Goal: Task Accomplishment & Management: Use online tool/utility

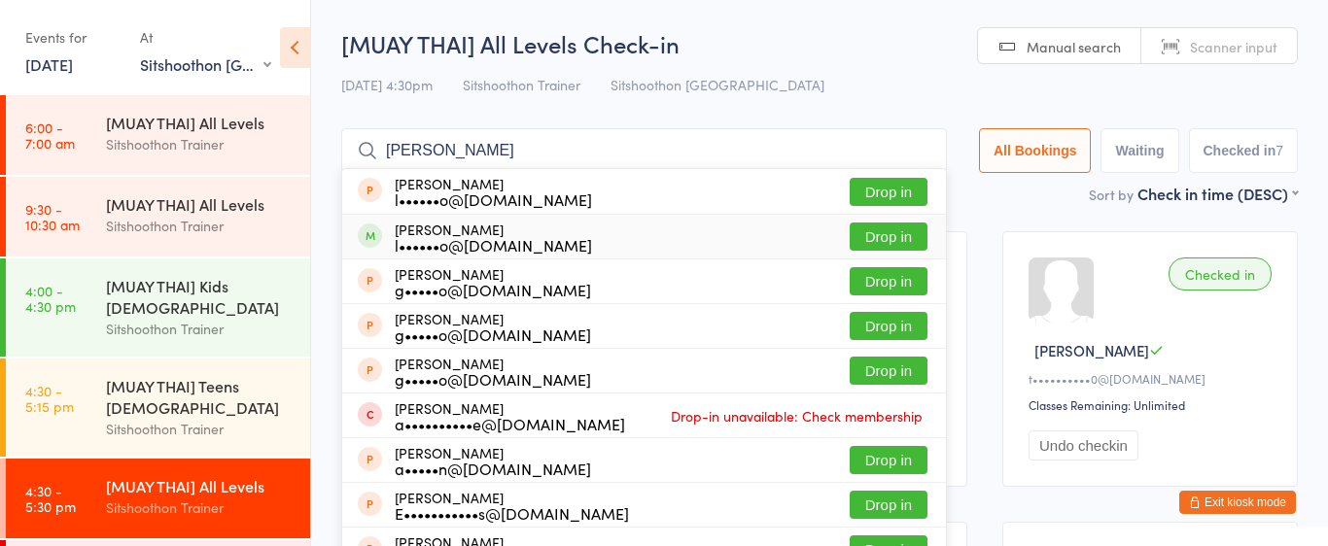
select select "2"
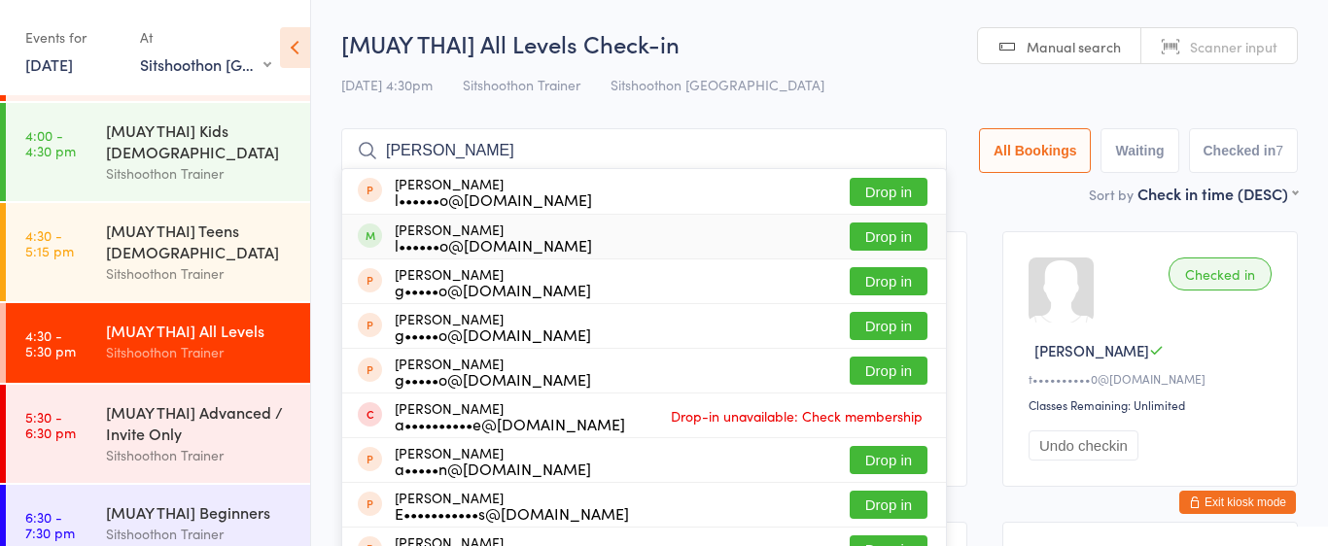
type input "[PERSON_NAME]"
click at [916, 244] on button "Drop in" at bounding box center [889, 237] width 78 height 28
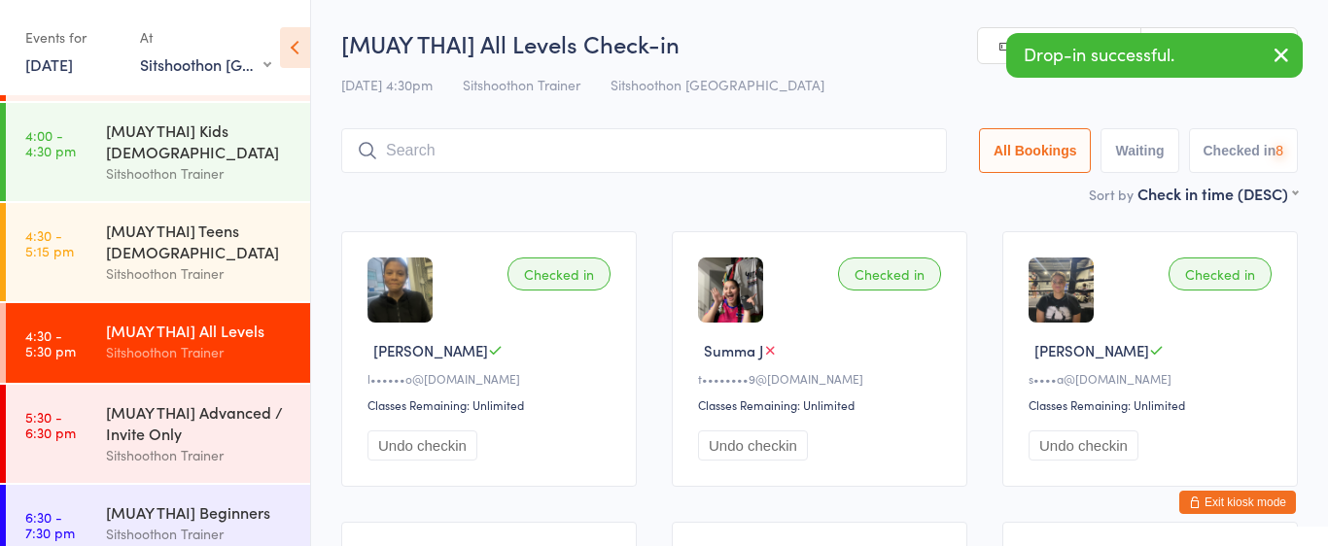
click at [697, 164] on input "search" at bounding box center [644, 150] width 606 height 45
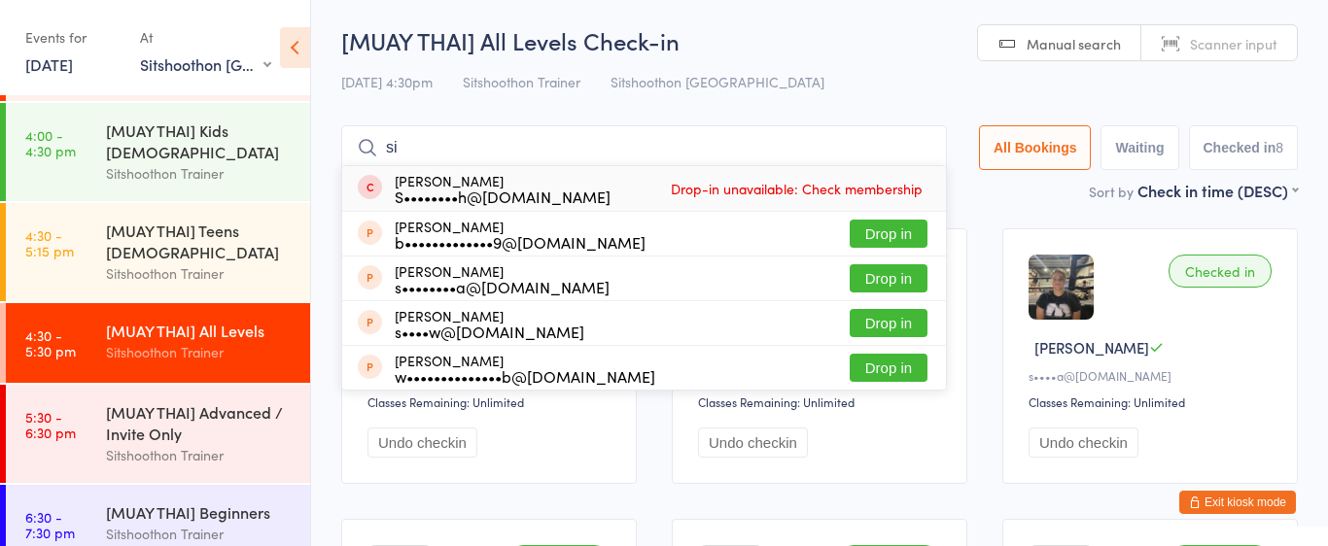
type input "s"
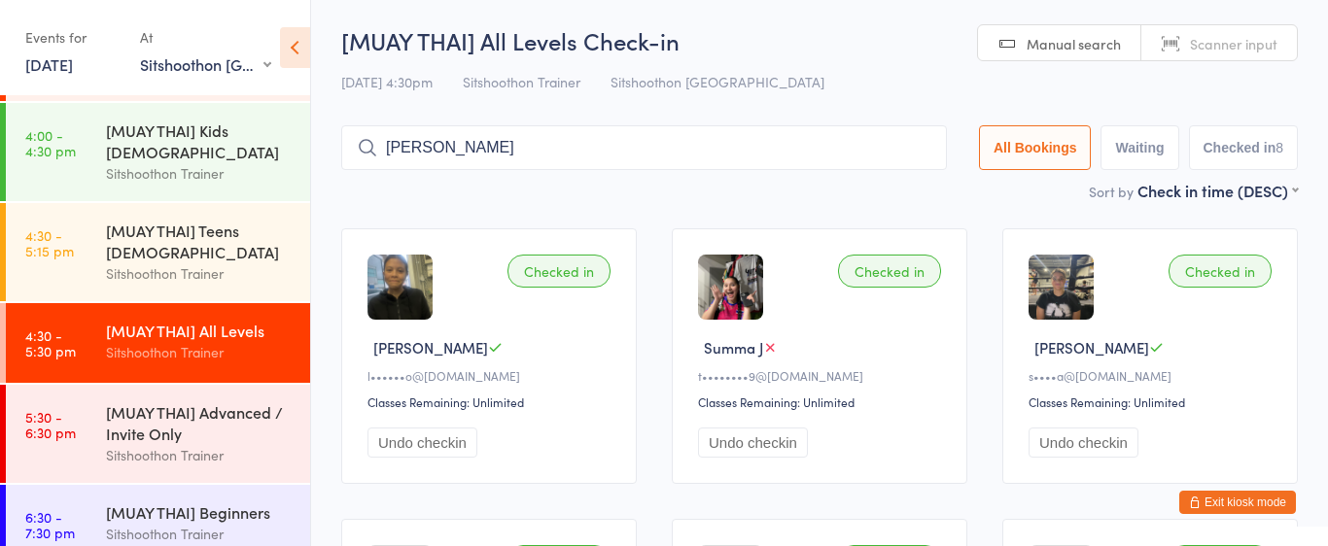
type input "jake coleiro"
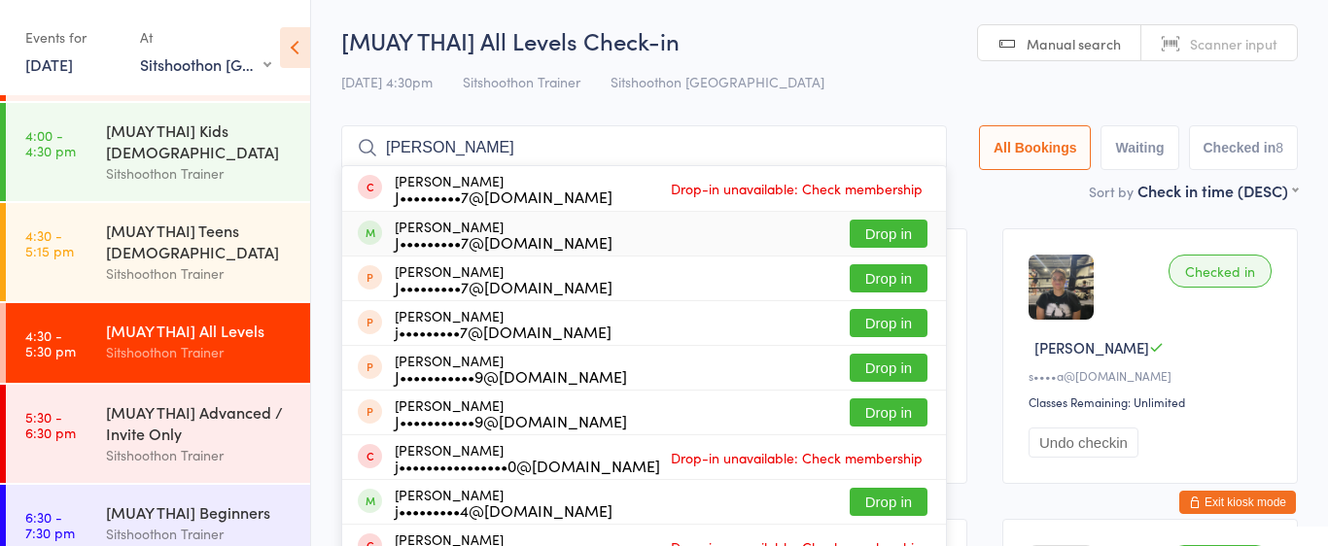
click at [886, 232] on button "Drop in" at bounding box center [889, 234] width 78 height 28
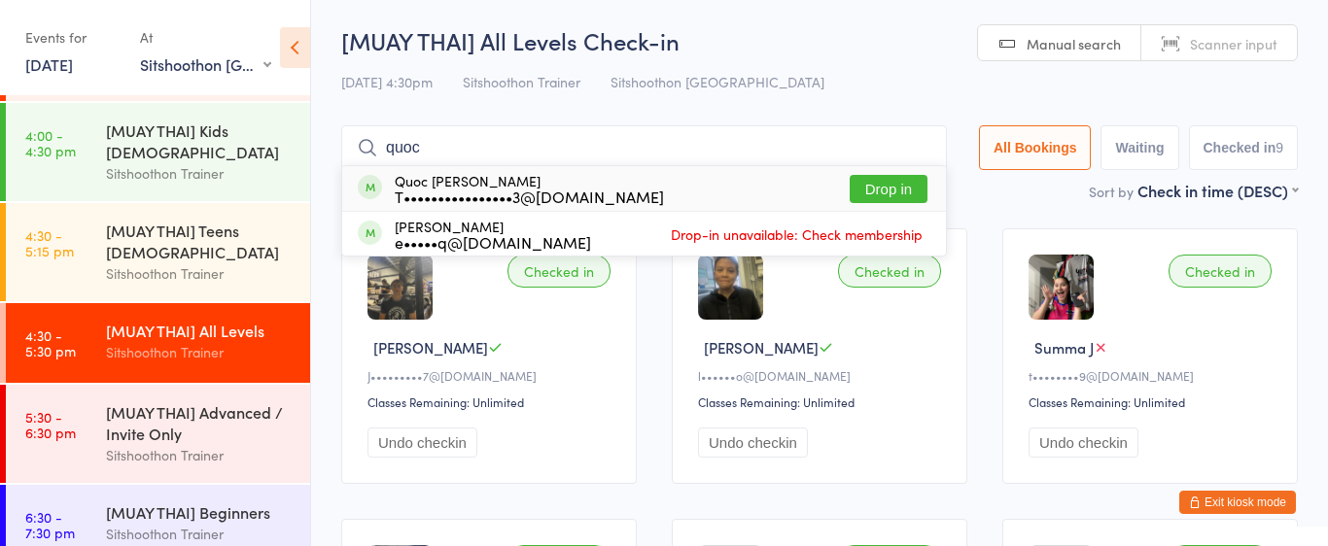
type input "quoc"
click at [892, 186] on button "Drop in" at bounding box center [889, 189] width 78 height 28
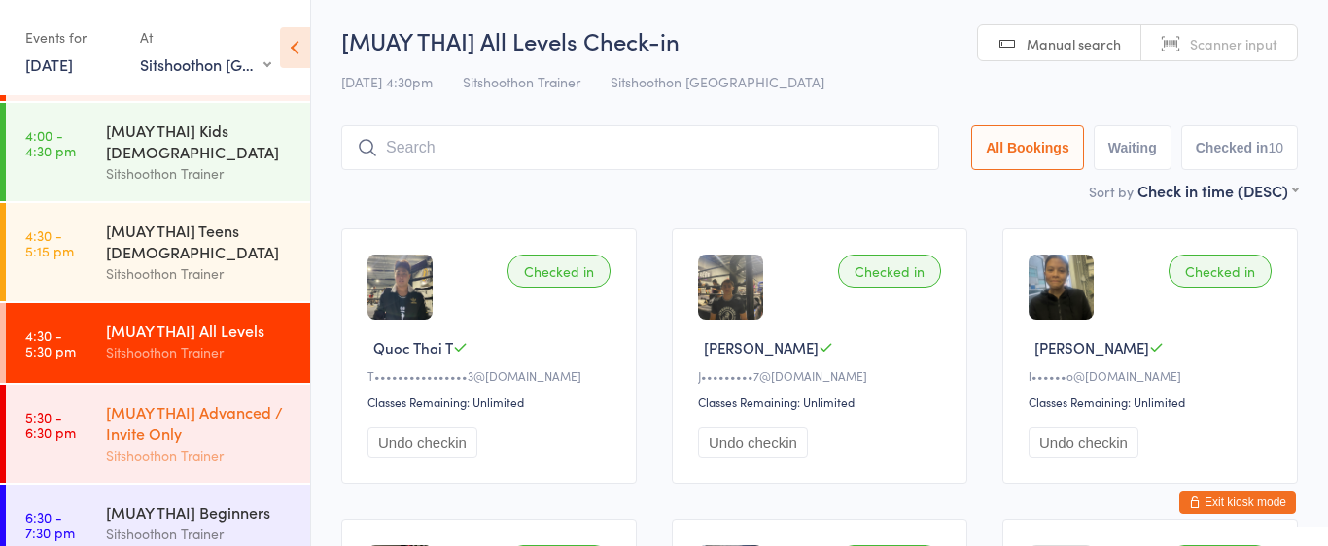
click at [206, 434] on div "[MUAY THAI] Advanced / Invite Only" at bounding box center [200, 422] width 188 height 43
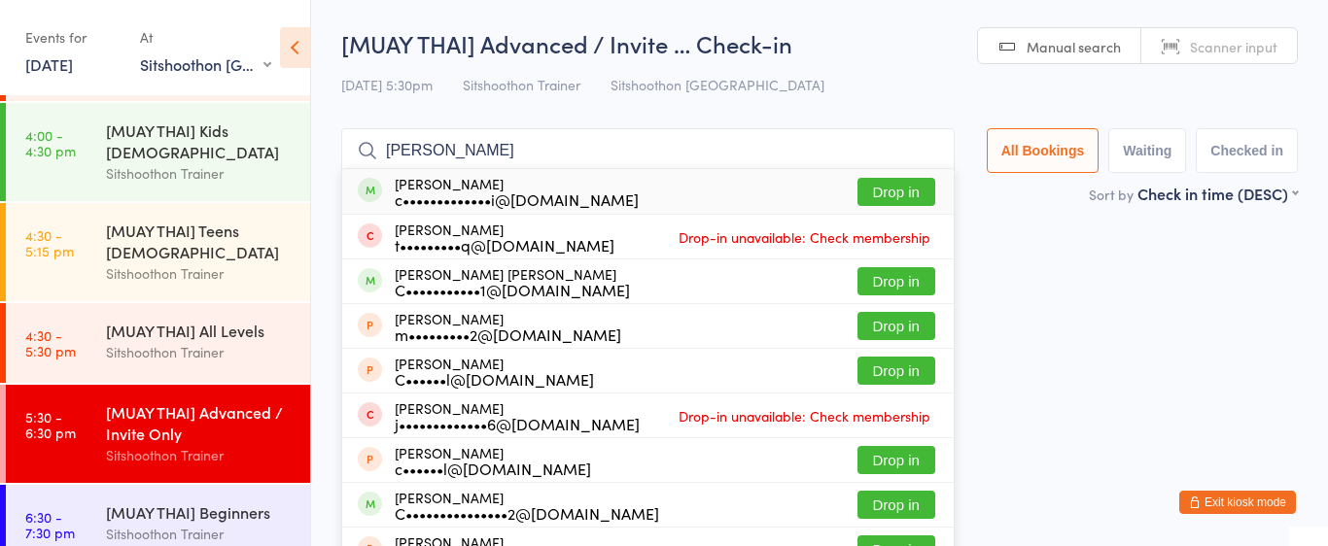
type input "conner"
click at [883, 201] on button "Drop in" at bounding box center [896, 192] width 78 height 28
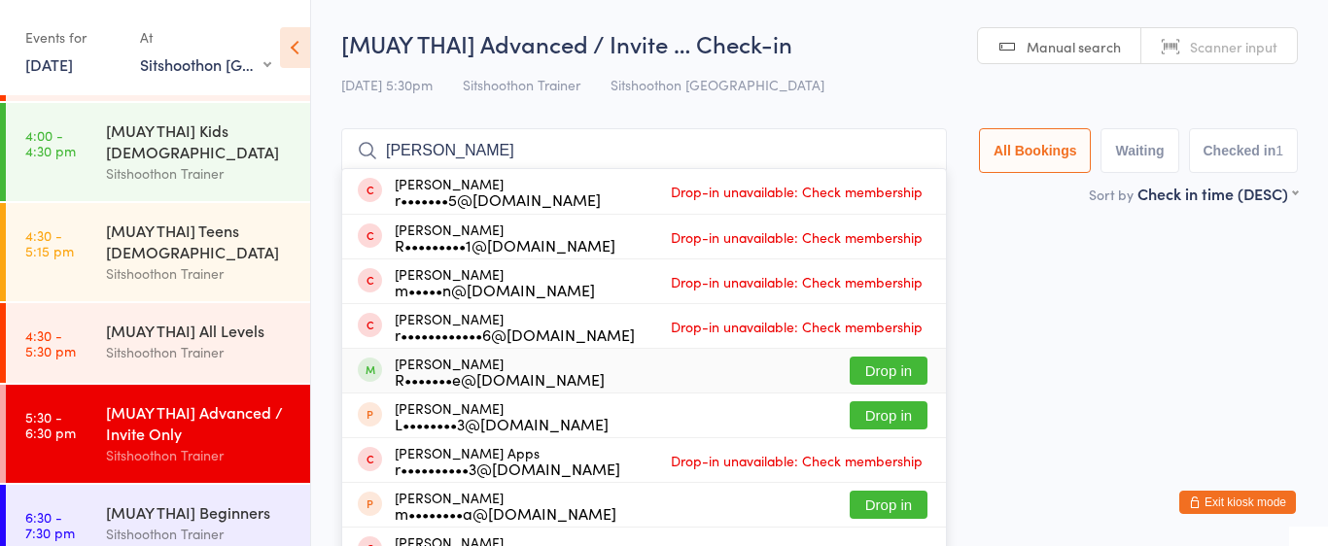
type input "ryan"
click at [886, 364] on button "Drop in" at bounding box center [889, 371] width 78 height 28
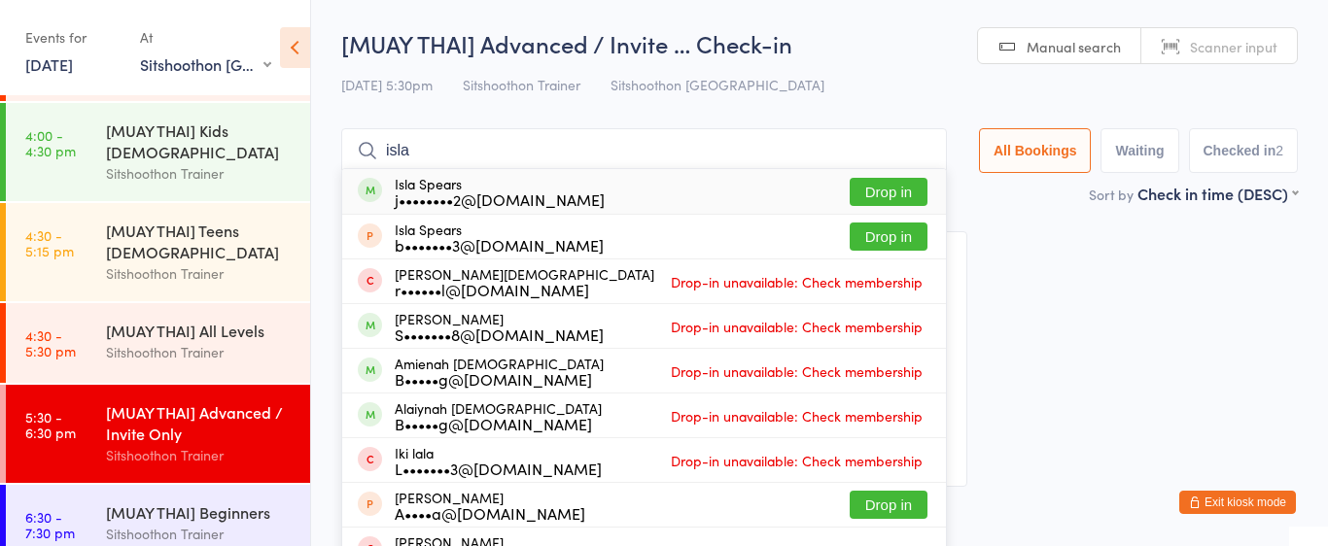
type input "isla"
click at [890, 187] on button "Drop in" at bounding box center [889, 192] width 78 height 28
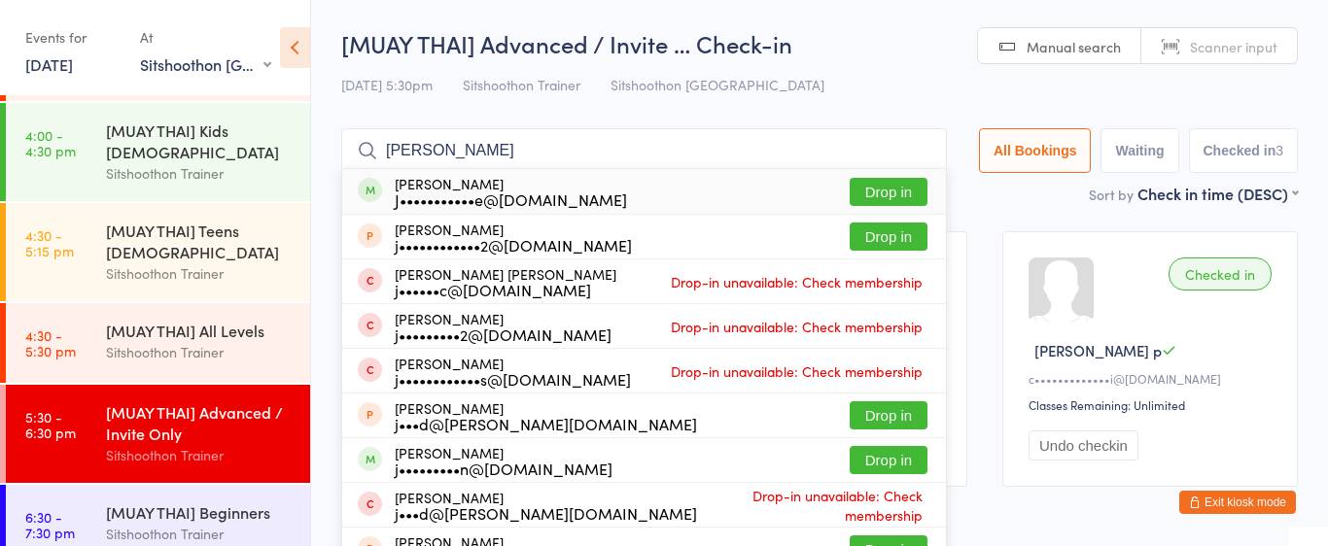
type input "jarvis"
click at [882, 207] on div "Jarvis Mormile J•••••••••••e@icloud.com Drop in" at bounding box center [644, 191] width 604 height 45
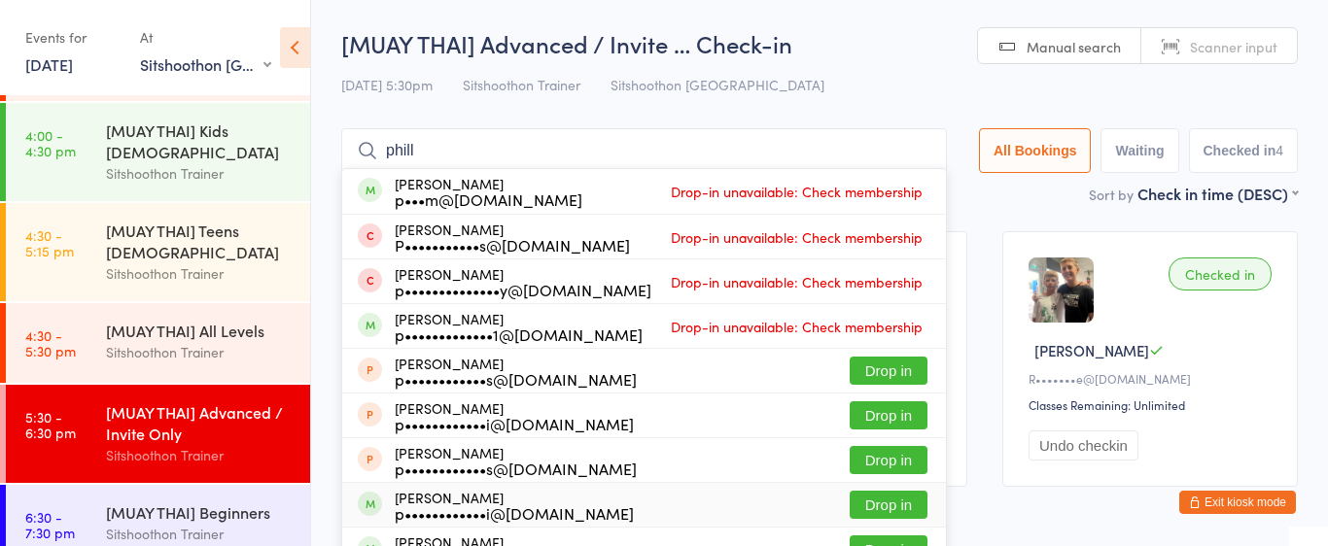
type input "phill"
click at [869, 508] on button "Drop in" at bounding box center [889, 505] width 78 height 28
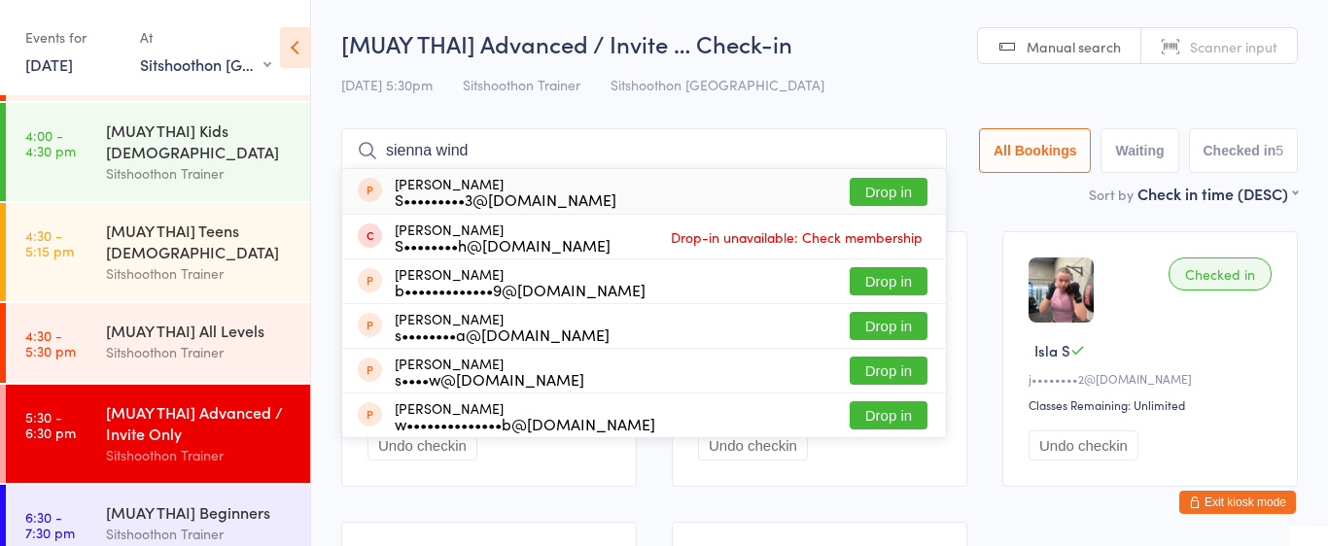
type input "sienna wind"
click at [892, 197] on button "Drop in" at bounding box center [889, 192] width 78 height 28
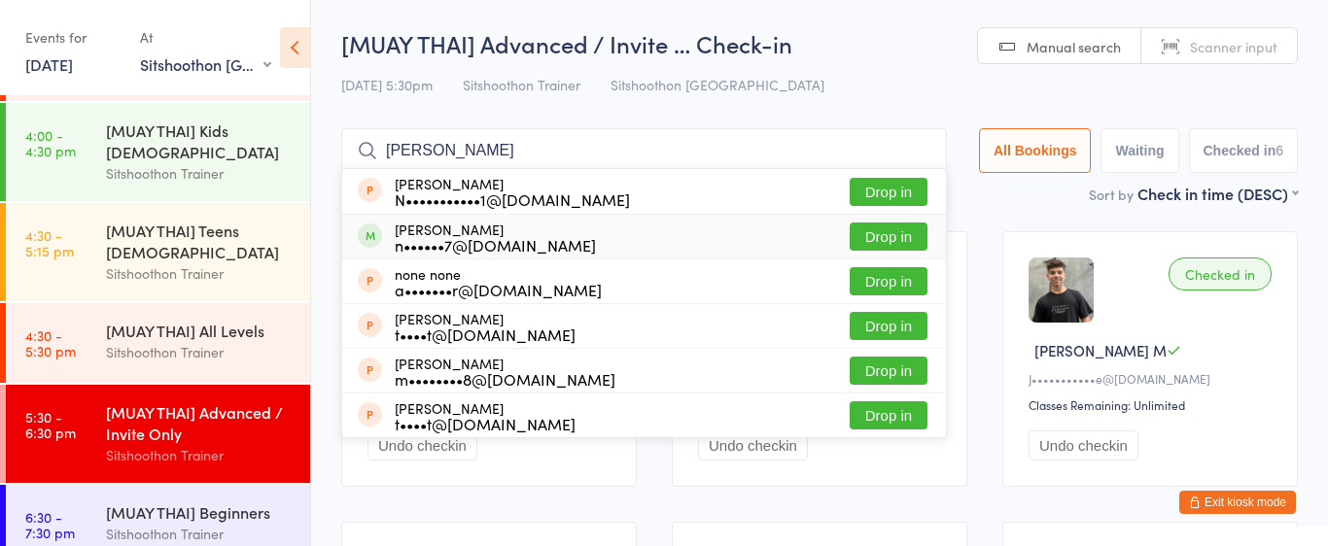
type input "noel"
click at [891, 245] on button "Drop in" at bounding box center [889, 237] width 78 height 28
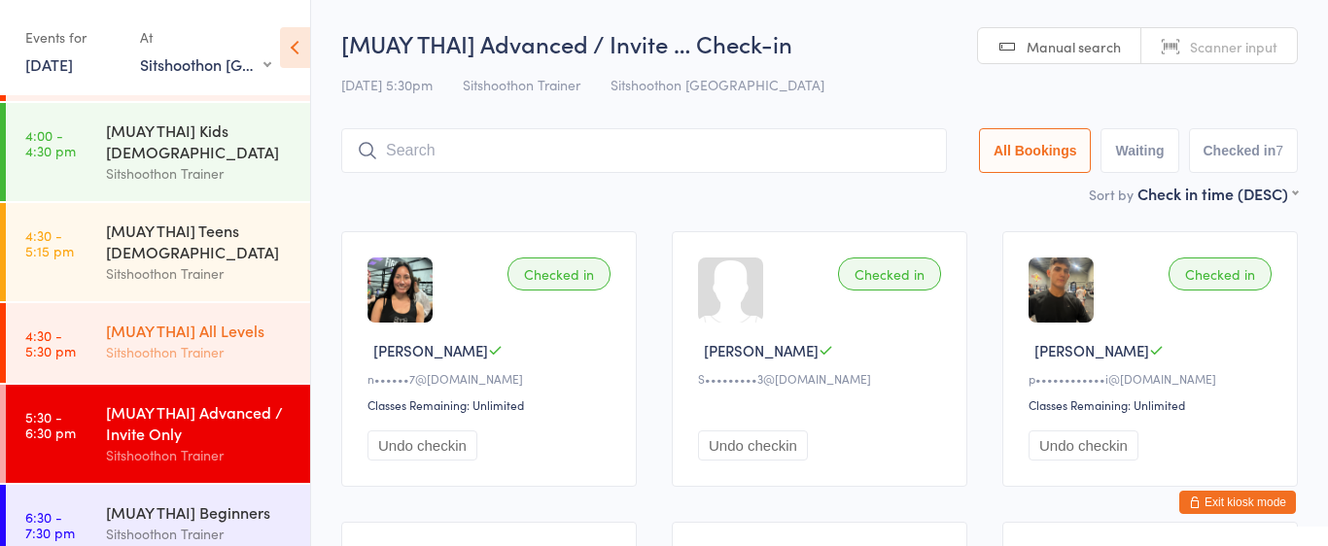
click at [206, 356] on div "Sitshoothon Trainer" at bounding box center [200, 352] width 188 height 22
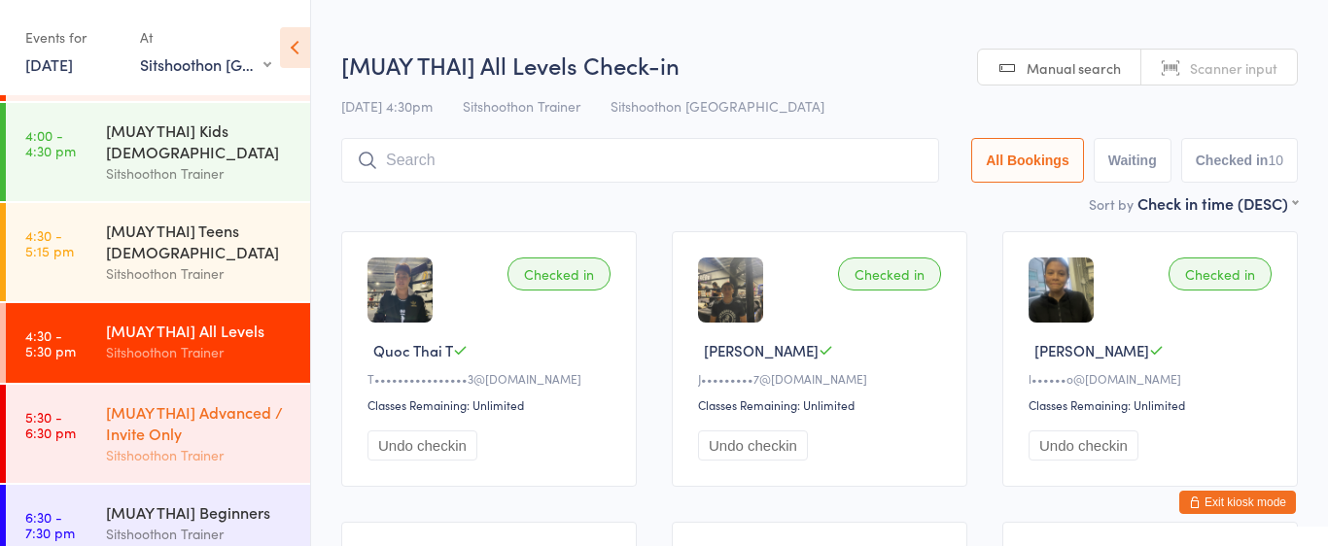
click at [208, 403] on div "[MUAY THAI] Advanced / Invite Only" at bounding box center [200, 422] width 188 height 43
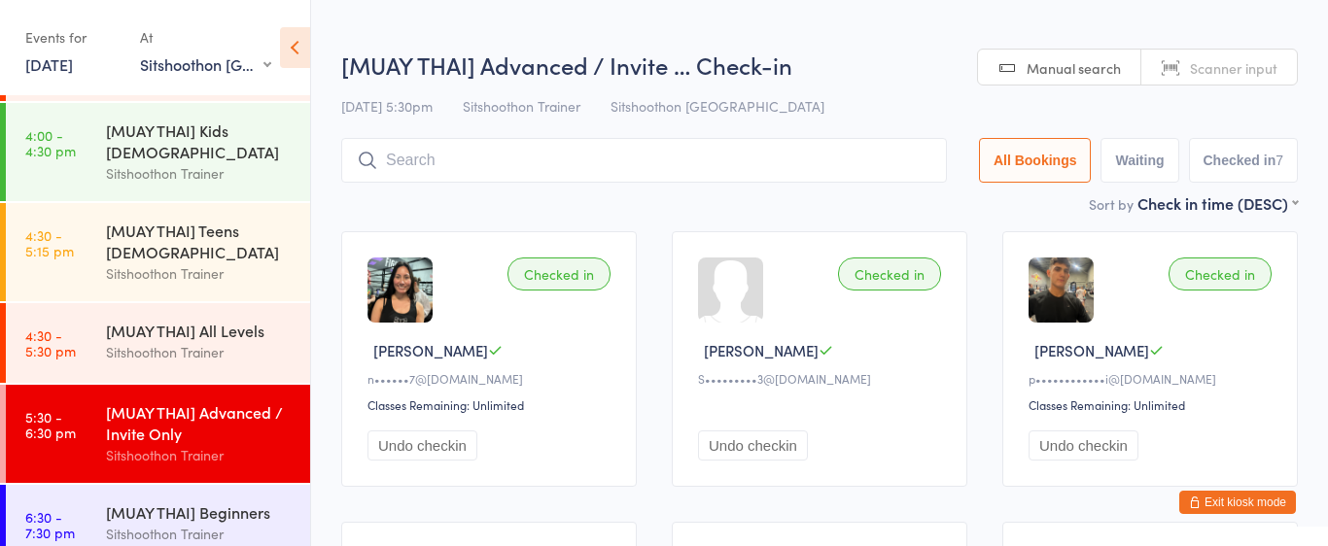
click at [469, 165] on input "search" at bounding box center [644, 160] width 606 height 45
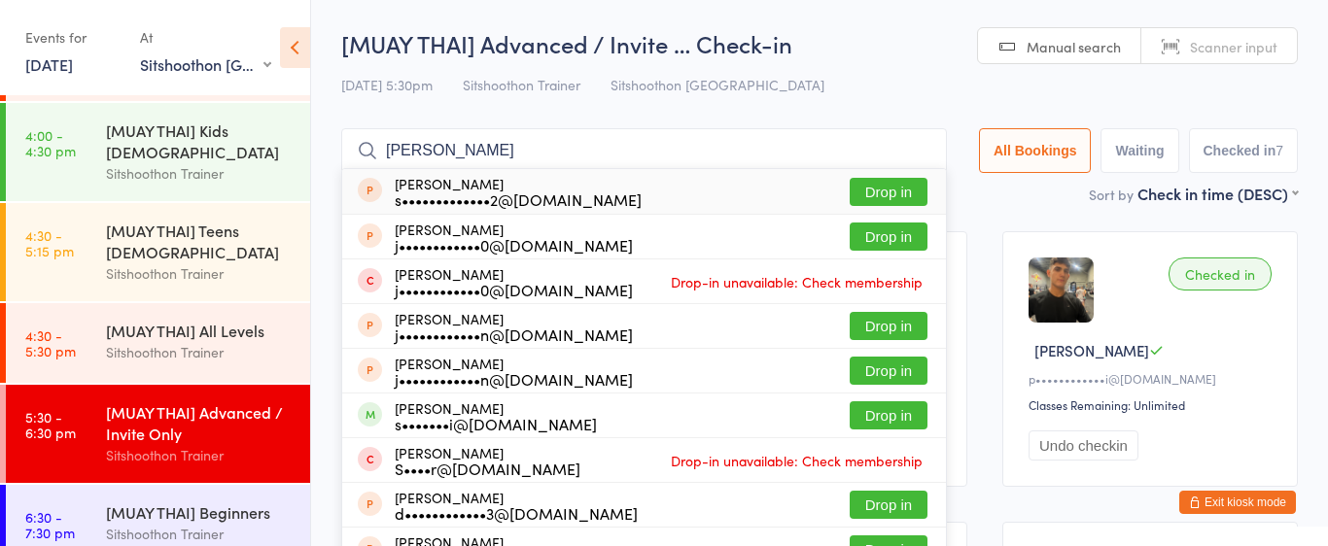
type input "[PERSON_NAME]"
click at [883, 195] on button "Drop in" at bounding box center [889, 192] width 78 height 28
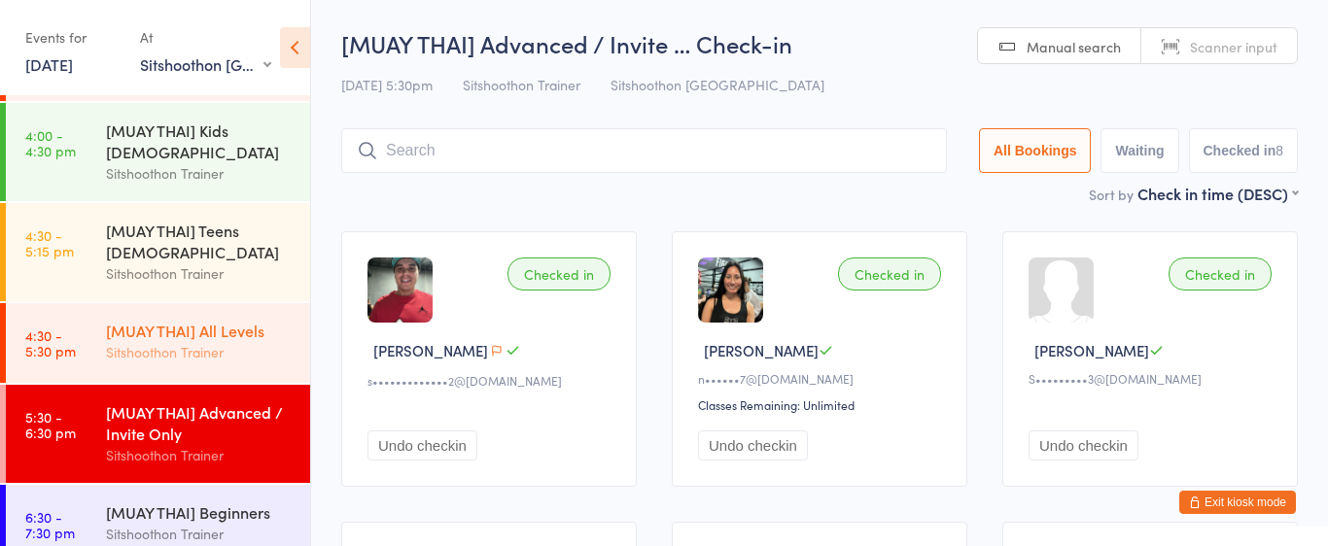
click at [182, 349] on div "Sitshoothon Trainer" at bounding box center [200, 352] width 188 height 22
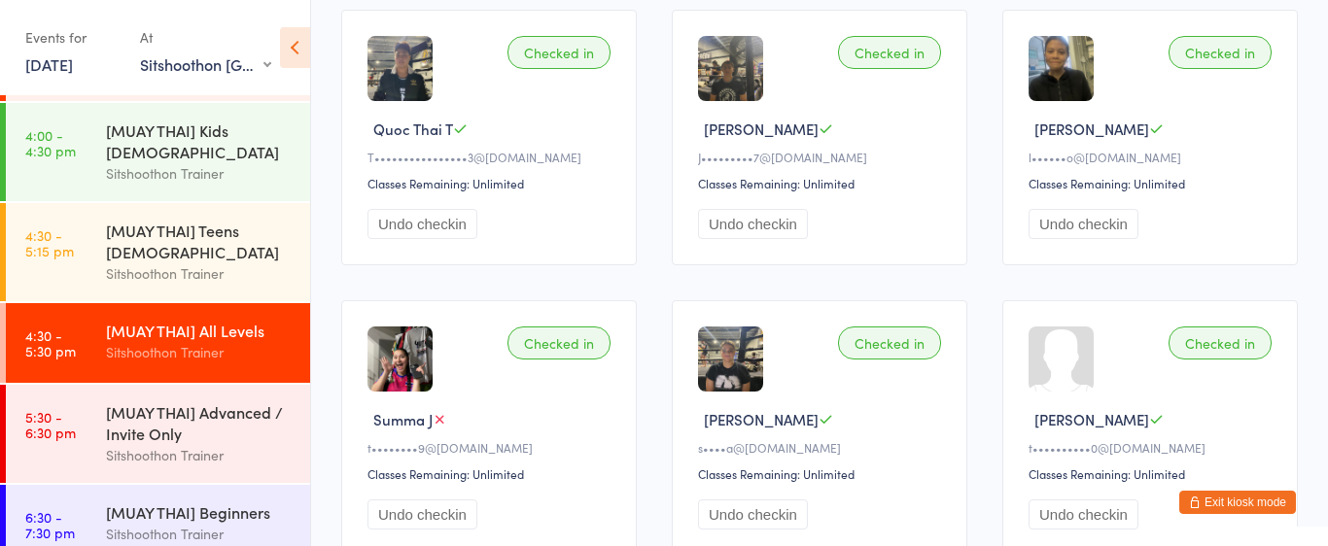
scroll to position [239, 0]
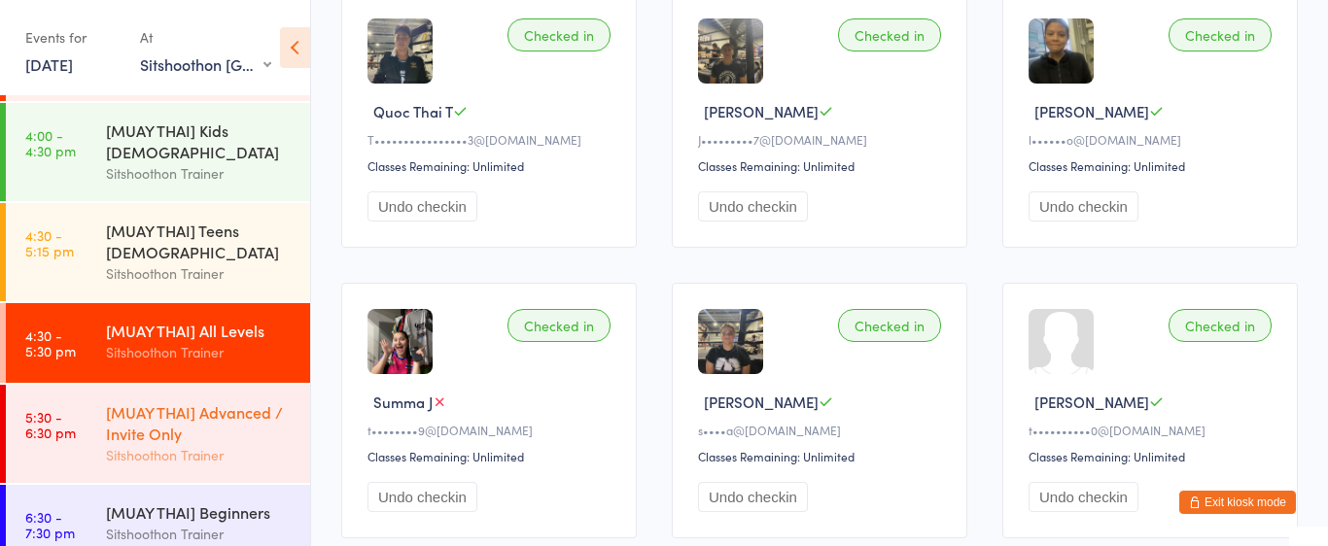
click at [201, 397] on div "[MUAY THAI] Advanced / Invite Only Sitshoothon Trainer" at bounding box center [208, 434] width 204 height 98
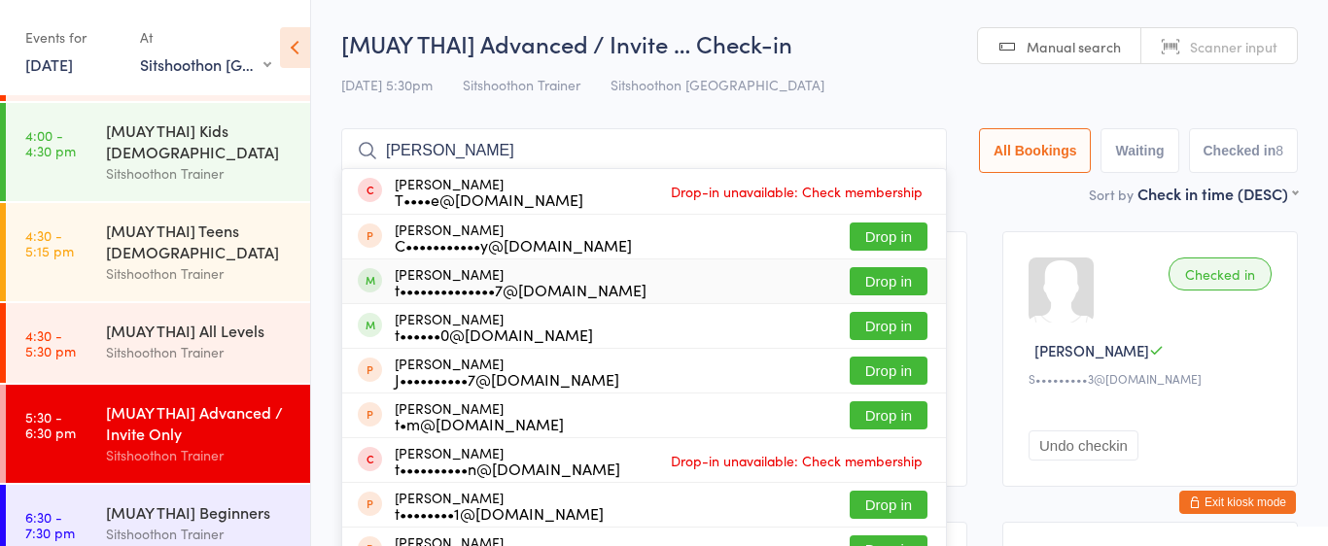
type input "tim m"
click at [417, 284] on div "t••••••••••••••7@hotmail.com" at bounding box center [521, 290] width 252 height 16
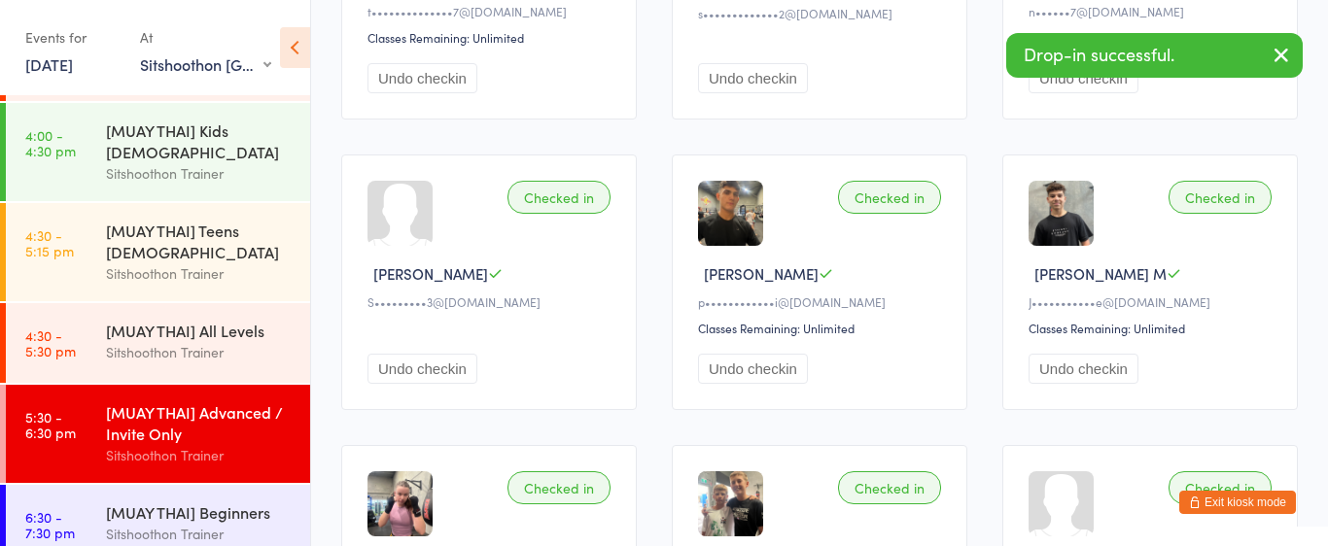
scroll to position [368, 0]
click at [1287, 53] on icon "button" at bounding box center [1280, 55] width 23 height 24
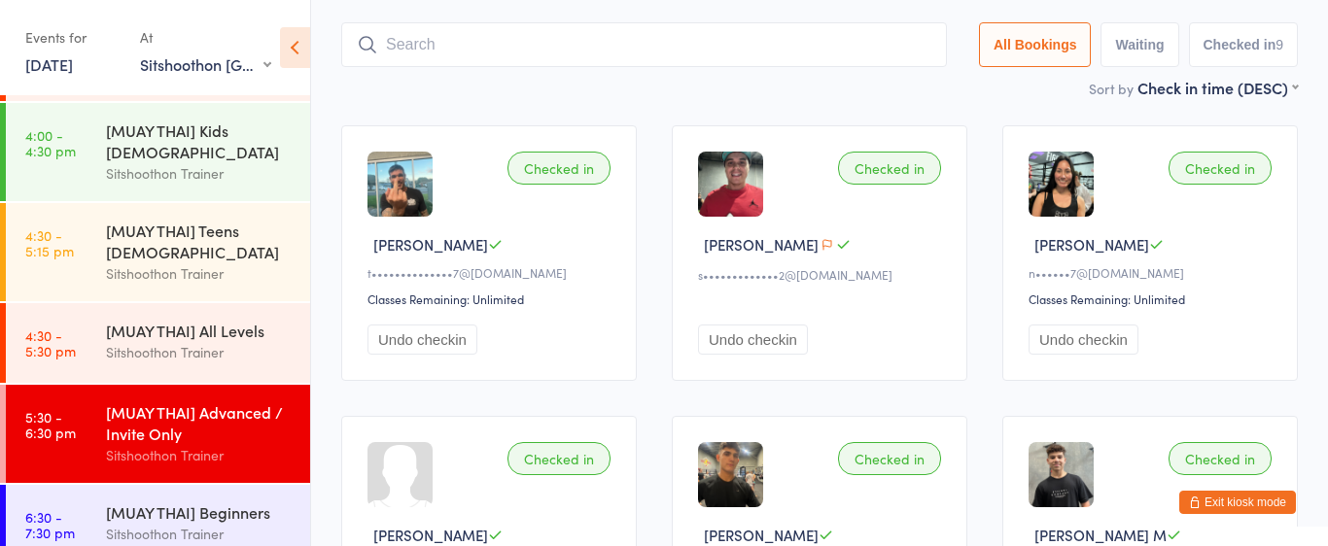
scroll to position [0, 0]
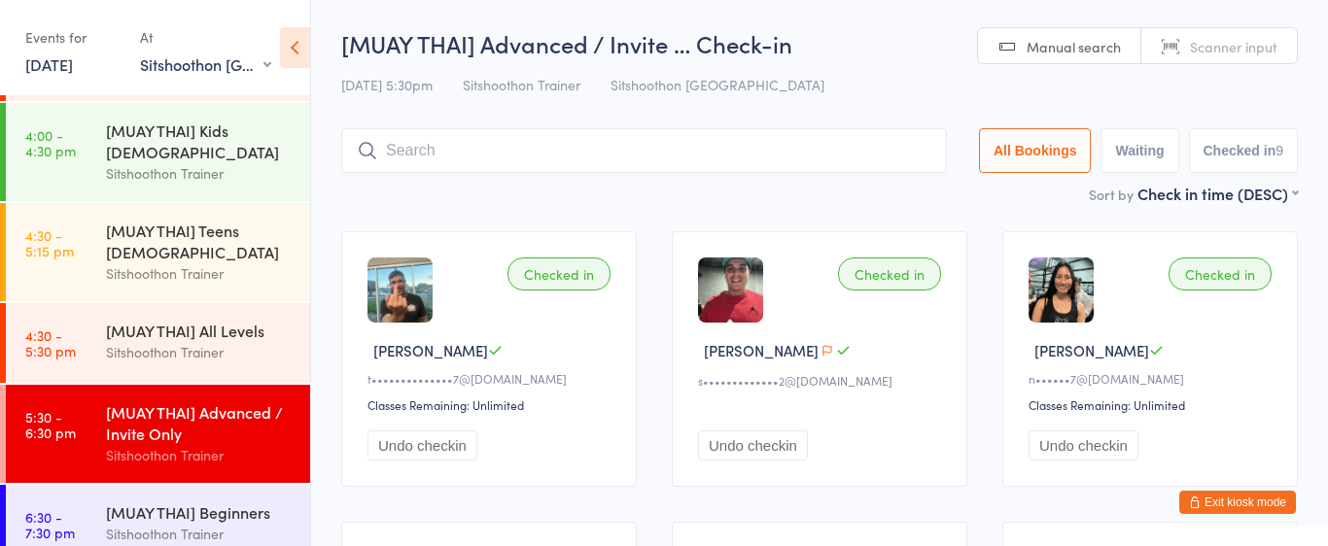
click at [825, 141] on input "search" at bounding box center [644, 150] width 606 height 45
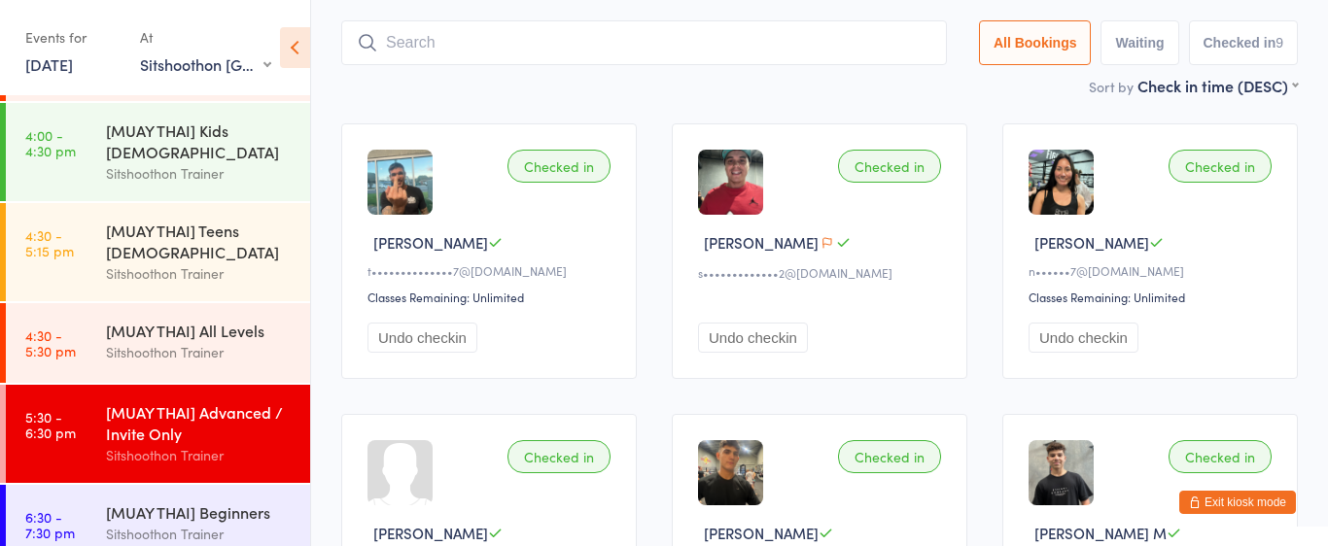
scroll to position [128, 0]
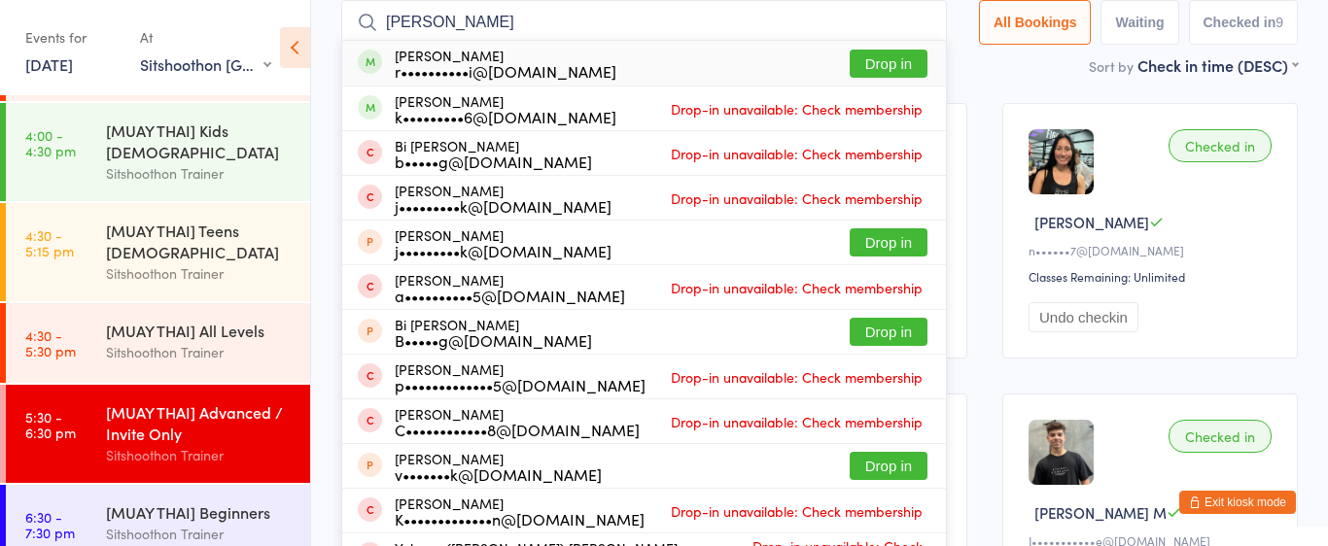
type input "tang kwok"
click at [900, 56] on button "Drop in" at bounding box center [889, 64] width 78 height 28
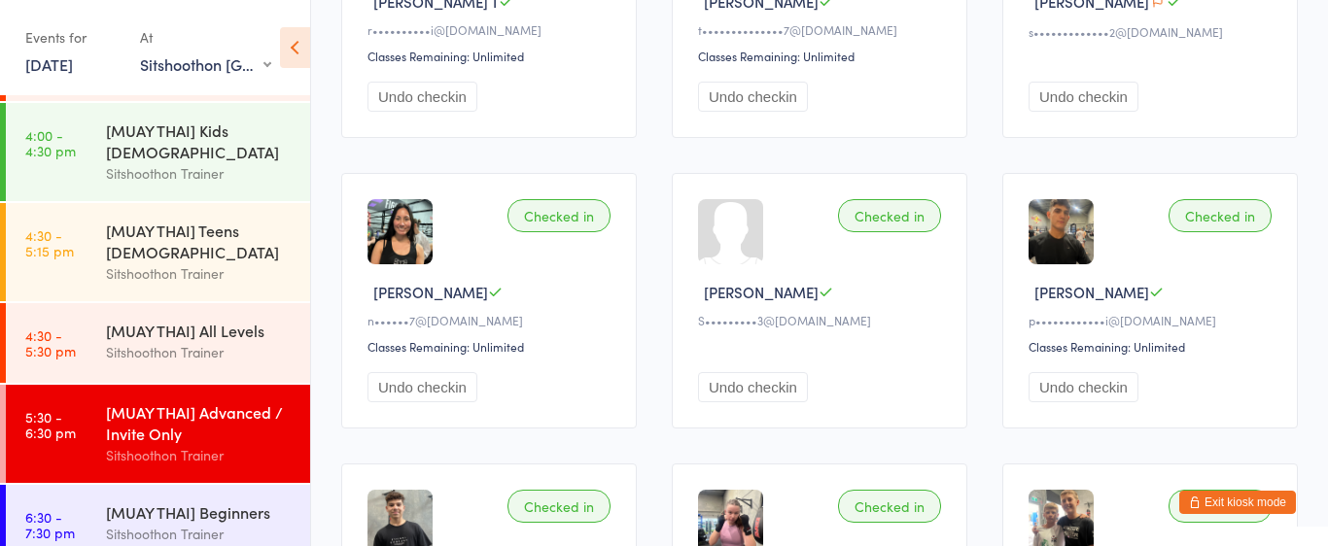
scroll to position [351, 0]
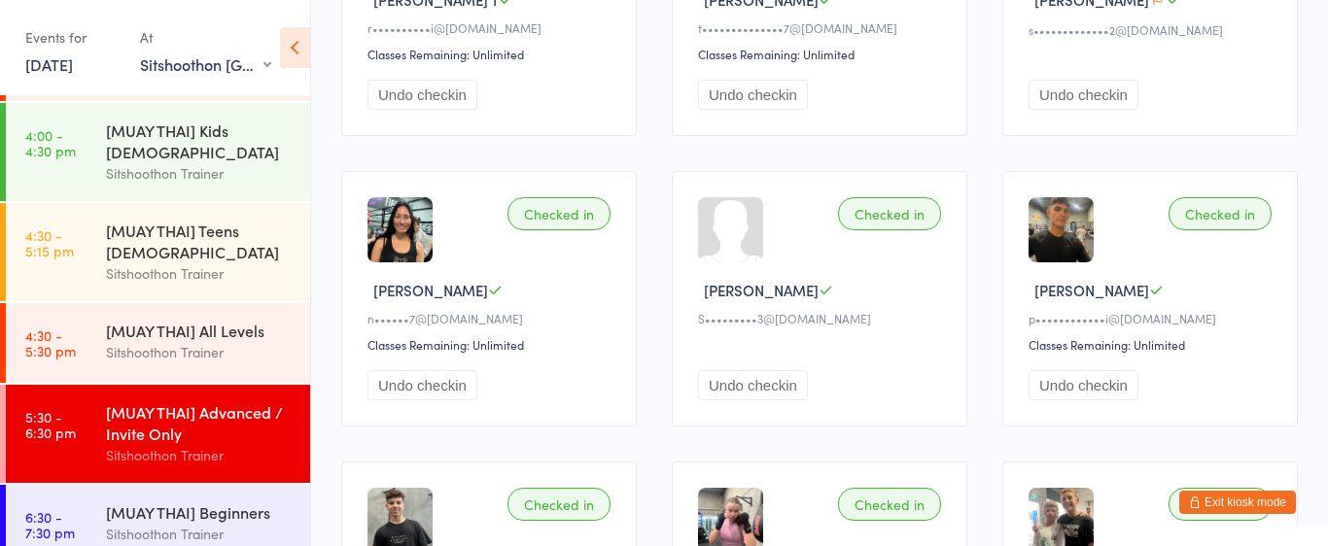
click at [763, 295] on span "Sienna W" at bounding box center [761, 290] width 115 height 20
drag, startPoint x: 763, startPoint y: 295, endPoint x: 724, endPoint y: 290, distance: 39.3
click at [724, 290] on span "Sienna W" at bounding box center [761, 290] width 115 height 20
click at [887, 294] on div "Sienna W Up to date" at bounding box center [822, 290] width 249 height 20
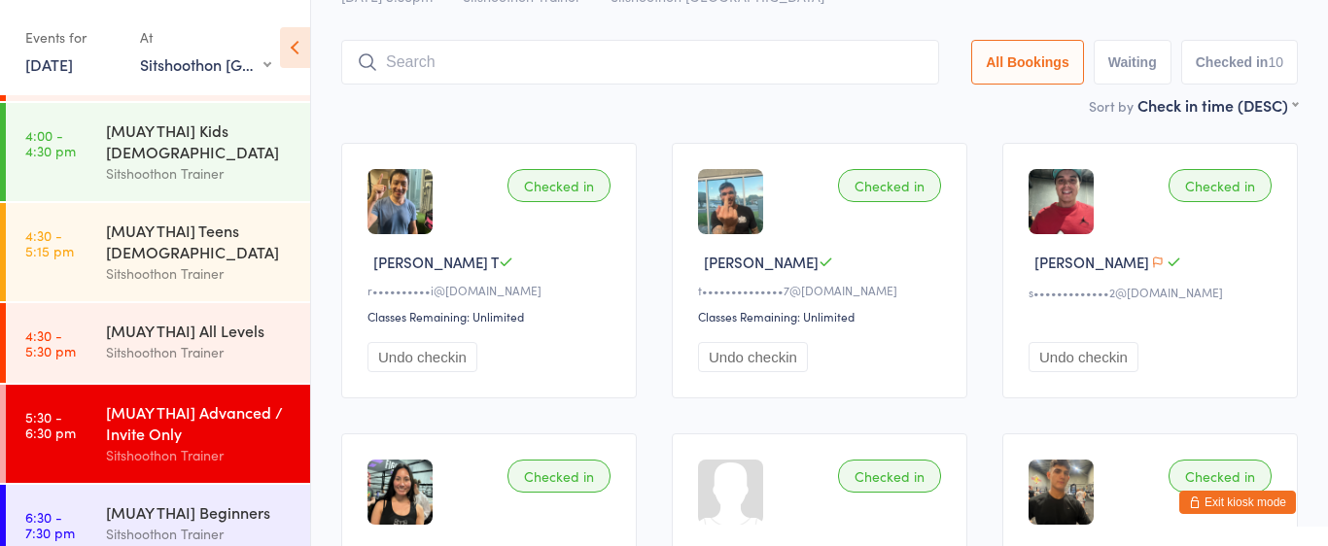
scroll to position [0, 0]
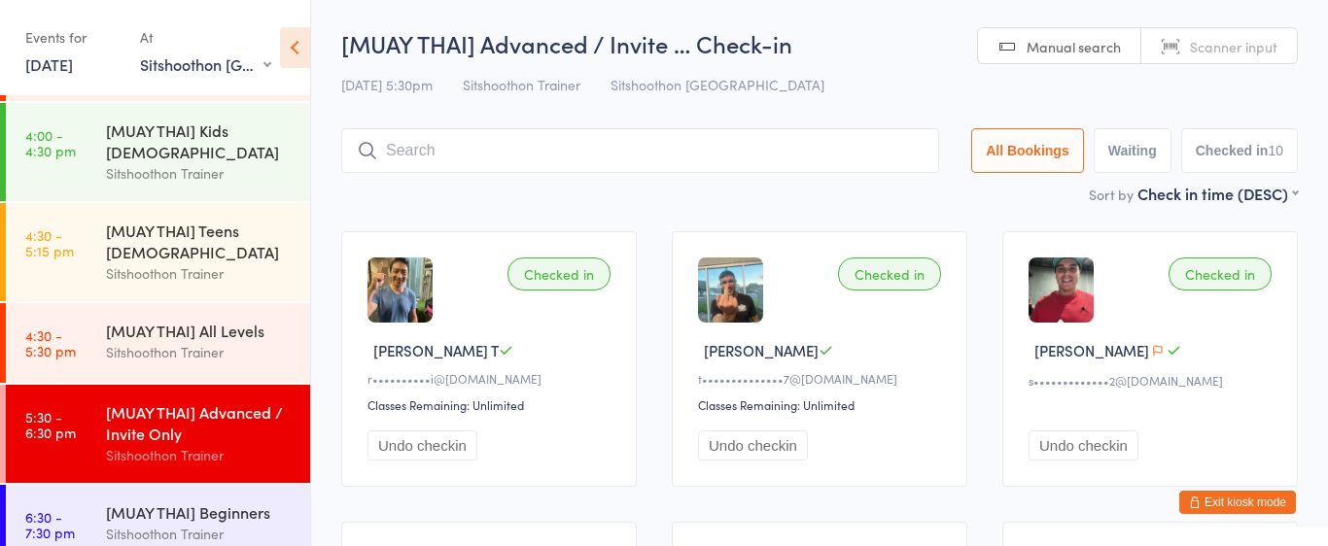
click at [632, 169] on input "search" at bounding box center [640, 150] width 598 height 45
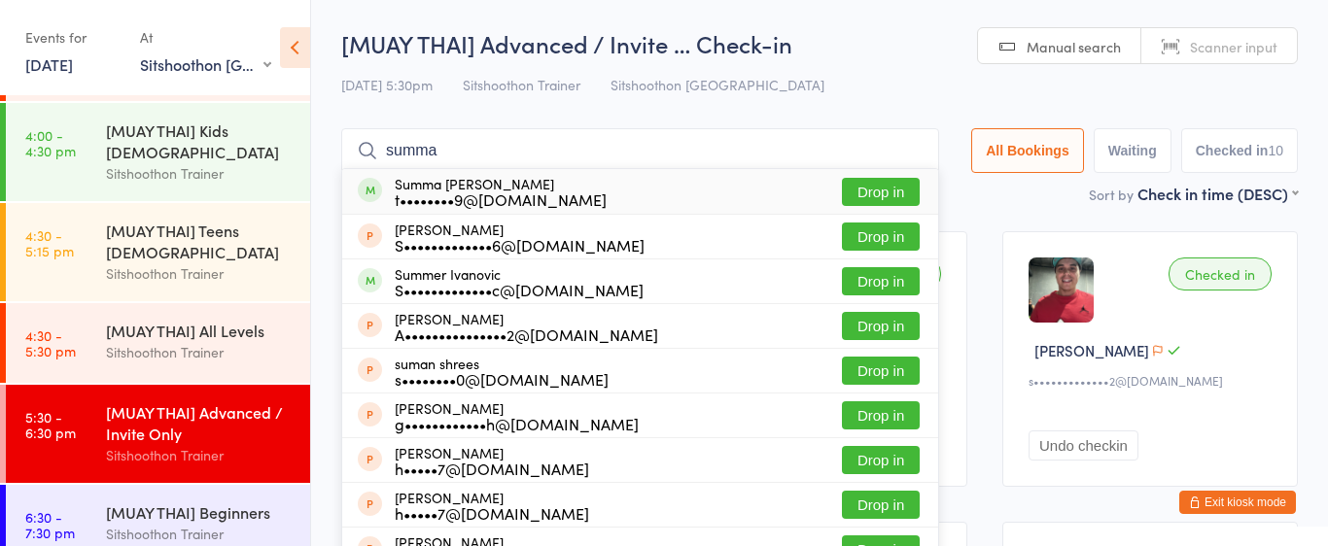
type input "summa"
click at [855, 191] on button "Drop in" at bounding box center [881, 192] width 78 height 28
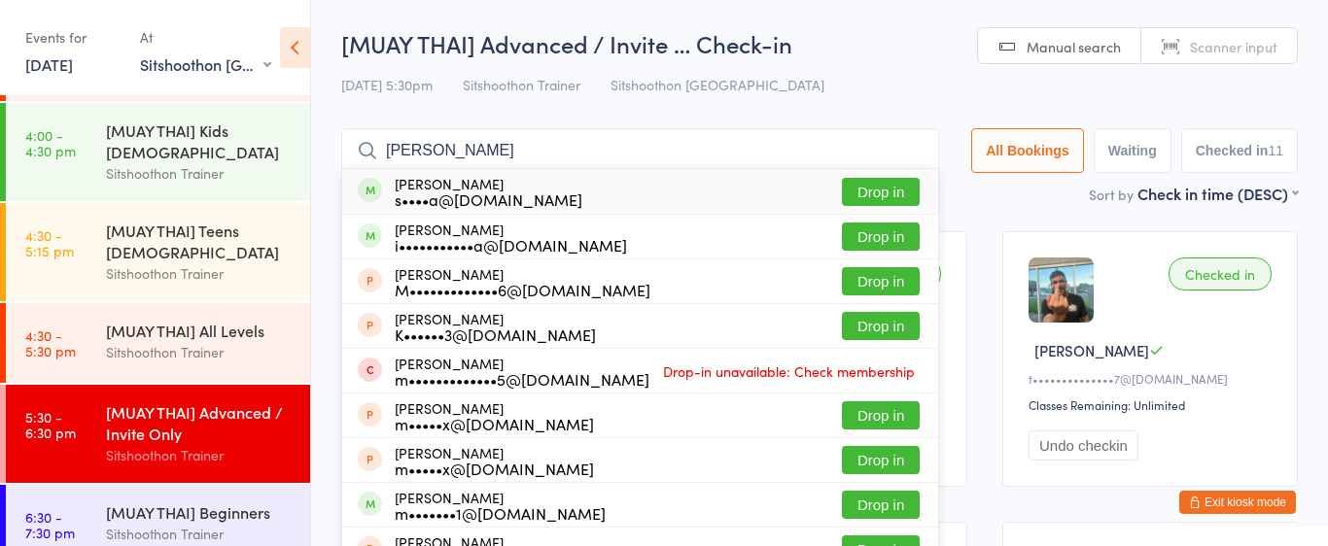
type input "michaela"
click at [871, 191] on button "Drop in" at bounding box center [881, 192] width 78 height 28
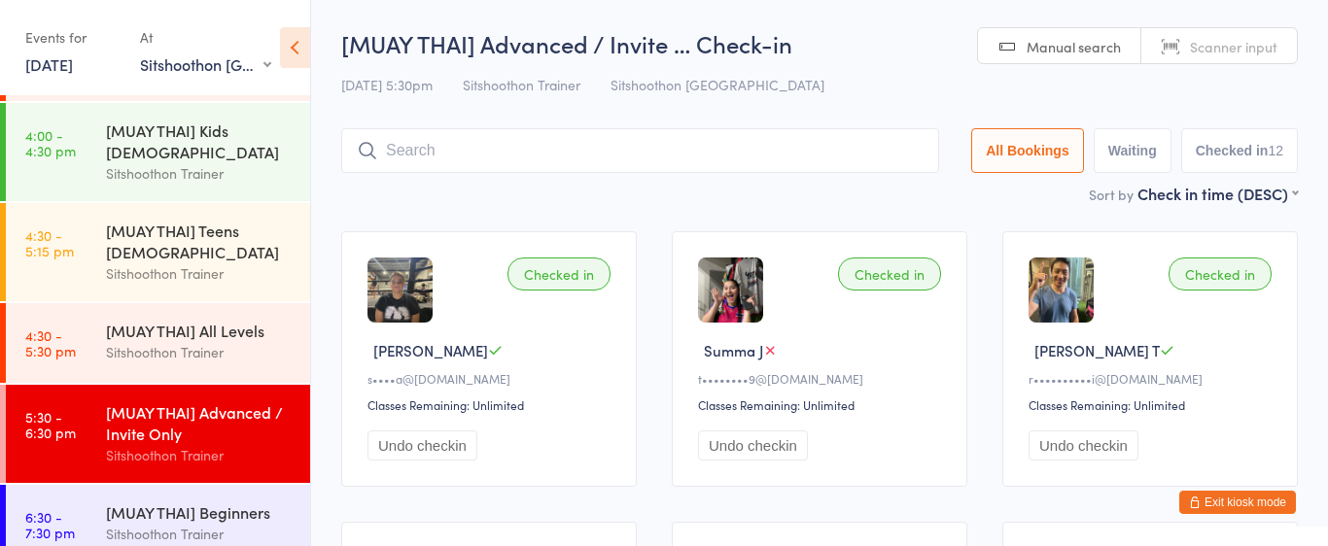
click at [553, 155] on input "search" at bounding box center [640, 150] width 598 height 45
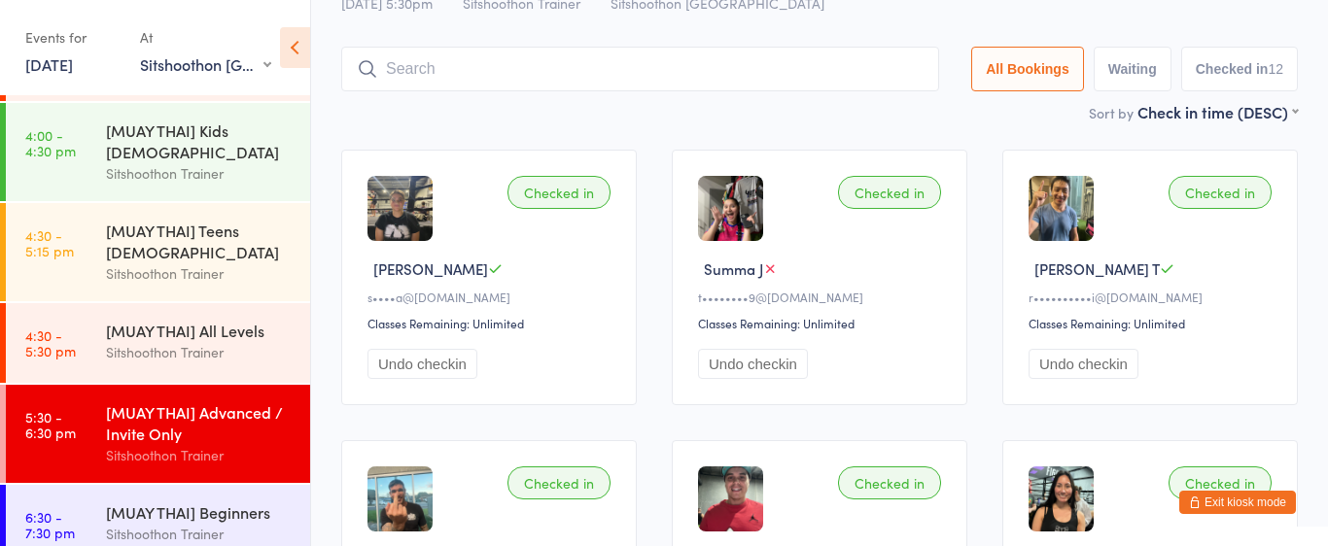
scroll to position [128, 0]
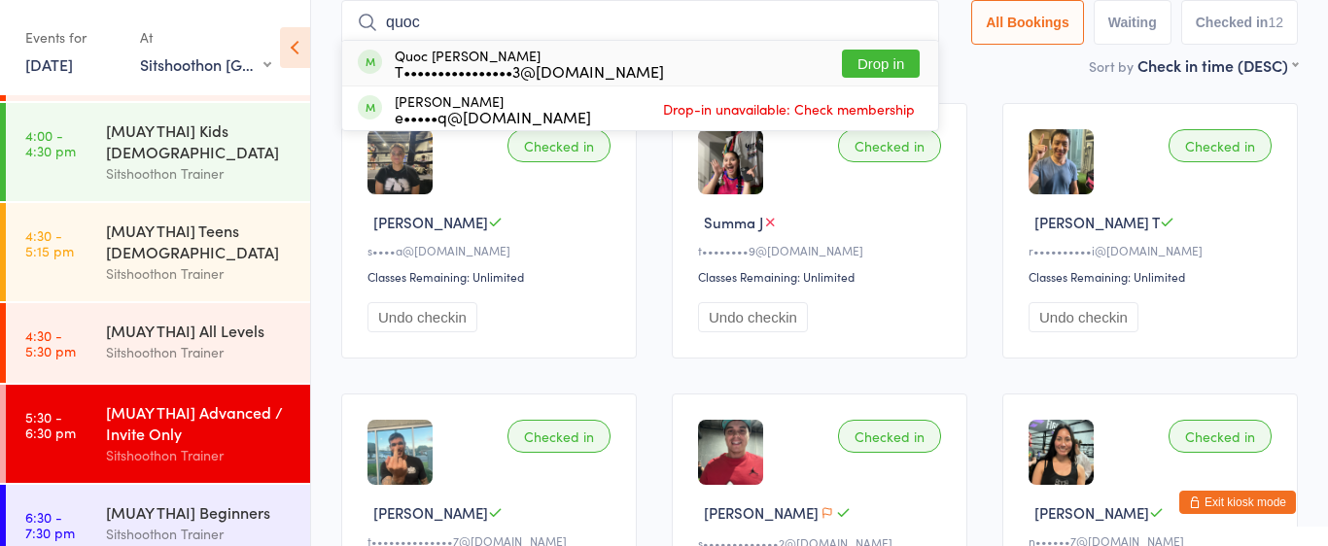
type input "quoc"
click at [891, 63] on button "Drop in" at bounding box center [881, 64] width 78 height 28
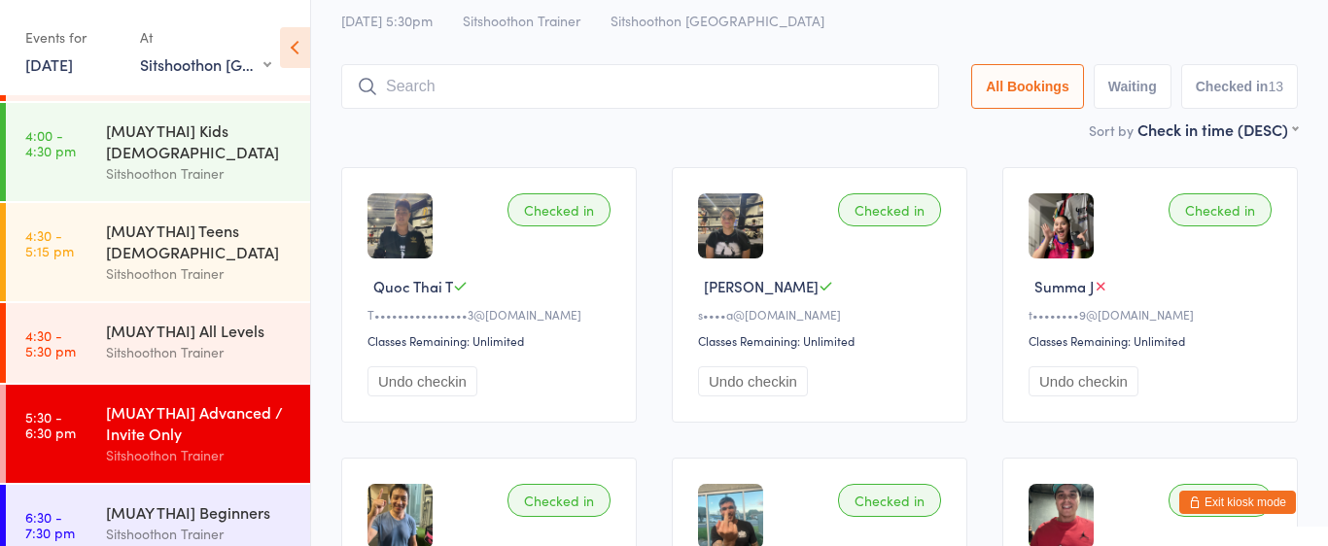
scroll to position [57, 0]
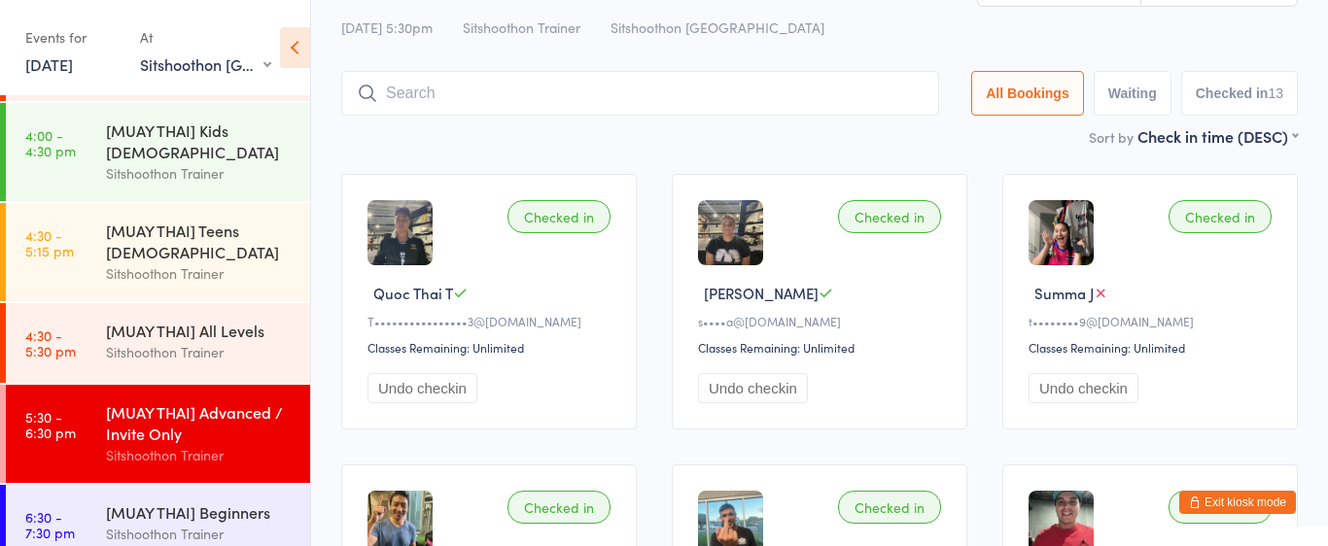
click at [784, 93] on input "search" at bounding box center [640, 93] width 598 height 45
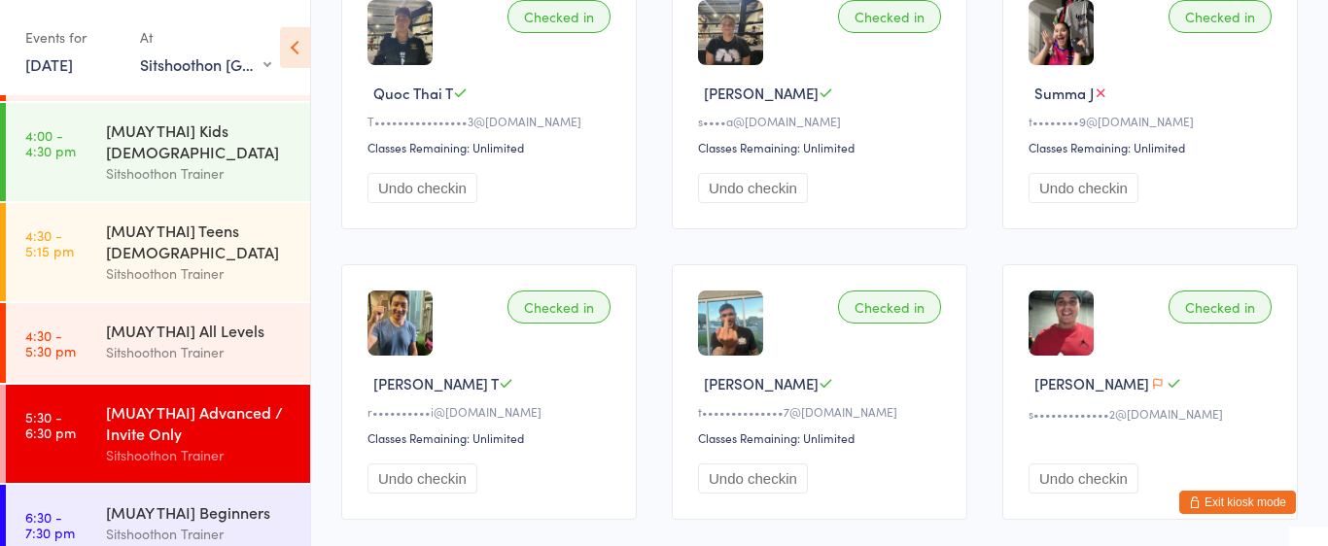
scroll to position [0, 0]
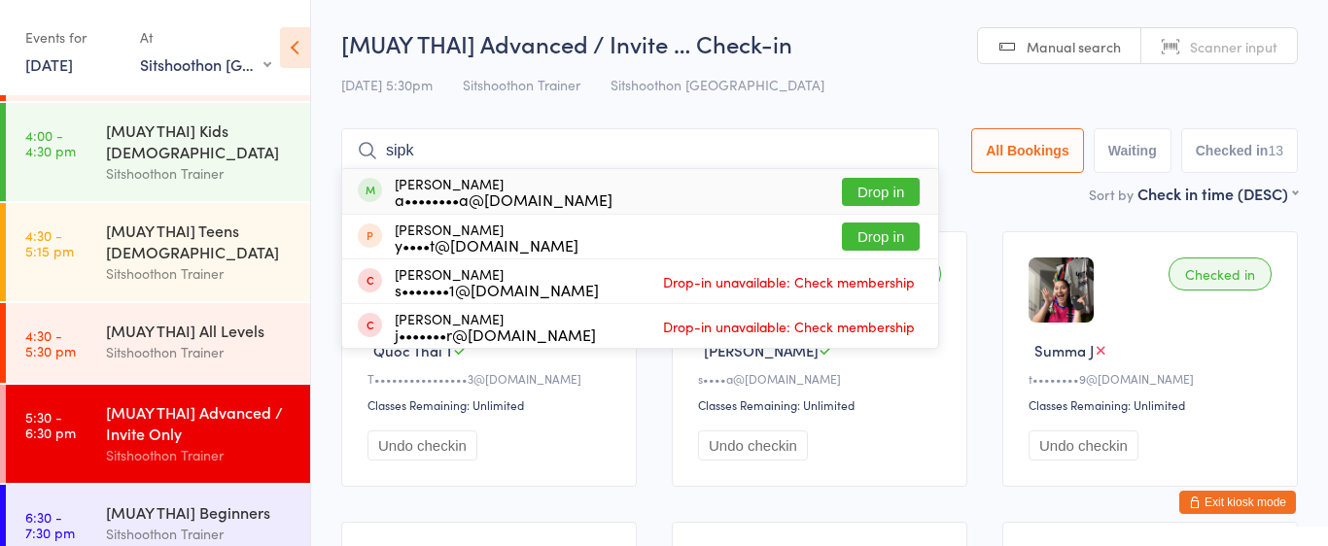
type input "sipk"
click at [888, 181] on button "Drop in" at bounding box center [881, 192] width 78 height 28
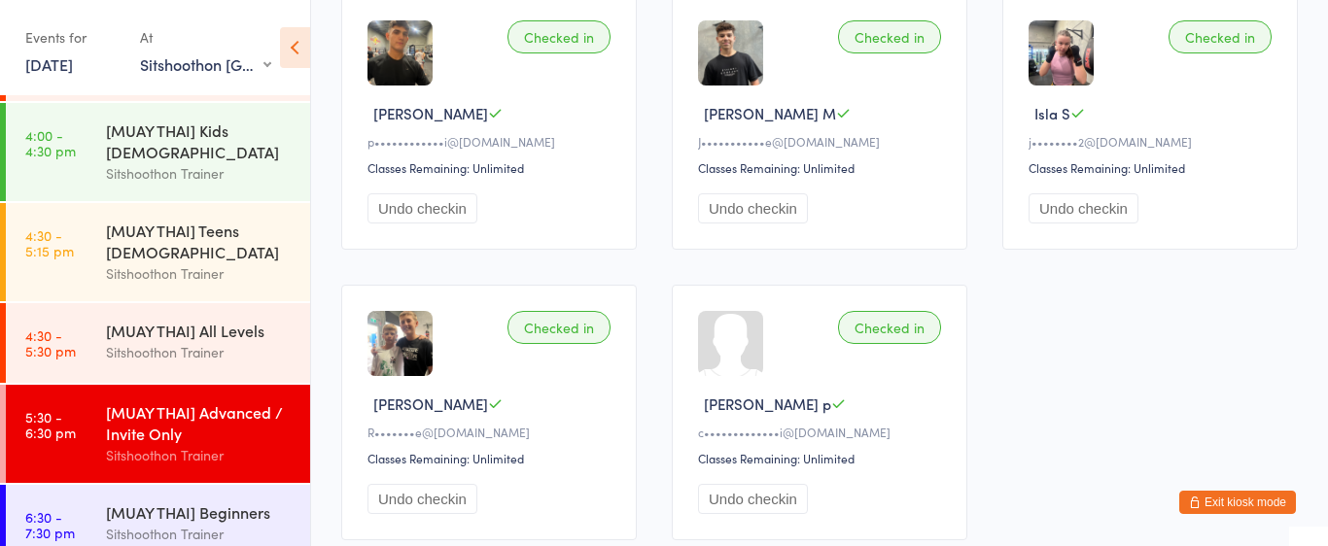
scroll to position [1111, 0]
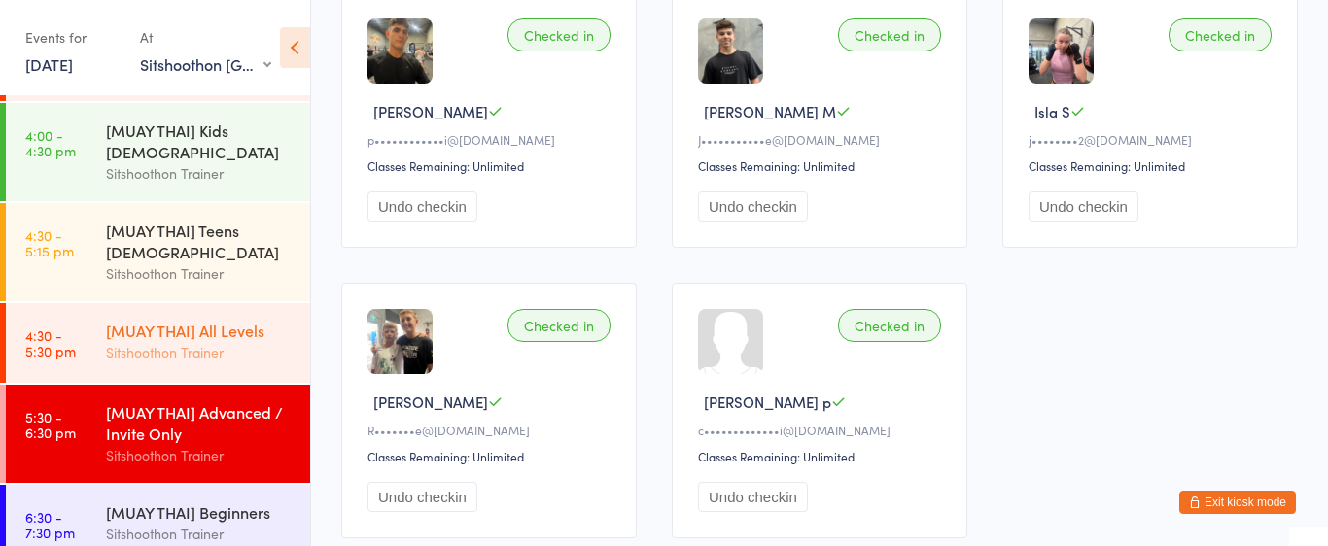
click at [251, 306] on div "[MUAY THAI] All Levels Sitshoothon Trainer" at bounding box center [208, 341] width 204 height 77
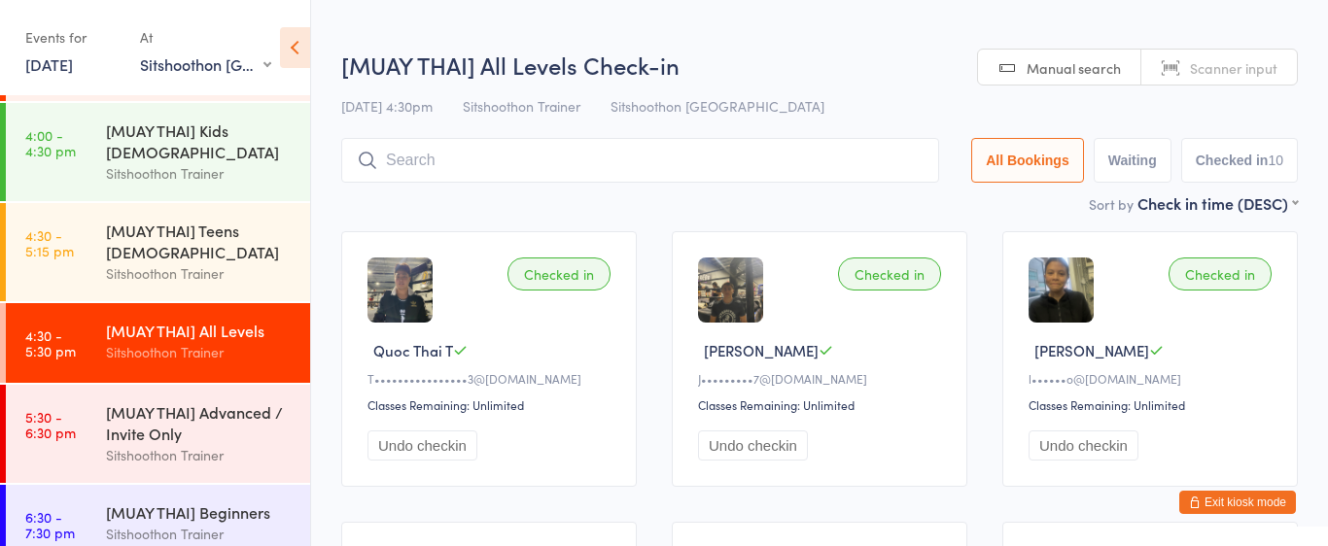
scroll to position [3, 0]
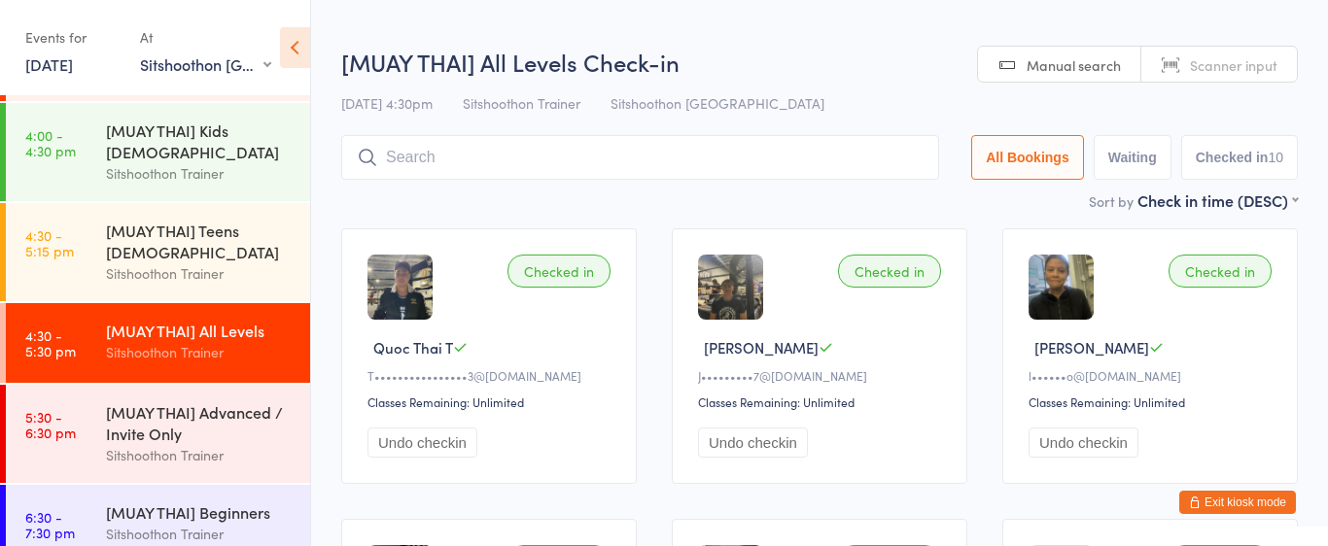
click at [745, 446] on button "Undo checkin" at bounding box center [753, 443] width 110 height 30
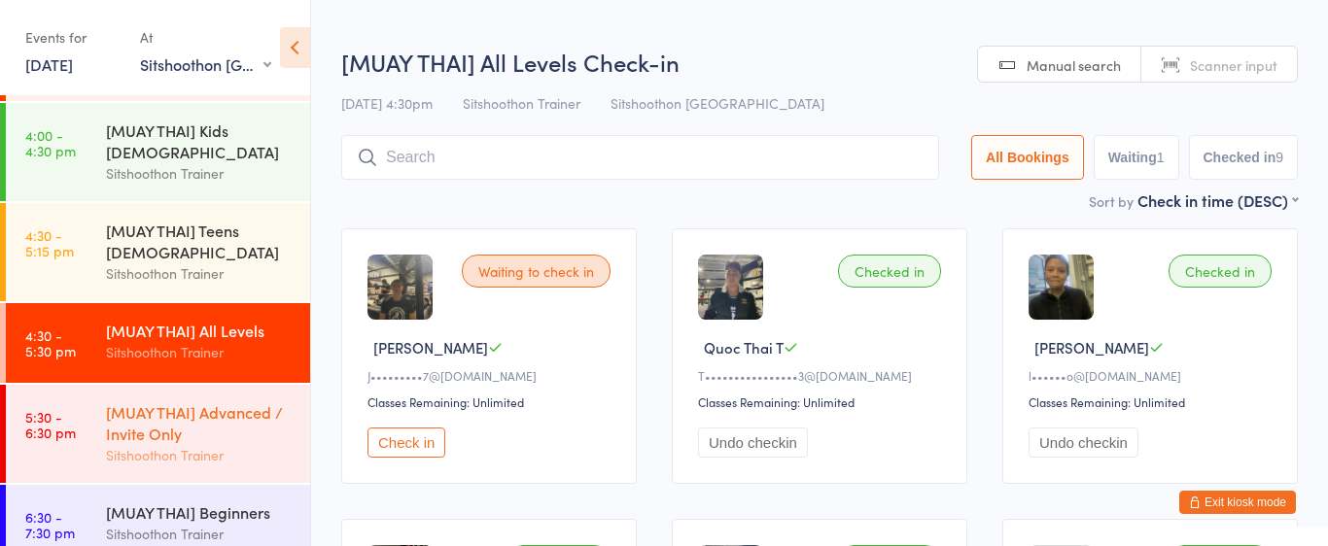
click at [193, 425] on div "[MUAY THAI] Advanced / Invite Only" at bounding box center [200, 422] width 188 height 43
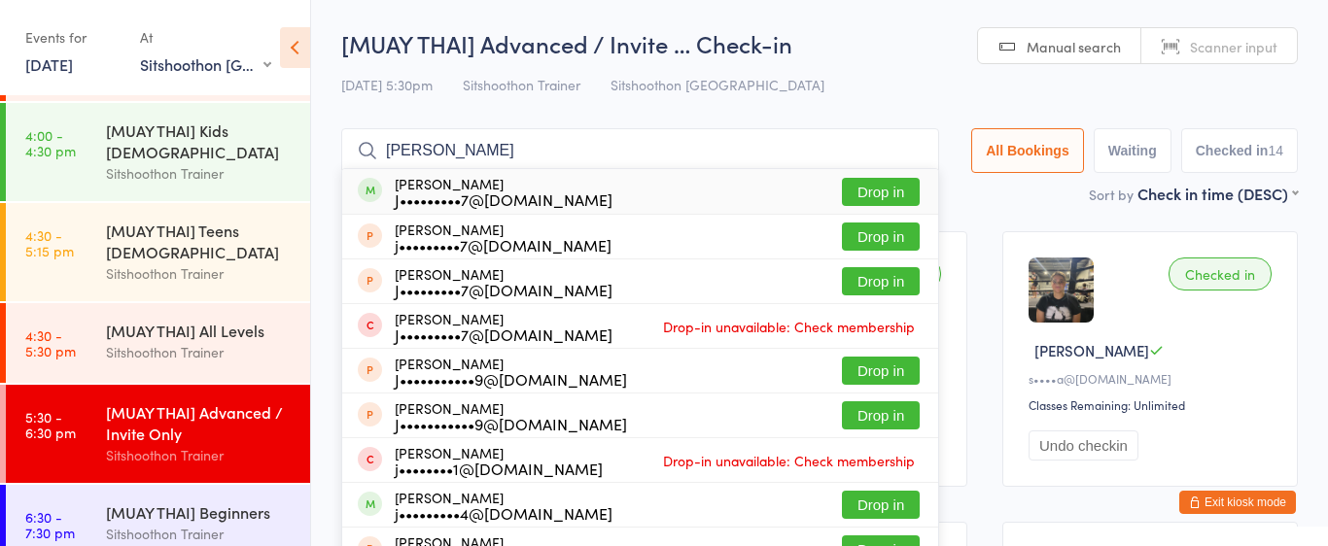
type input "jake col"
click at [868, 191] on button "Drop in" at bounding box center [881, 192] width 78 height 28
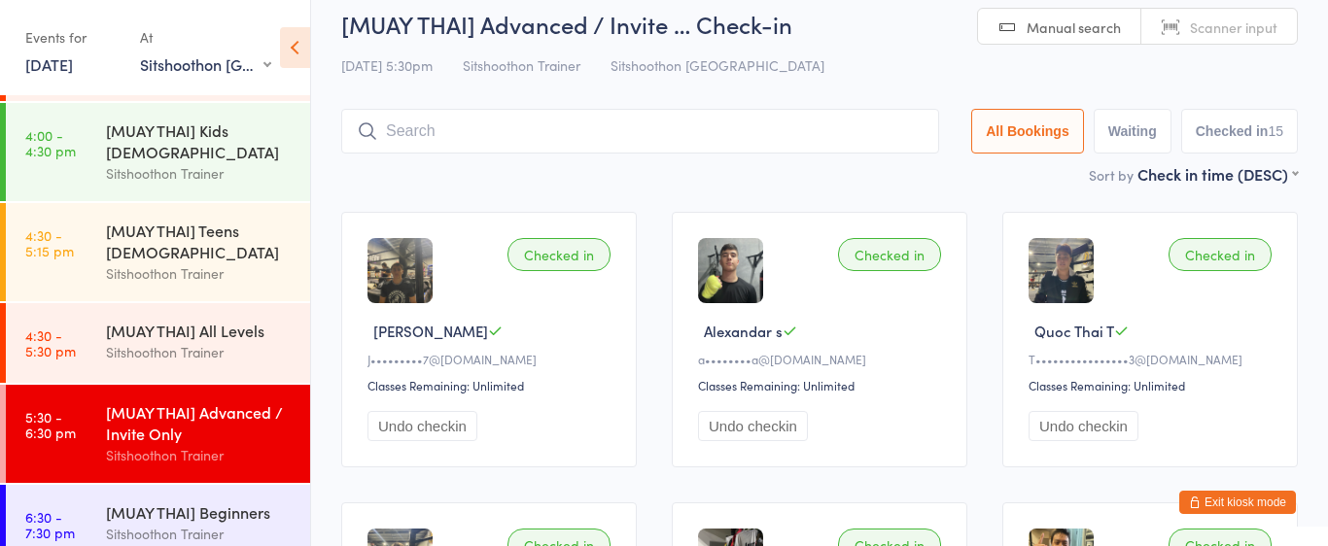
scroll to position [3, 0]
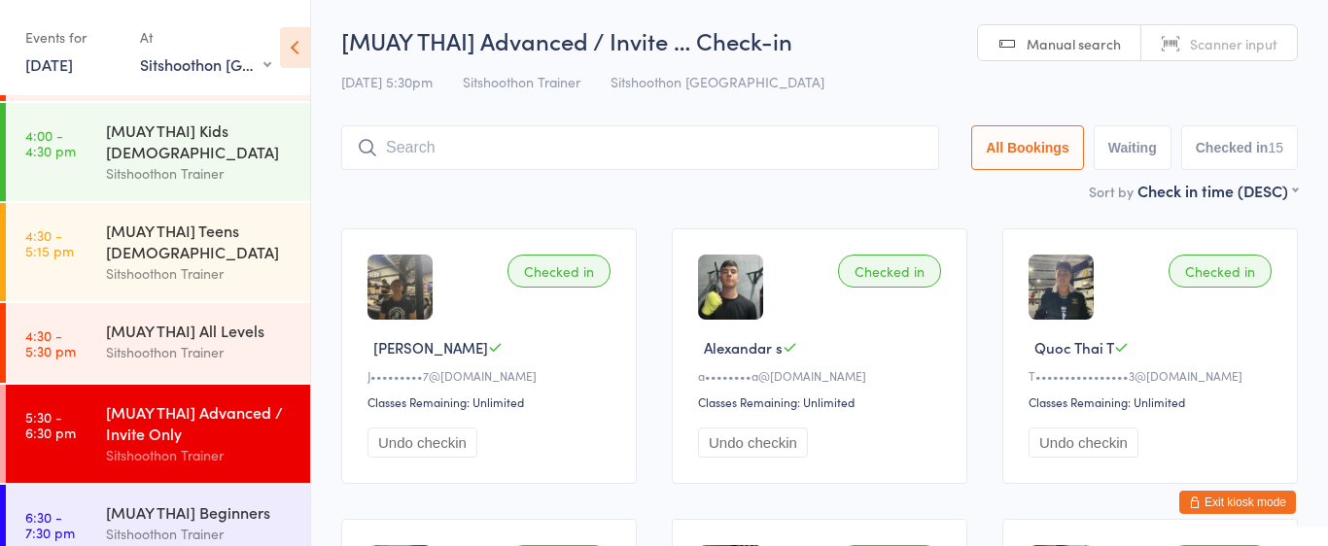
click at [608, 167] on input "search" at bounding box center [640, 147] width 598 height 45
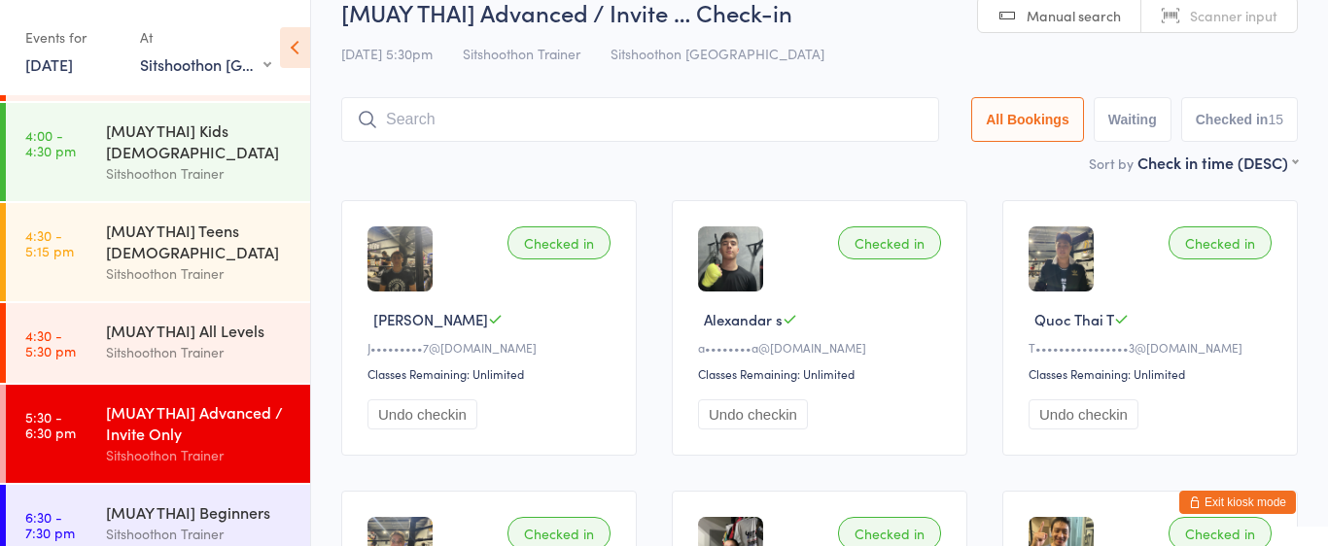
scroll to position [19, 0]
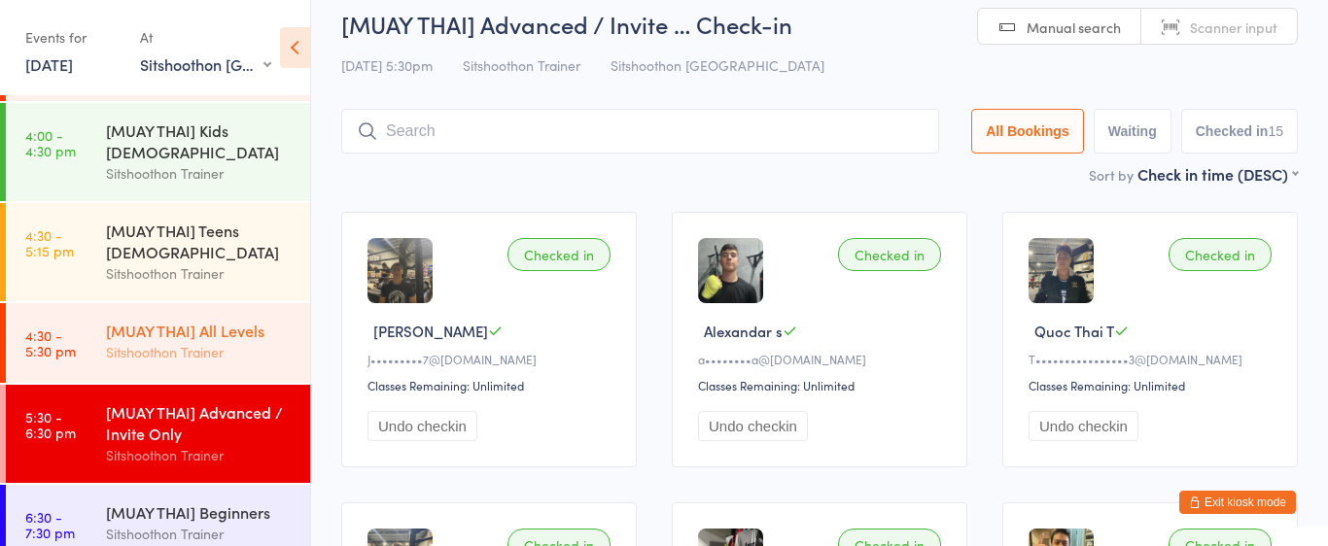
click at [228, 350] on div "Sitshoothon Trainer" at bounding box center [200, 352] width 188 height 22
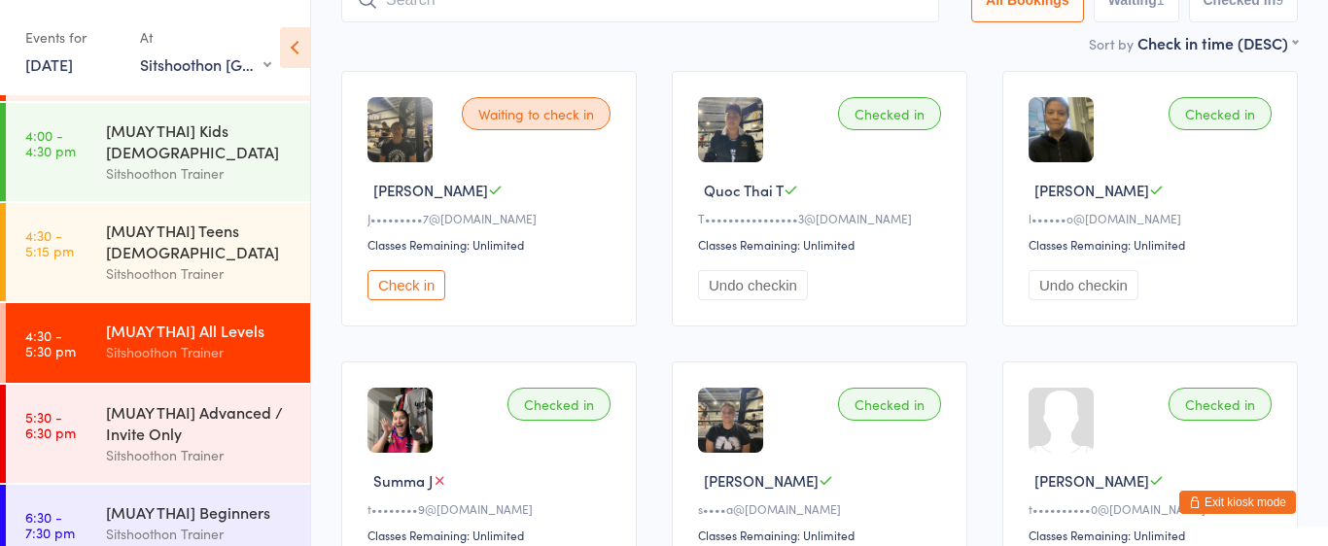
scroll to position [163, 0]
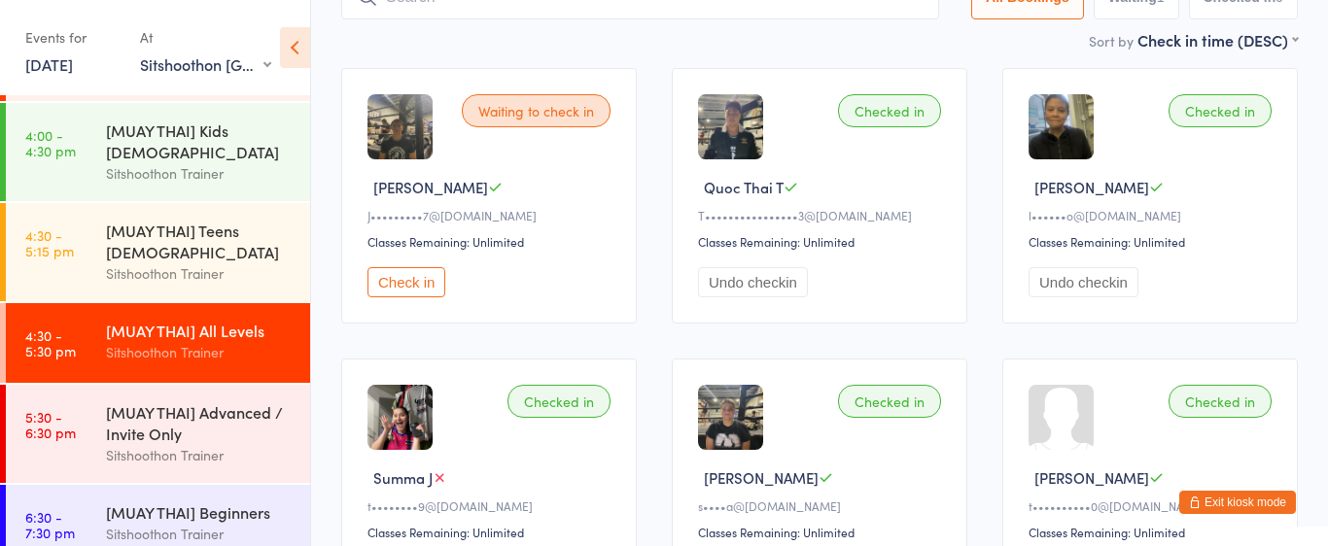
click at [1067, 290] on button "Undo checkin" at bounding box center [1083, 282] width 110 height 30
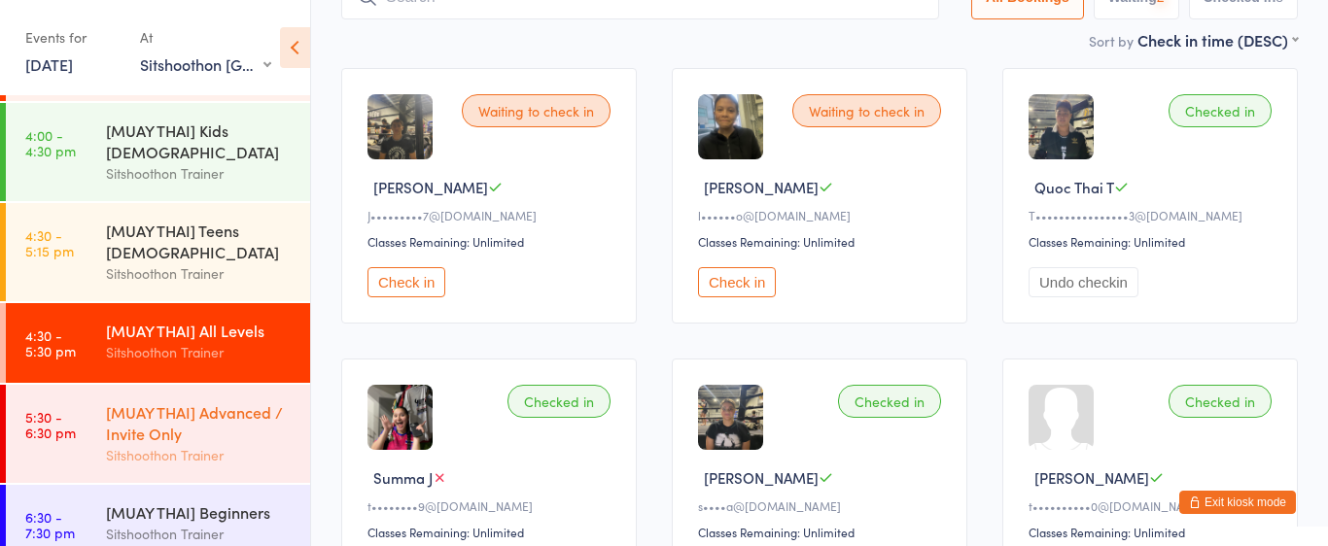
click at [185, 440] on div "[MUAY THAI] Advanced / Invite Only" at bounding box center [200, 422] width 188 height 43
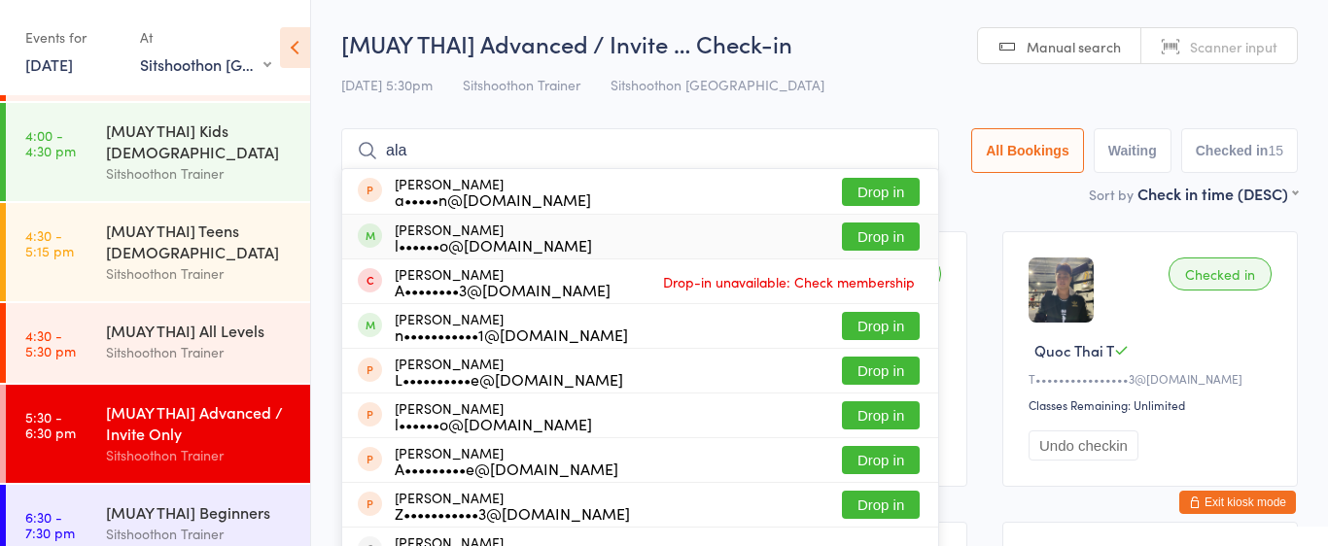
type input "ala"
click at [869, 231] on button "Drop in" at bounding box center [881, 237] width 78 height 28
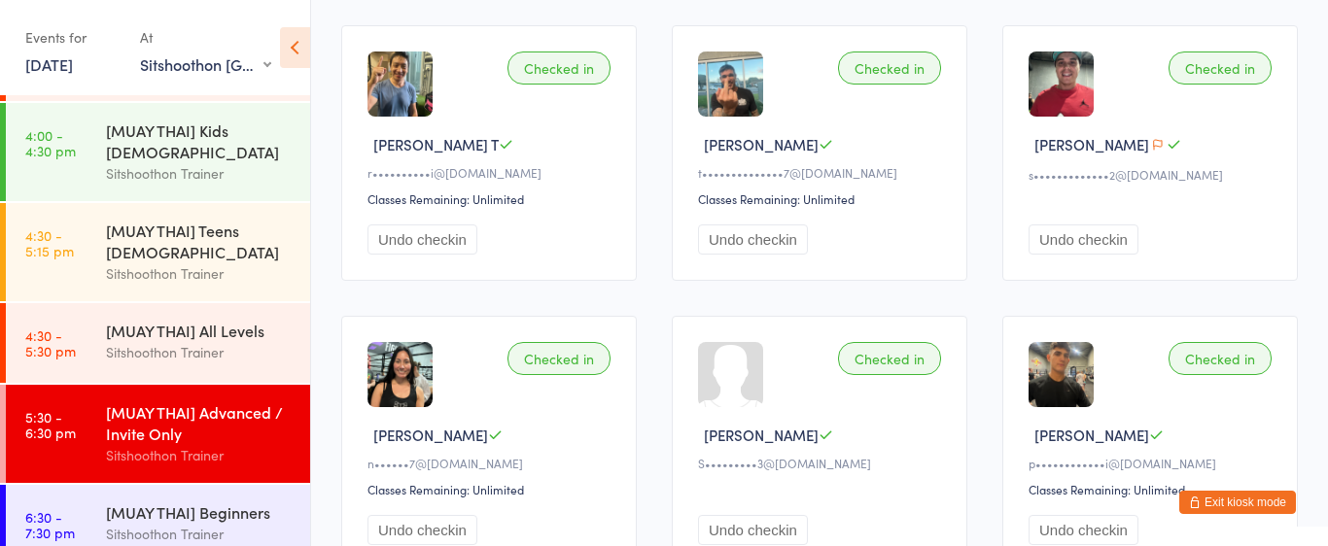
scroll to position [528, 0]
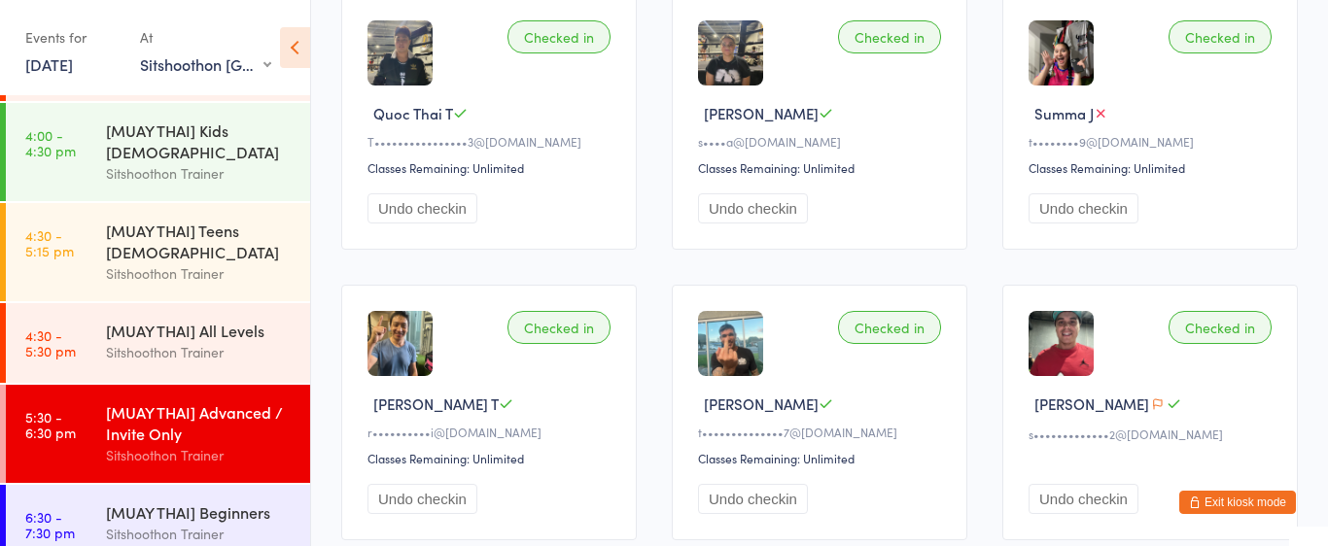
click at [1237, 501] on button "Exit kiosk mode" at bounding box center [1237, 502] width 117 height 23
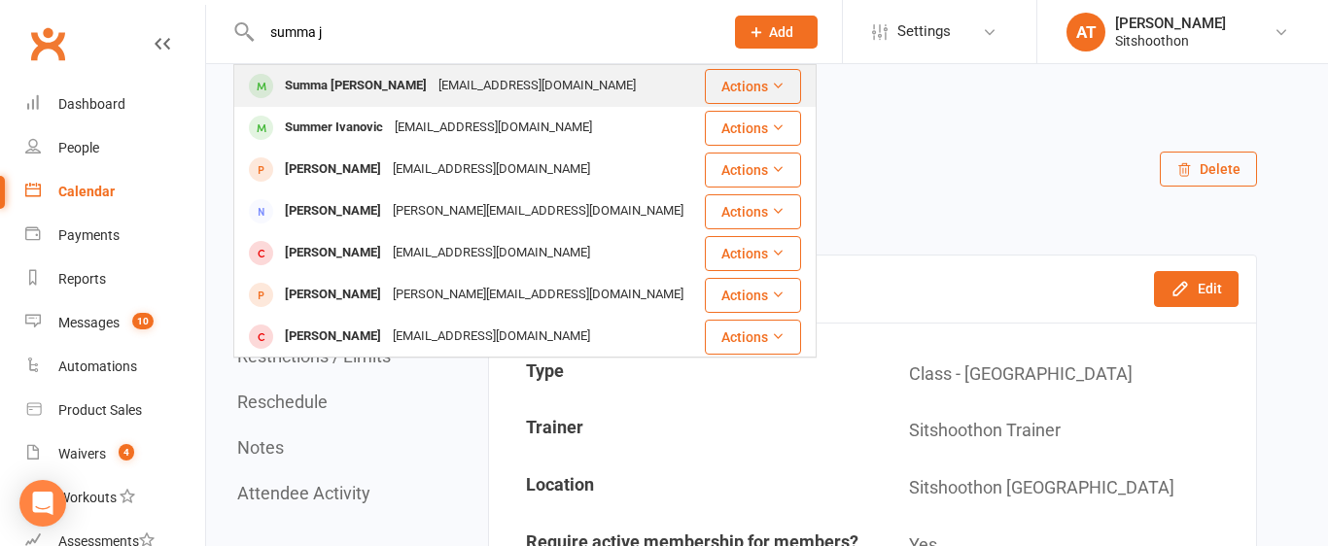
type input "summa j"
click at [642, 81] on div "Summa Jouannet tedbear709@hotmail.com" at bounding box center [468, 86] width 467 height 40
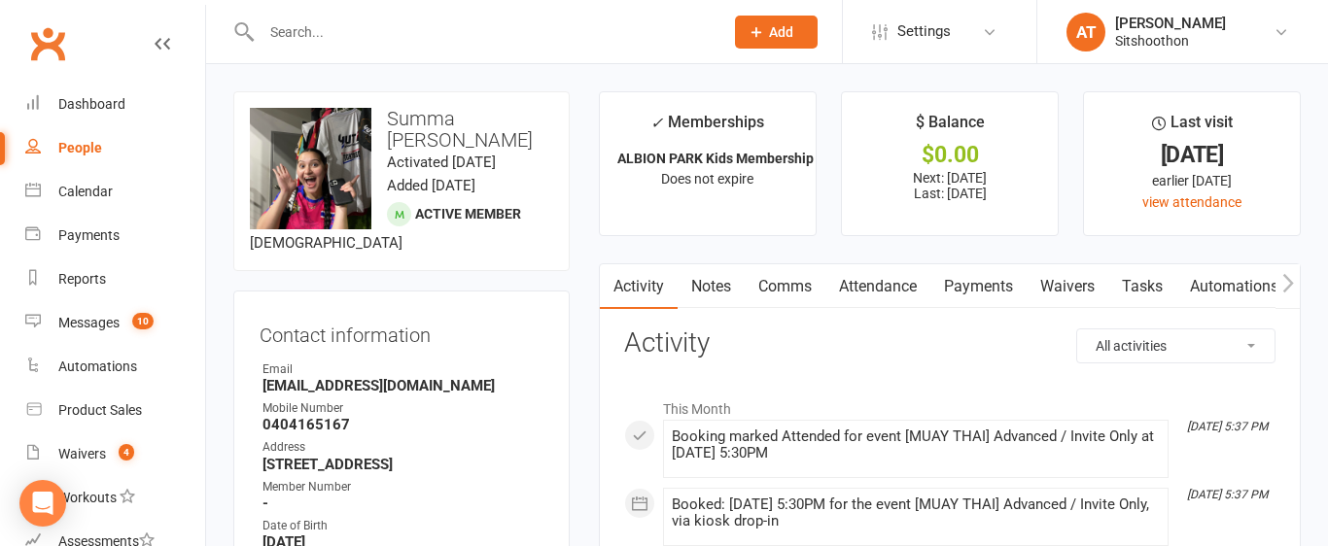
click at [982, 287] on link "Payments" at bounding box center [978, 286] width 96 height 45
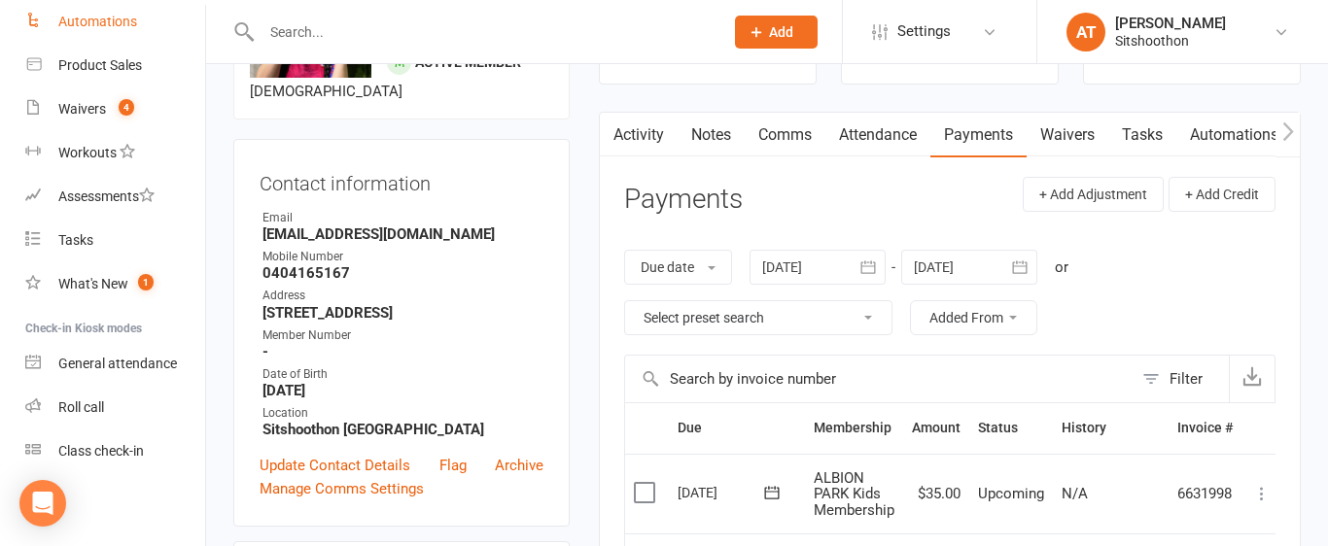
scroll to position [182, 0]
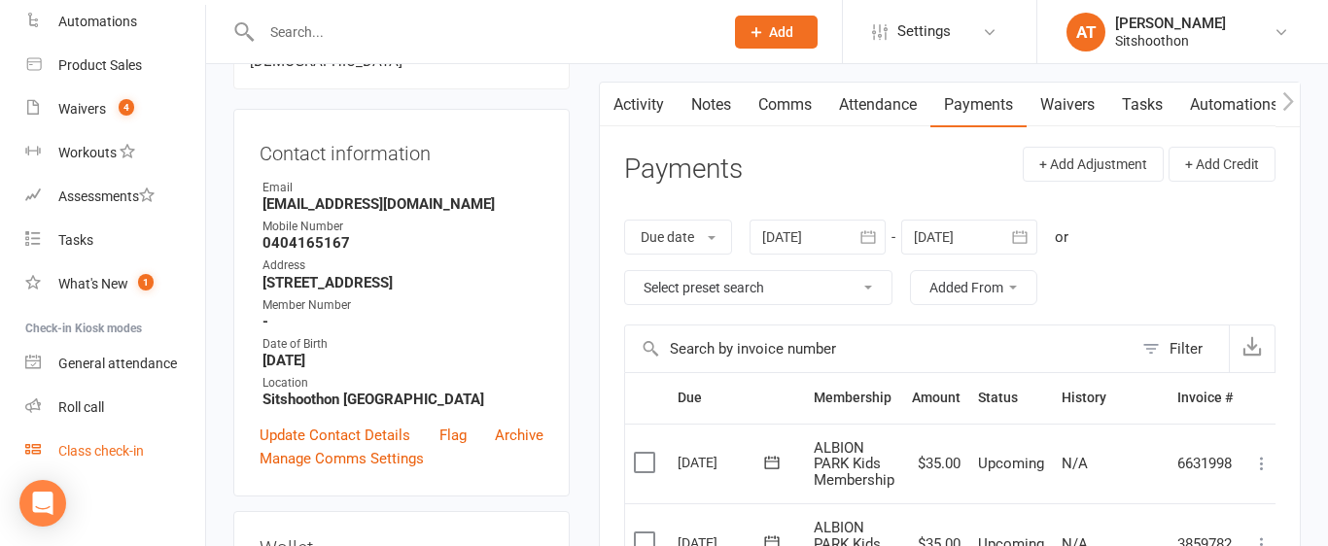
click at [113, 453] on div "Class check-in" at bounding box center [101, 451] width 86 height 16
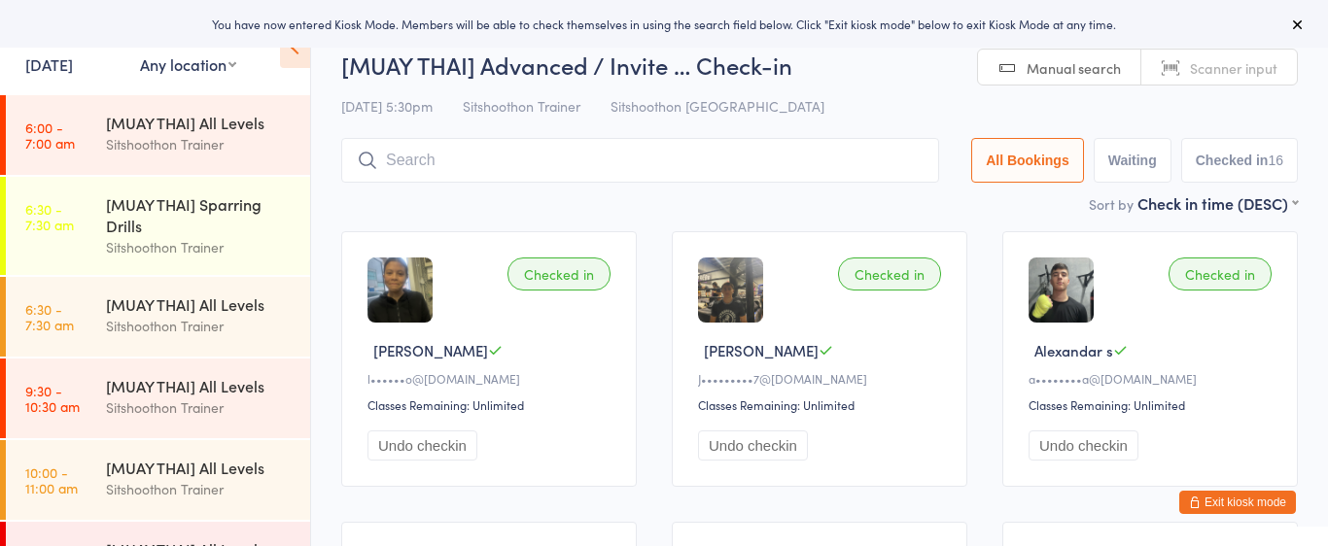
select select "2"
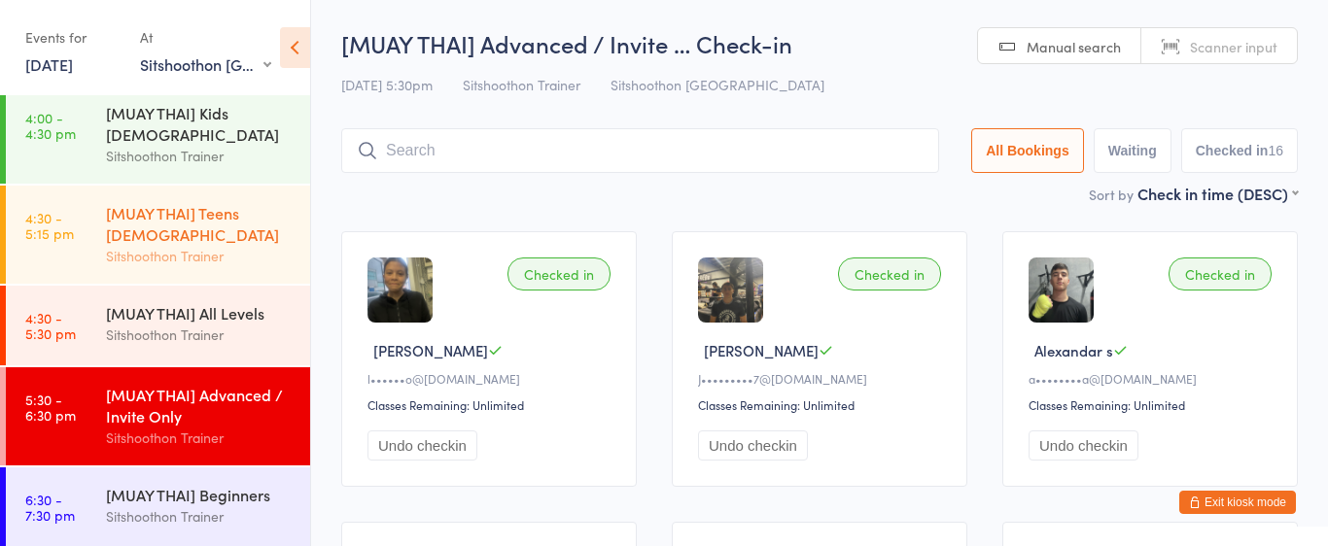
scroll to position [295, 0]
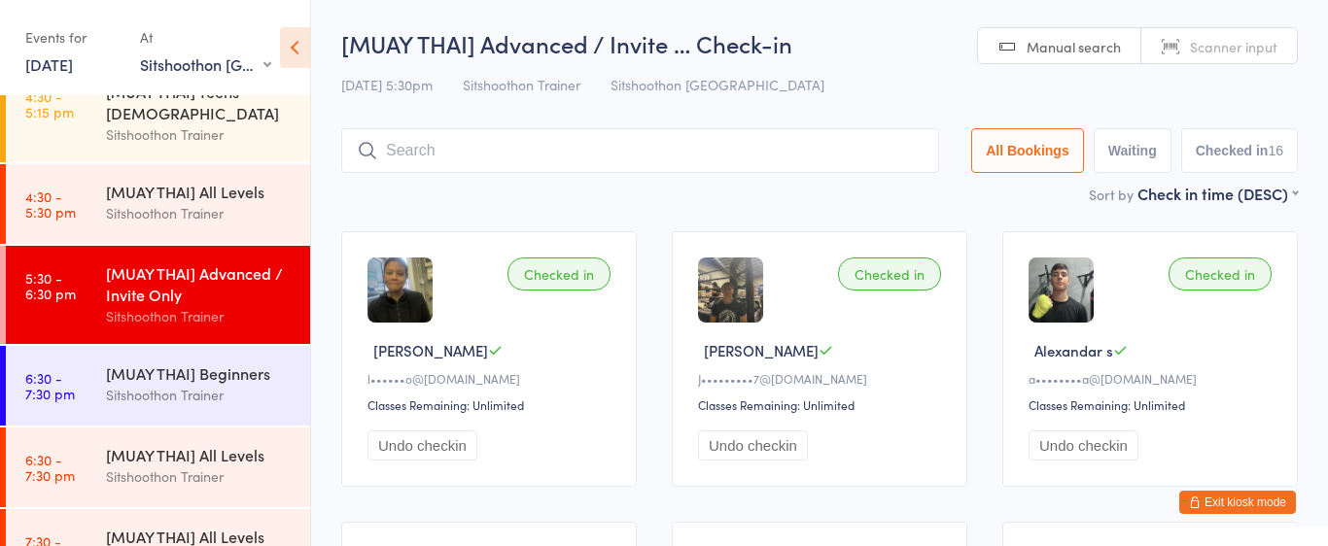
click at [167, 289] on div "[MUAY THAI] Advanced / Invite Only" at bounding box center [200, 283] width 188 height 43
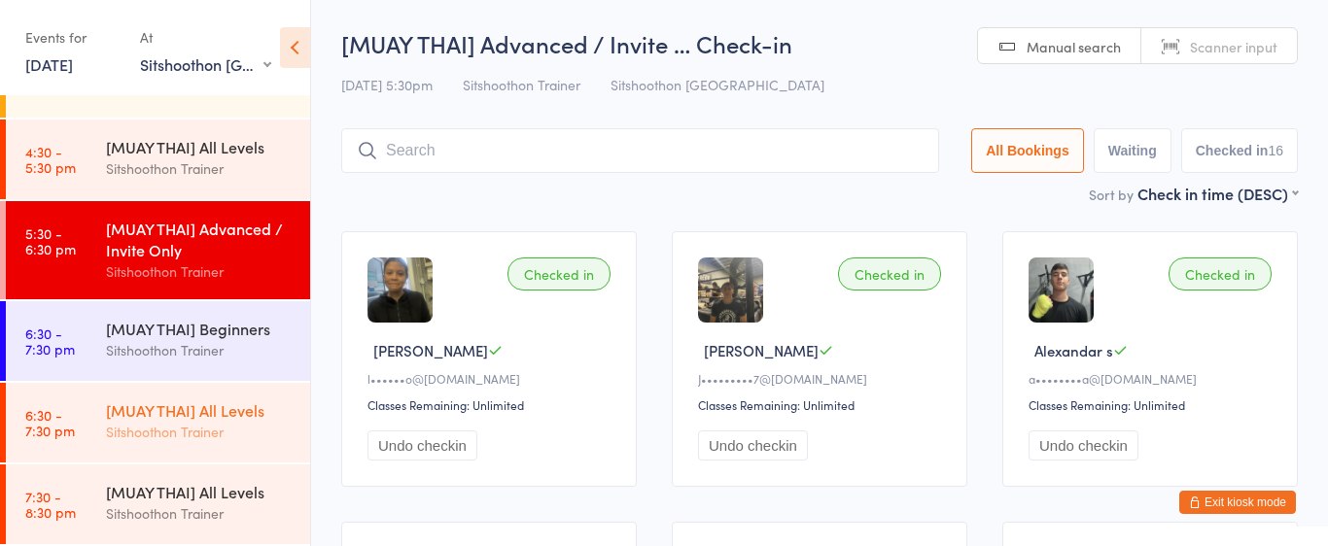
click at [175, 452] on div "[MUAY THAI] All Levels Sitshoothon Trainer" at bounding box center [208, 421] width 204 height 77
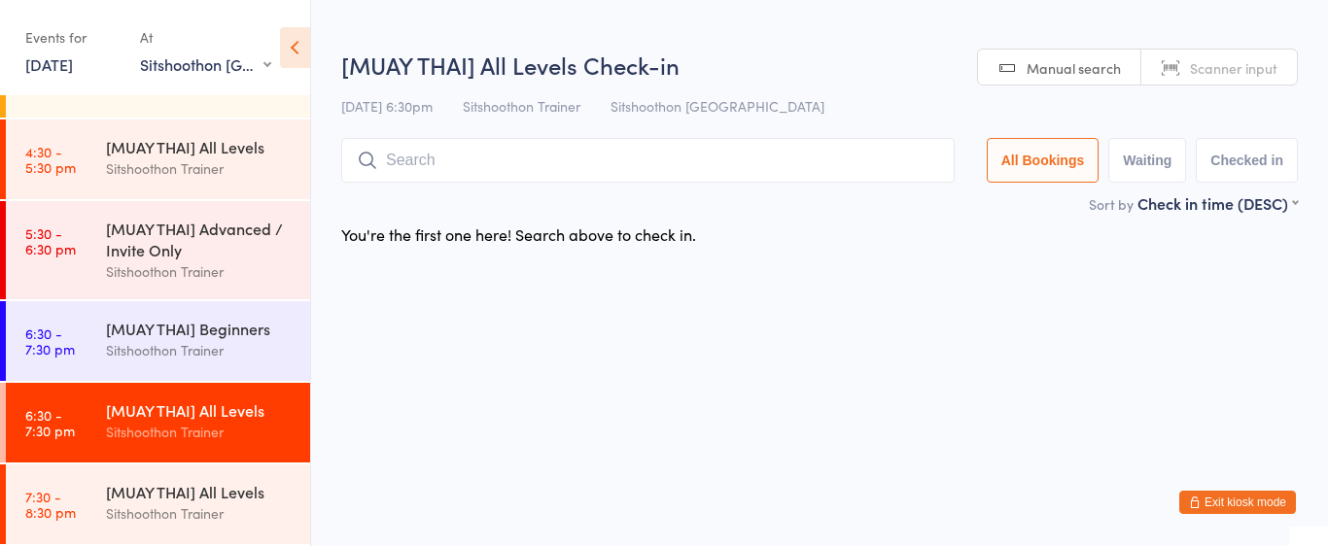
click at [530, 152] on input "search" at bounding box center [647, 160] width 613 height 45
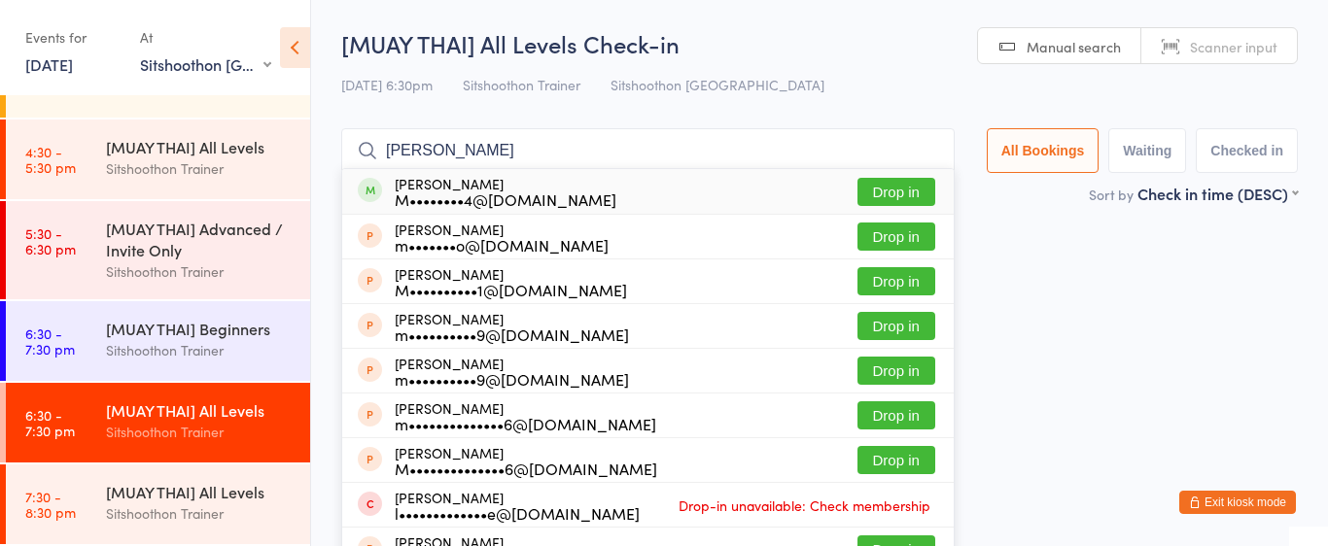
type input "matthew roe"
click at [874, 193] on button "Drop in" at bounding box center [896, 192] width 78 height 28
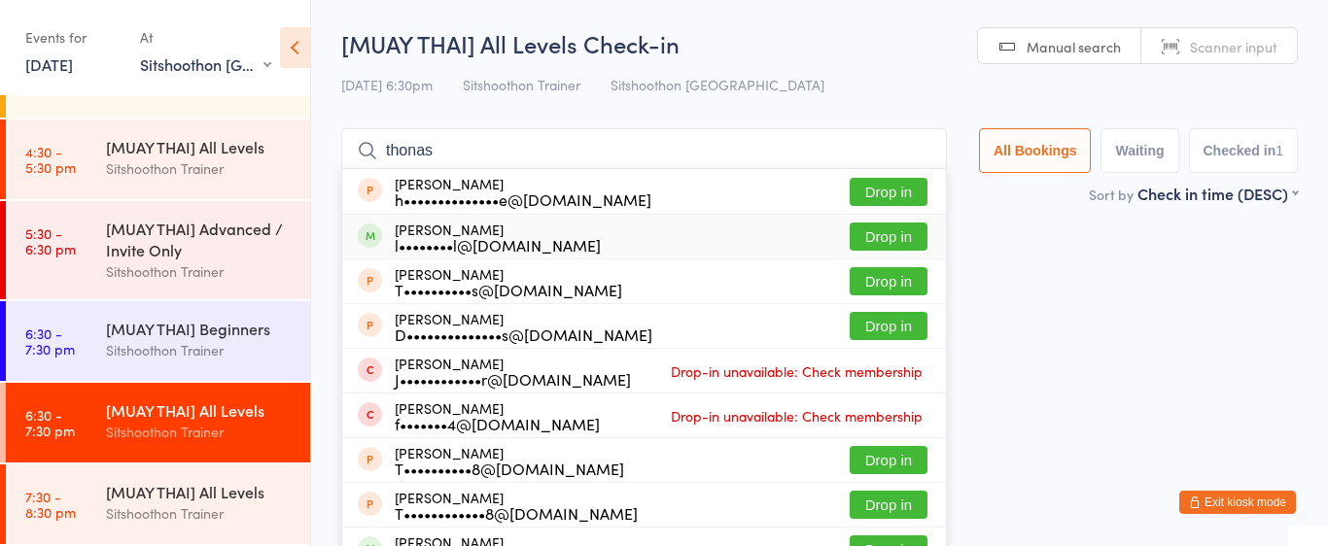
type input "thonas"
click at [891, 233] on button "Drop in" at bounding box center [889, 237] width 78 height 28
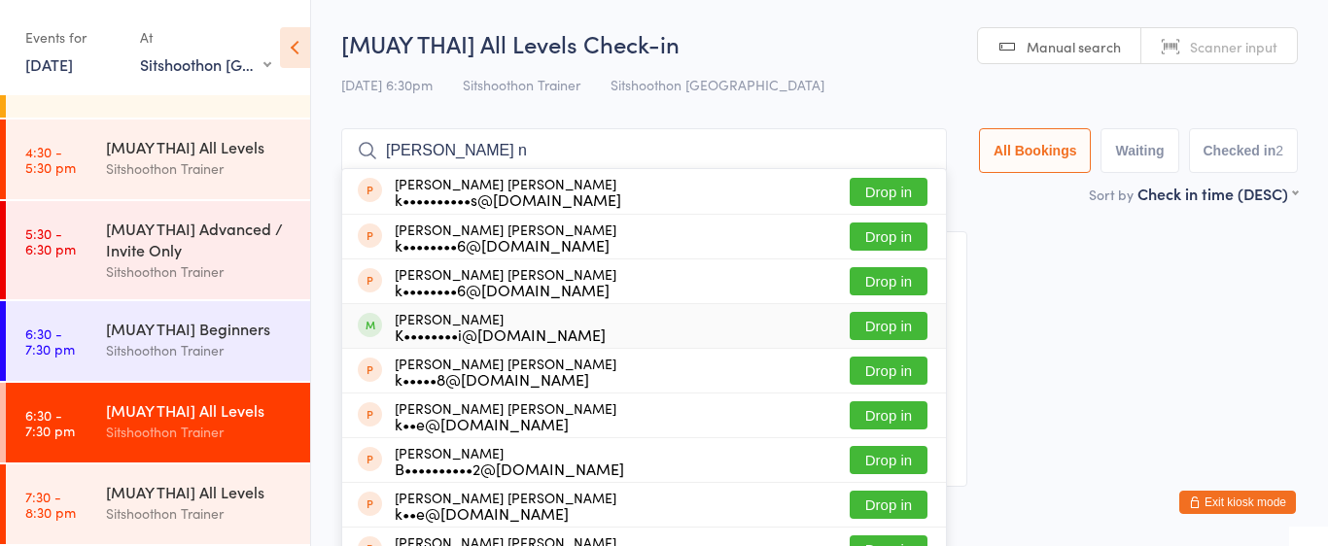
type input "kane n"
click at [898, 330] on button "Drop in" at bounding box center [889, 326] width 78 height 28
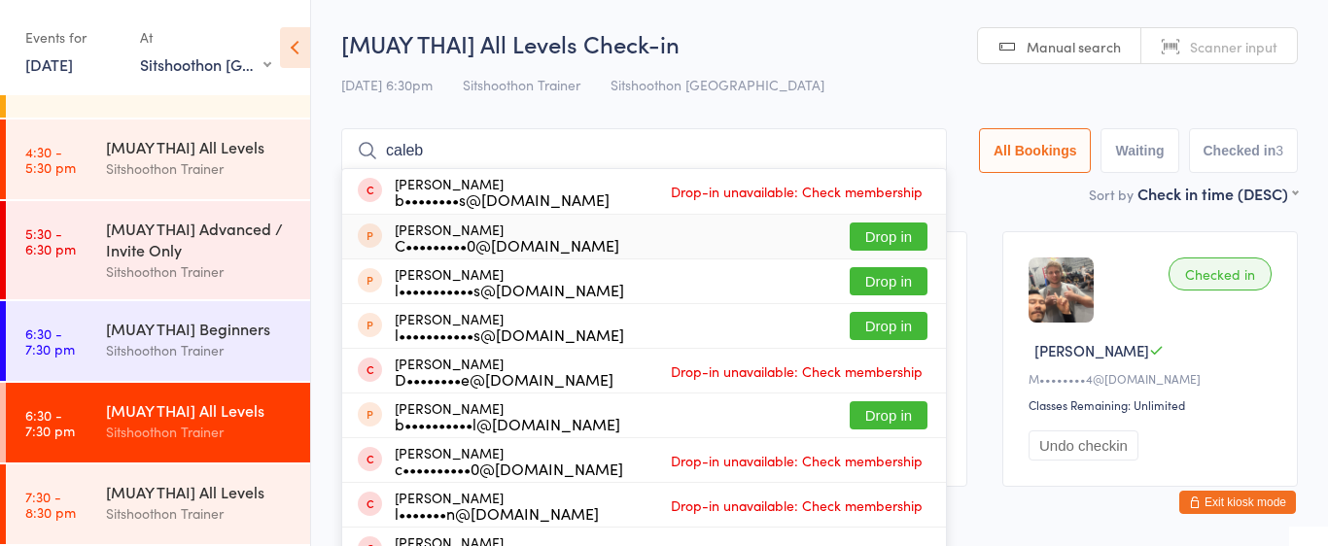
type input "caleb"
click at [788, 239] on div "Caleb Scott C•••••••••0@hotmail.com Drop in" at bounding box center [644, 237] width 604 height 44
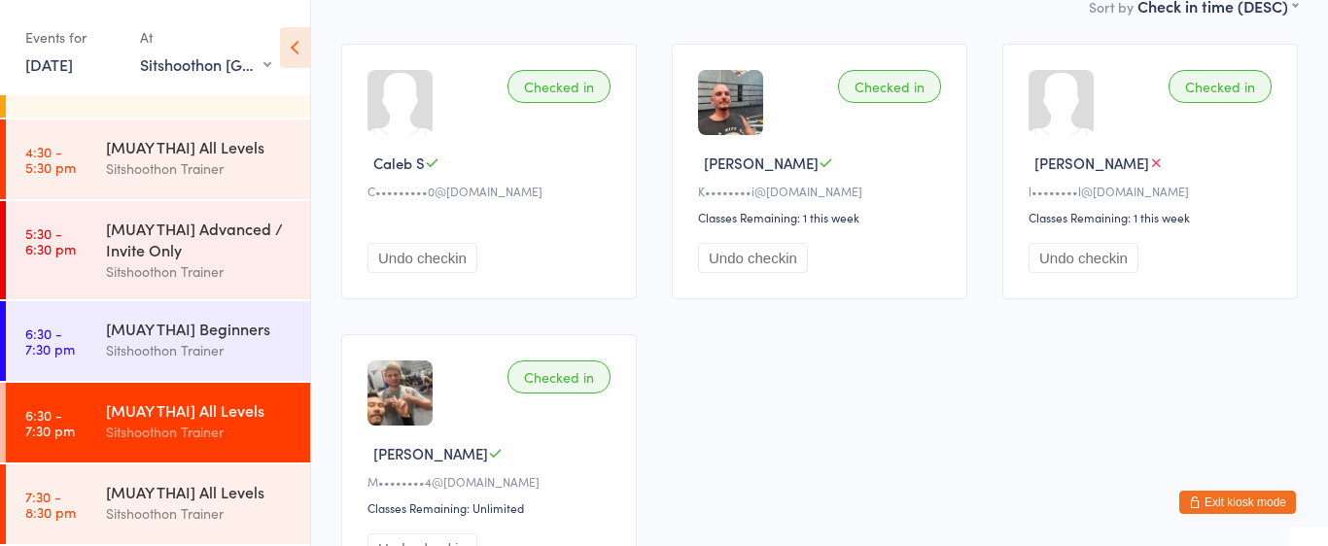
scroll to position [86, 0]
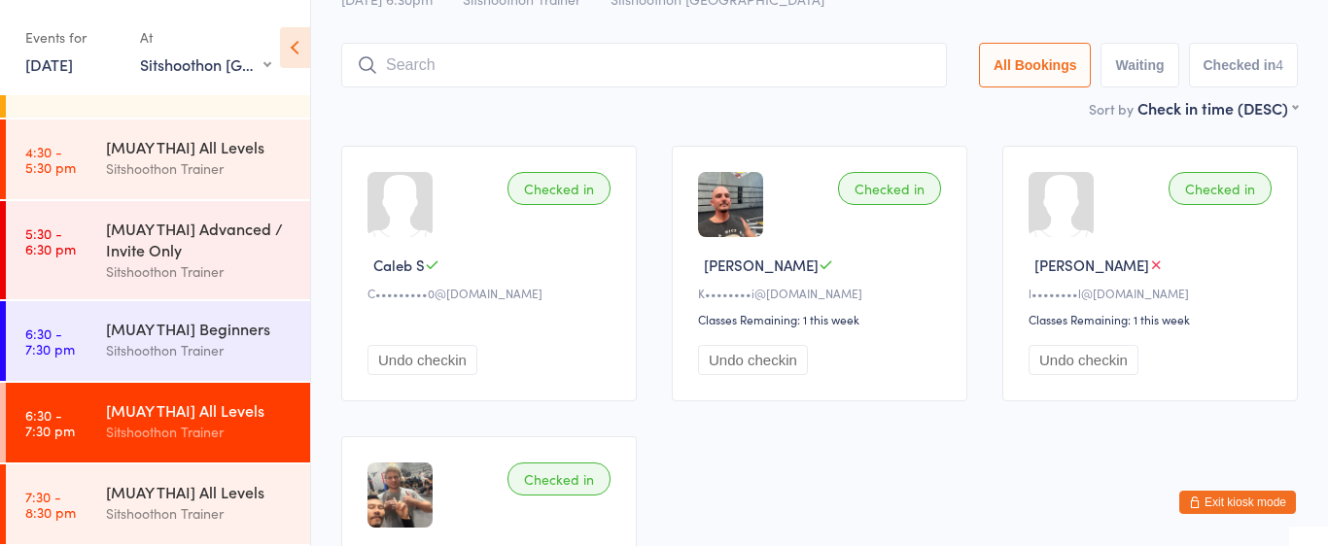
click at [1233, 488] on div "Checked in Caleb S C•••••••••0@hotmail.com Undo checkin Checked in KANE N K••••…" at bounding box center [819, 418] width 991 height 581
click at [1236, 501] on button "Exit kiosk mode" at bounding box center [1237, 502] width 117 height 23
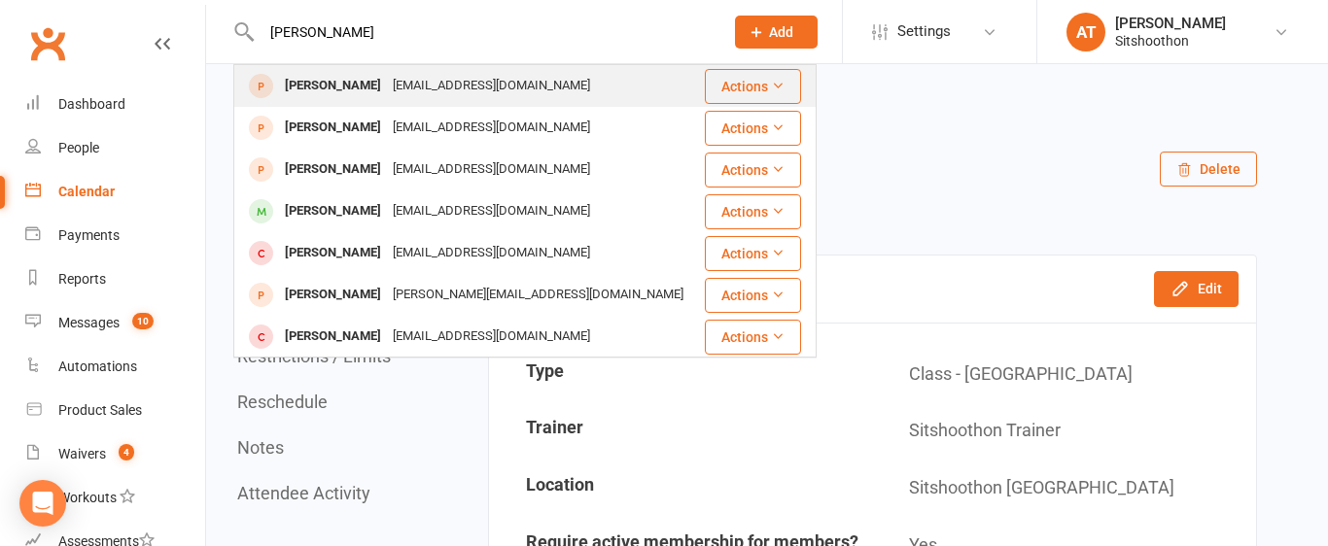
type input "[PERSON_NAME]"
click at [545, 89] on div "[EMAIL_ADDRESS][DOMAIN_NAME]" at bounding box center [491, 86] width 209 height 28
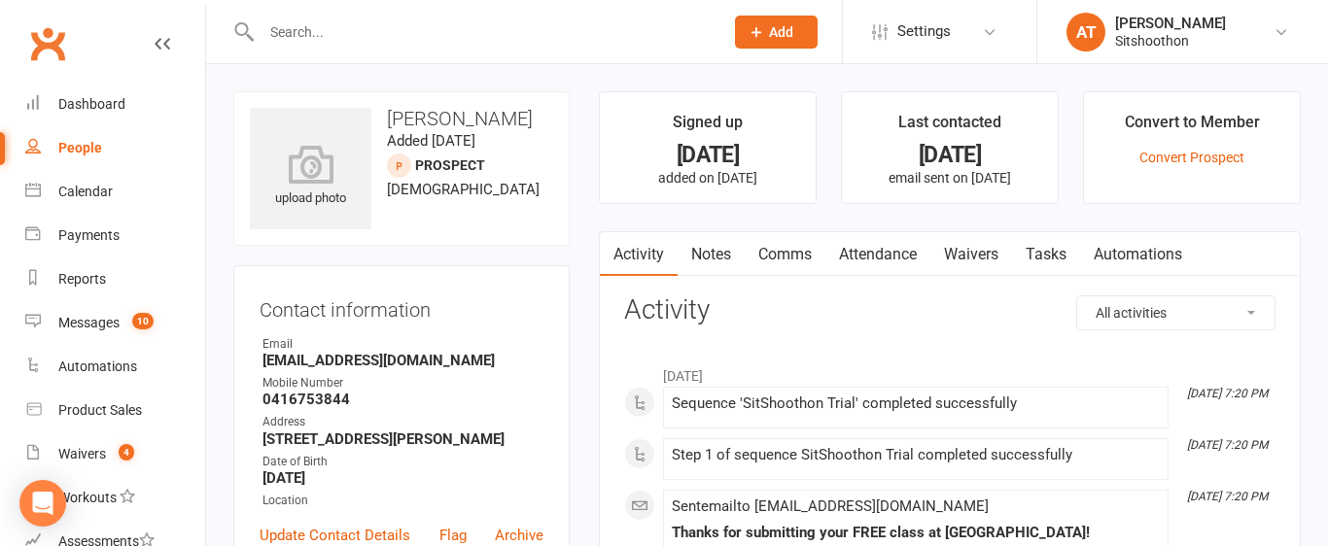
click at [166, 42] on icon at bounding box center [163, 44] width 16 height 16
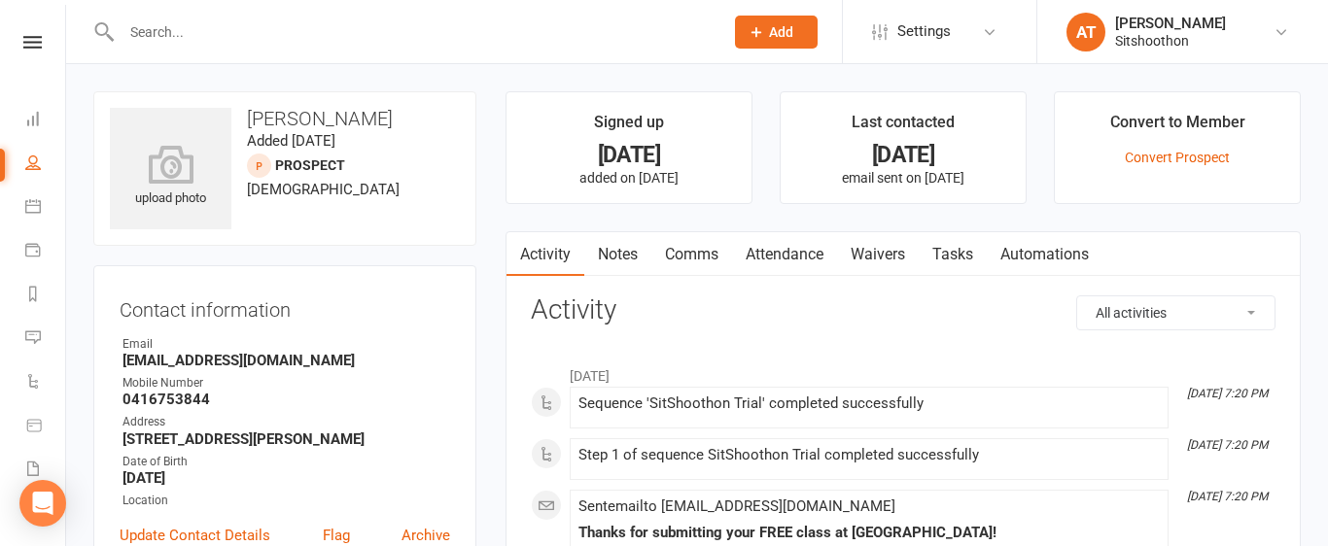
click at [235, 36] on input "text" at bounding box center [413, 31] width 594 height 27
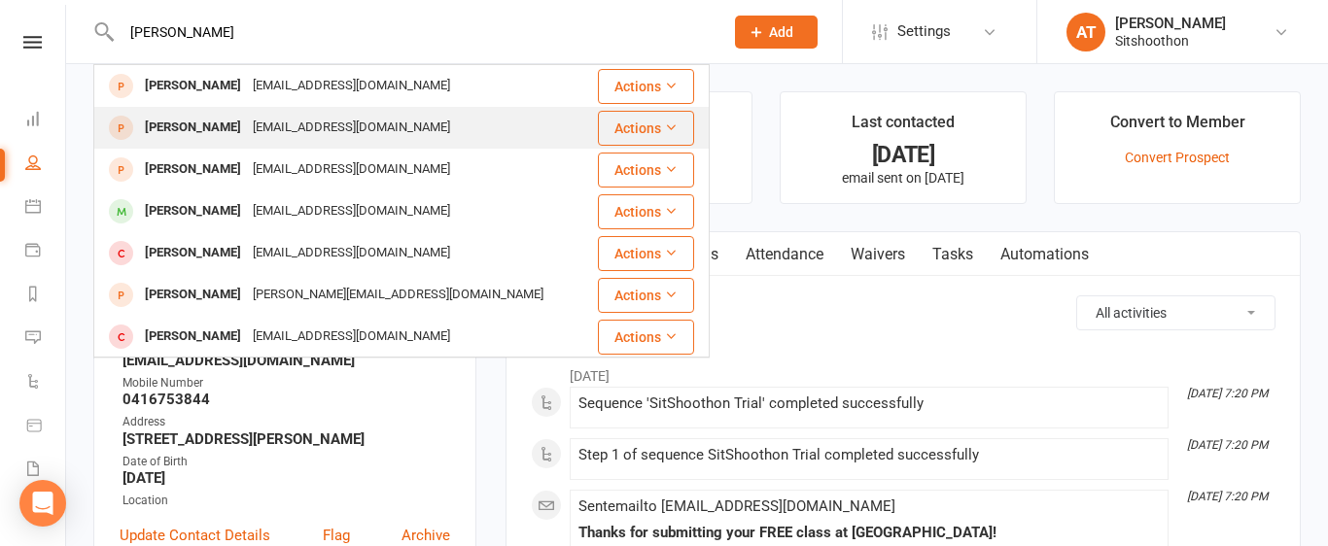
type input "thomas b"
click at [235, 126] on div "Thomas Bousoutis" at bounding box center [193, 128] width 108 height 28
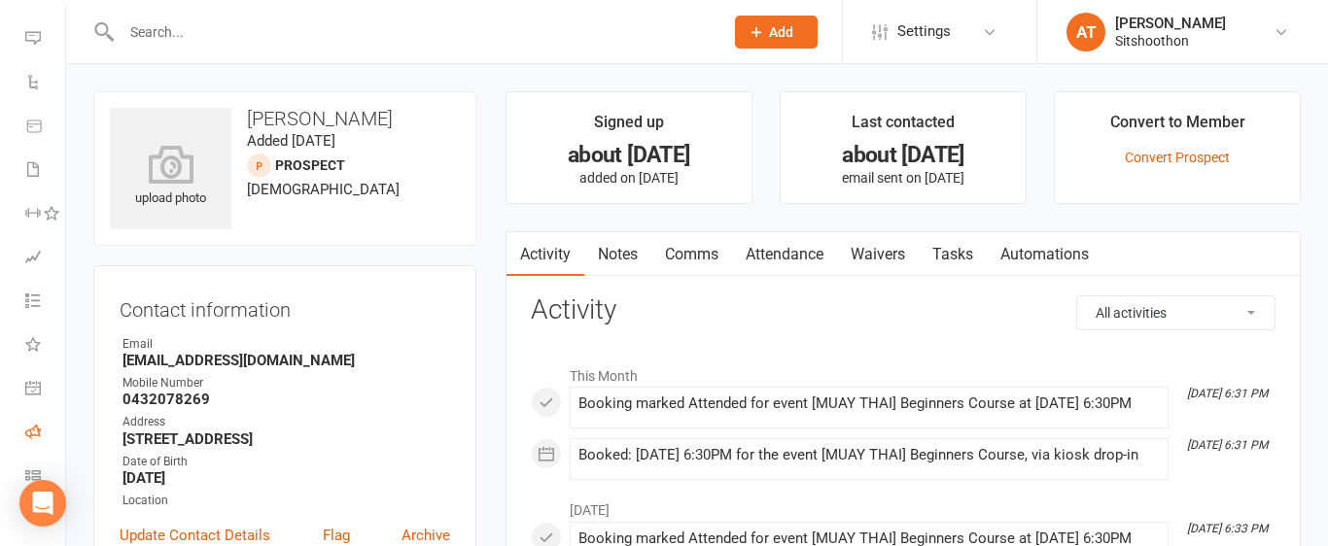
scroll to position [326, 0]
click at [35, 444] on icon at bounding box center [33, 449] width 16 height 16
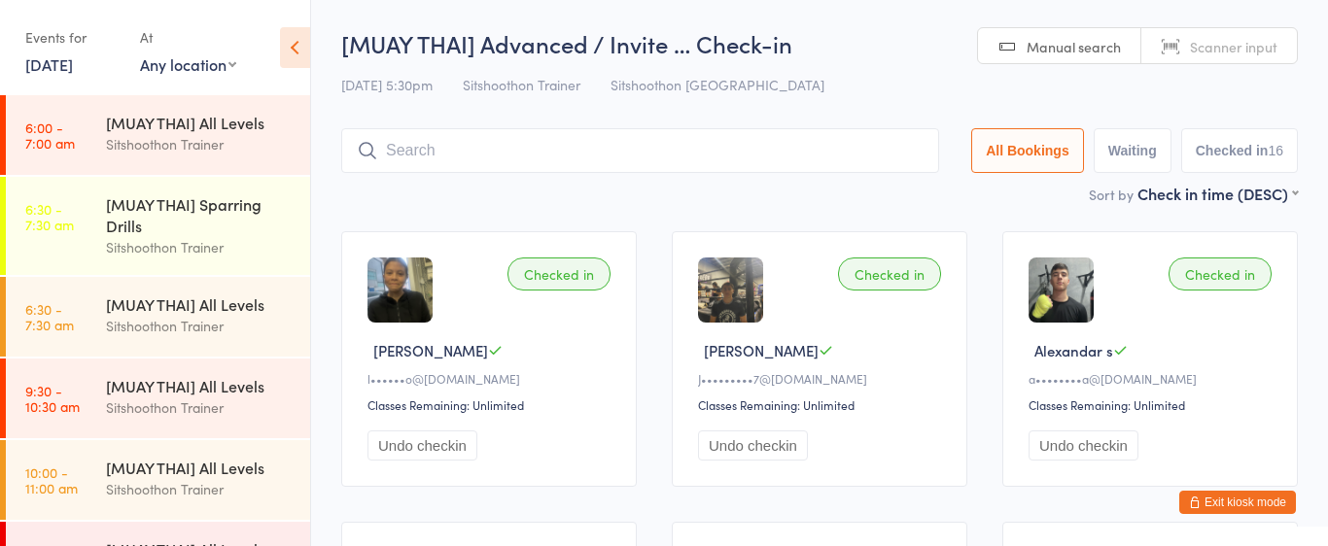
click at [189, 66] on select "Any location ST Martial Arts Arncliffe [GEOGRAPHIC_DATA] [GEOGRAPHIC_DATA]" at bounding box center [188, 63] width 96 height 21
select select "2"
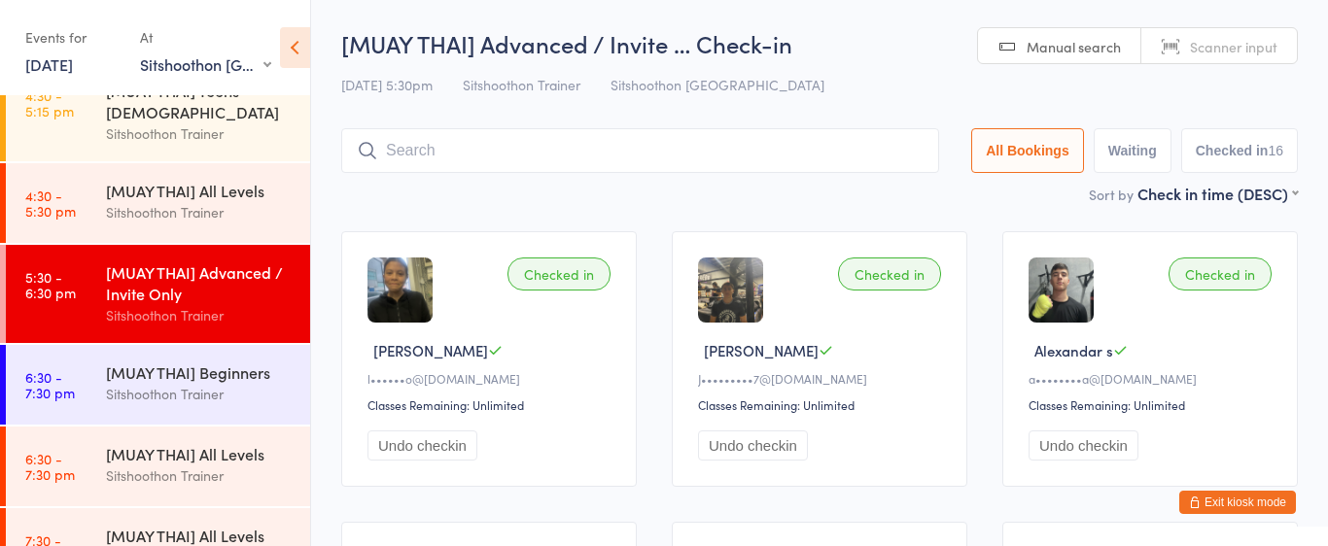
scroll to position [294, 0]
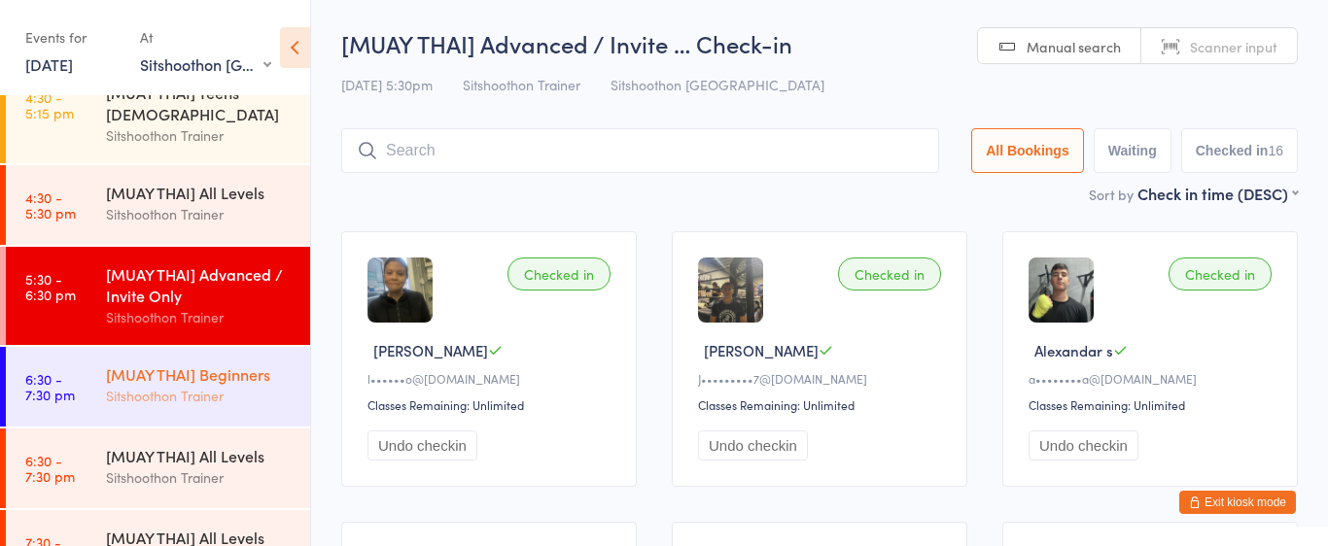
click at [200, 388] on div "Sitshoothon Trainer" at bounding box center [200, 396] width 188 height 22
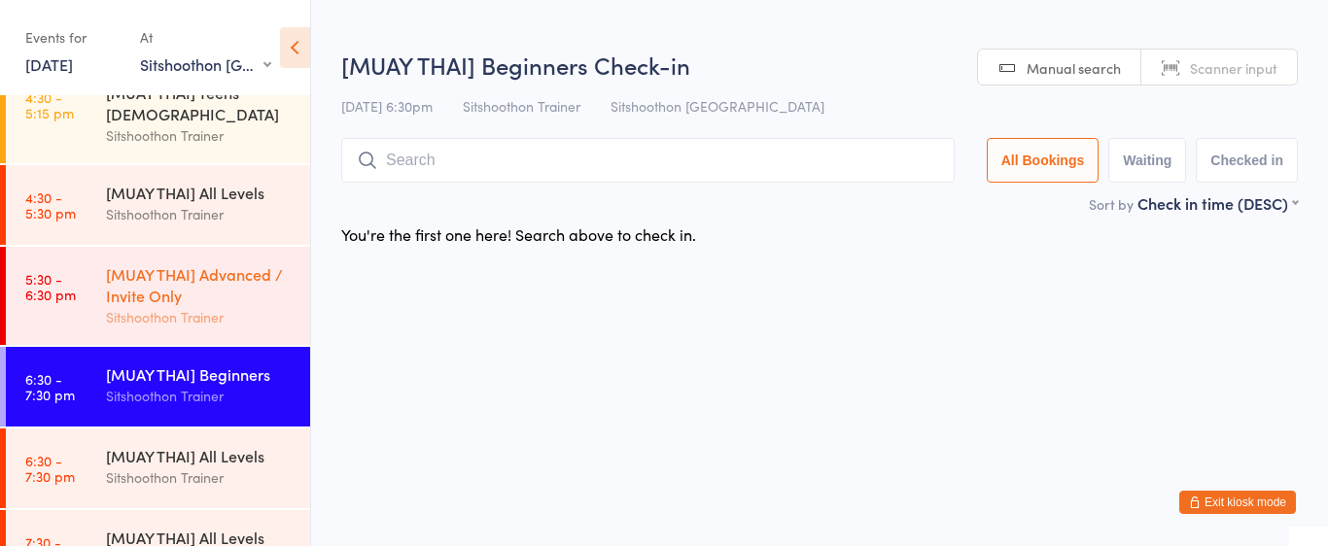
click at [131, 306] on div "Sitshoothon Trainer" at bounding box center [200, 317] width 188 height 22
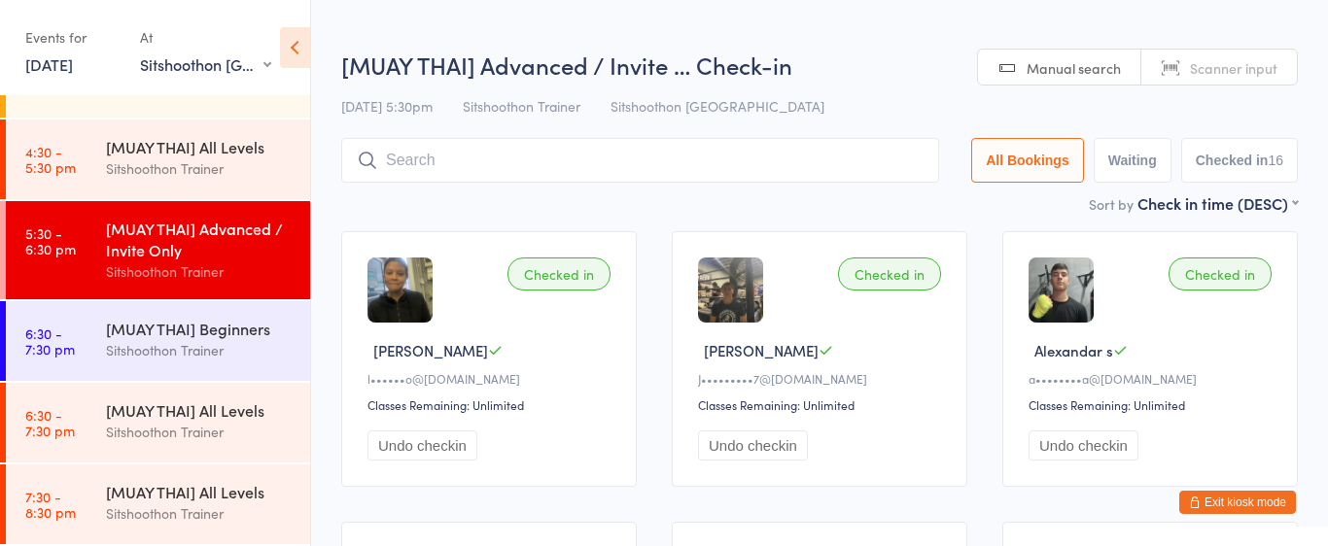
scroll to position [331, 0]
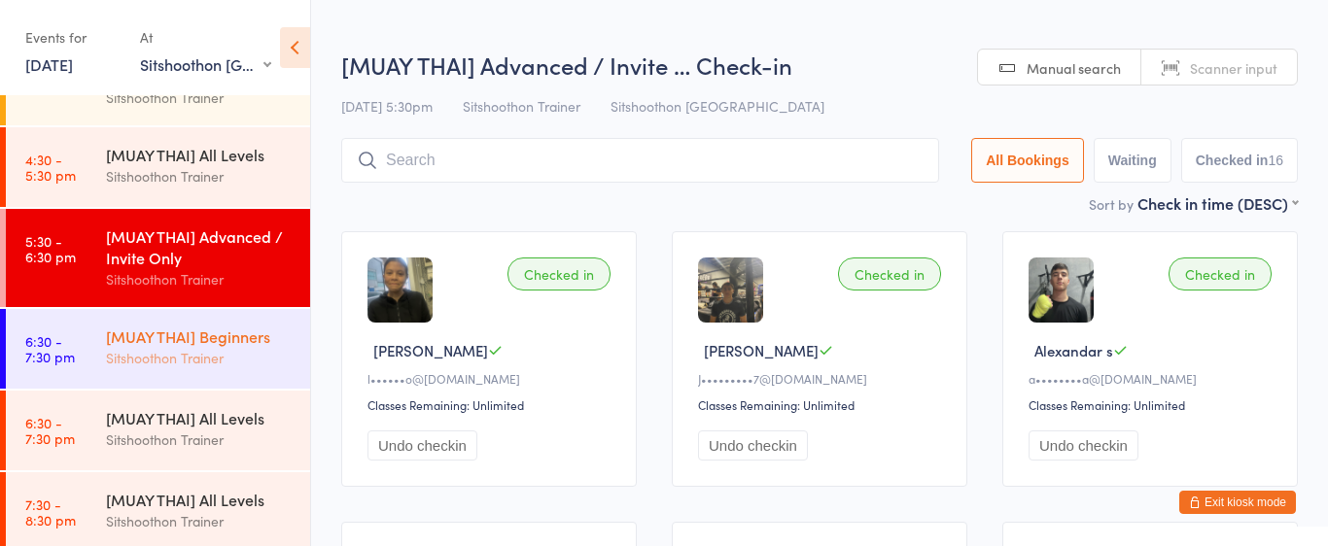
click at [137, 347] on div "Sitshoothon Trainer" at bounding box center [200, 358] width 188 height 22
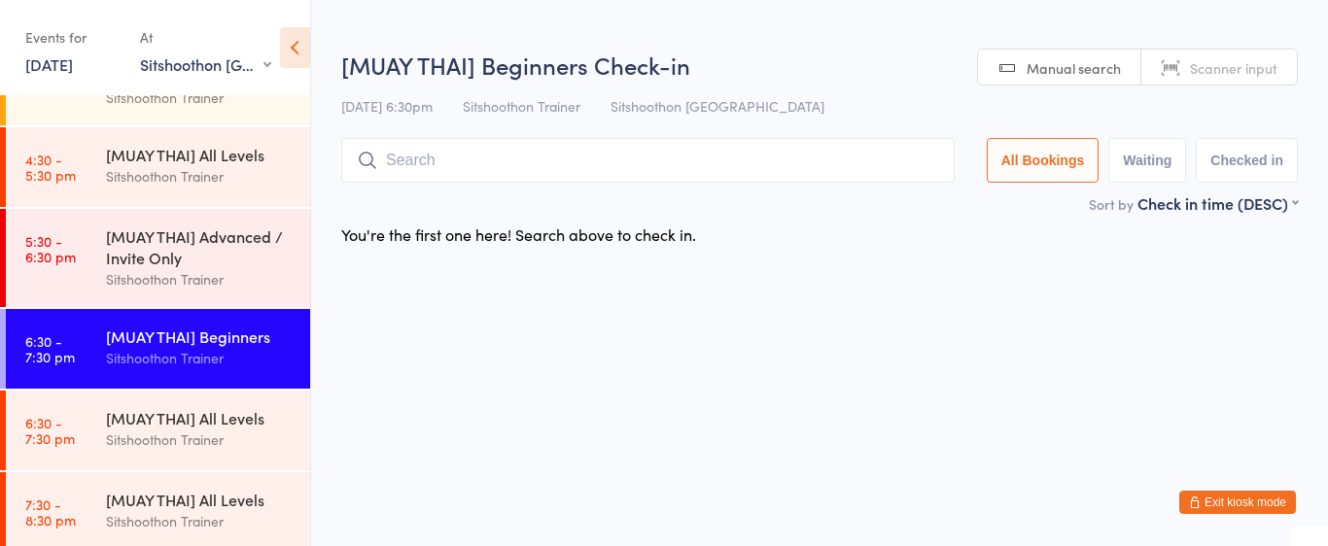
scroll to position [339, 0]
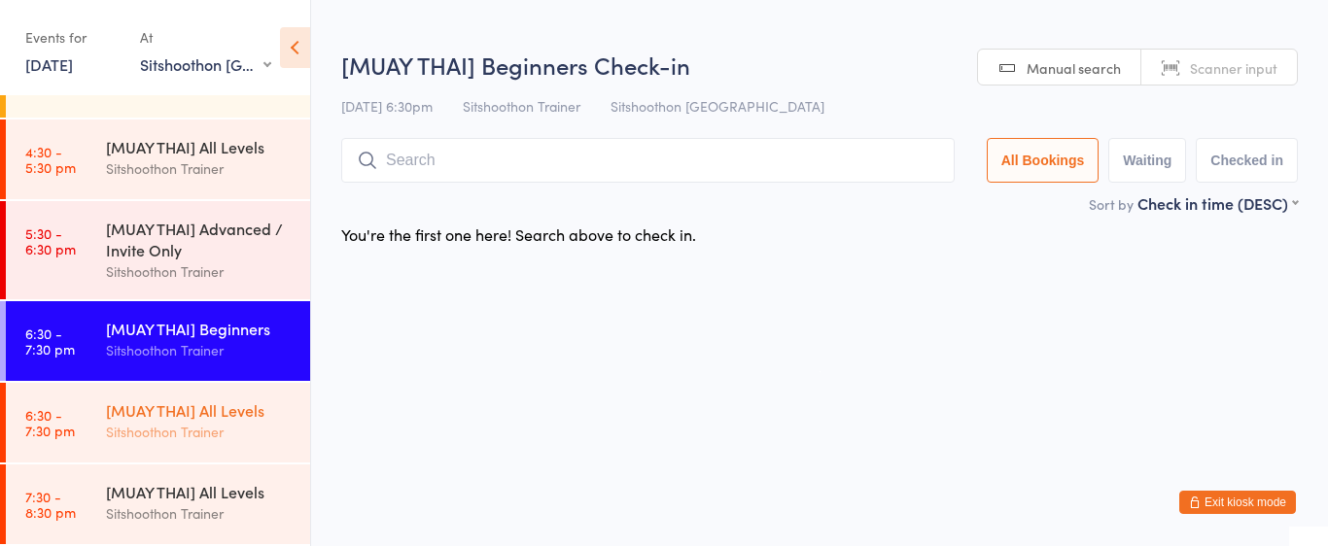
click at [156, 394] on div "[MUAY THAI] All Levels Sitshoothon Trainer" at bounding box center [208, 421] width 204 height 77
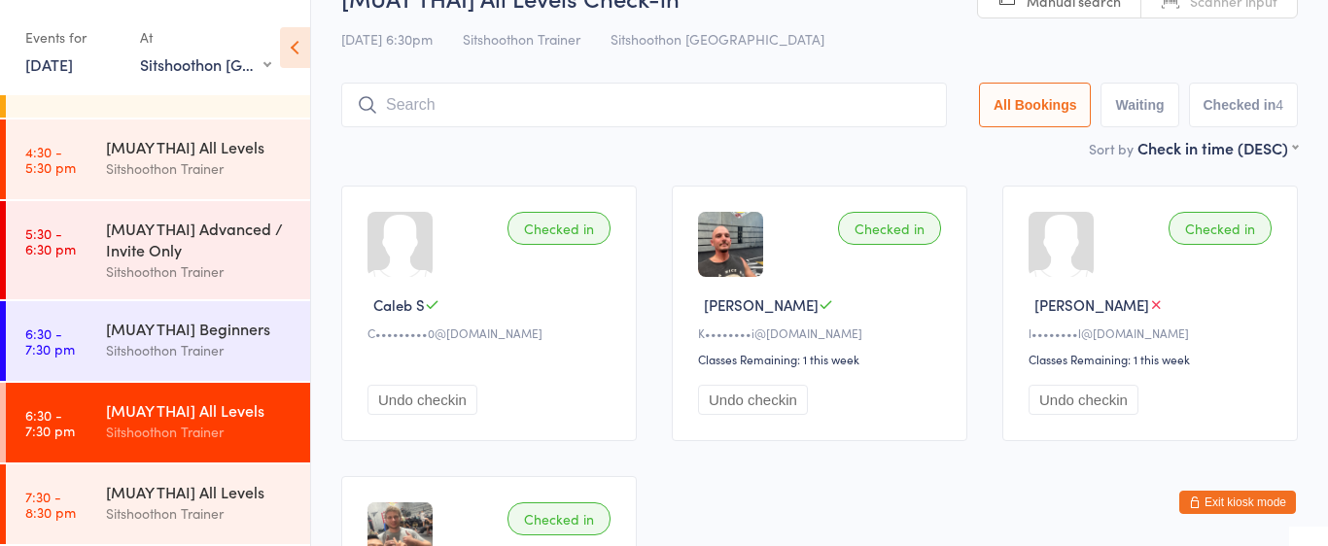
scroll to position [39, 0]
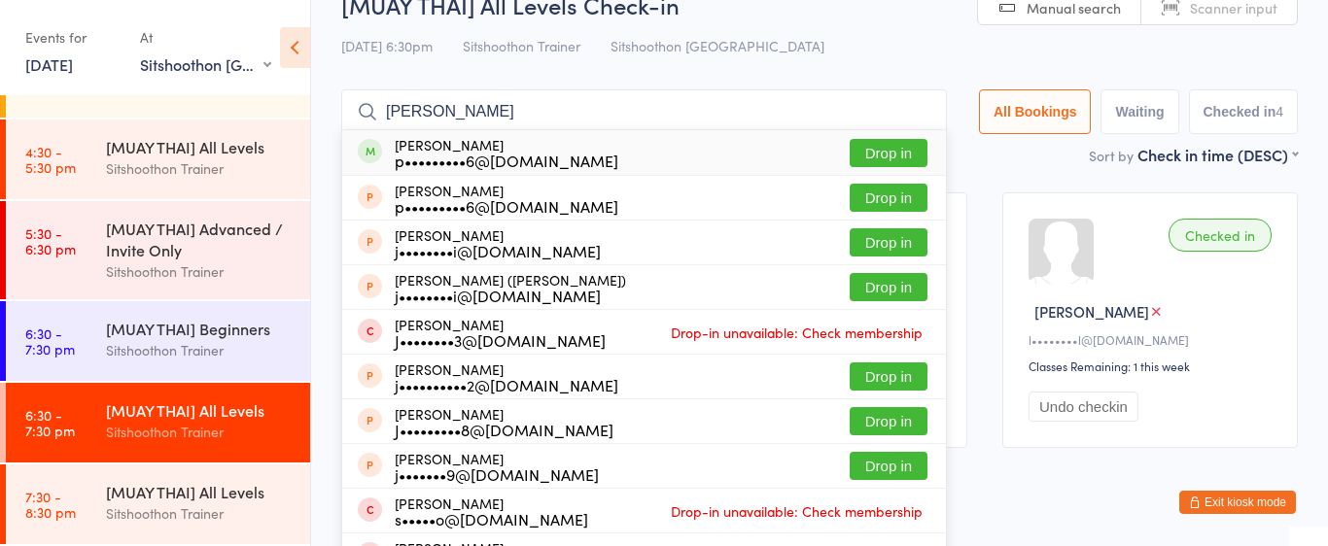
type input "josh patino"
click at [864, 153] on button "Drop in" at bounding box center [889, 153] width 78 height 28
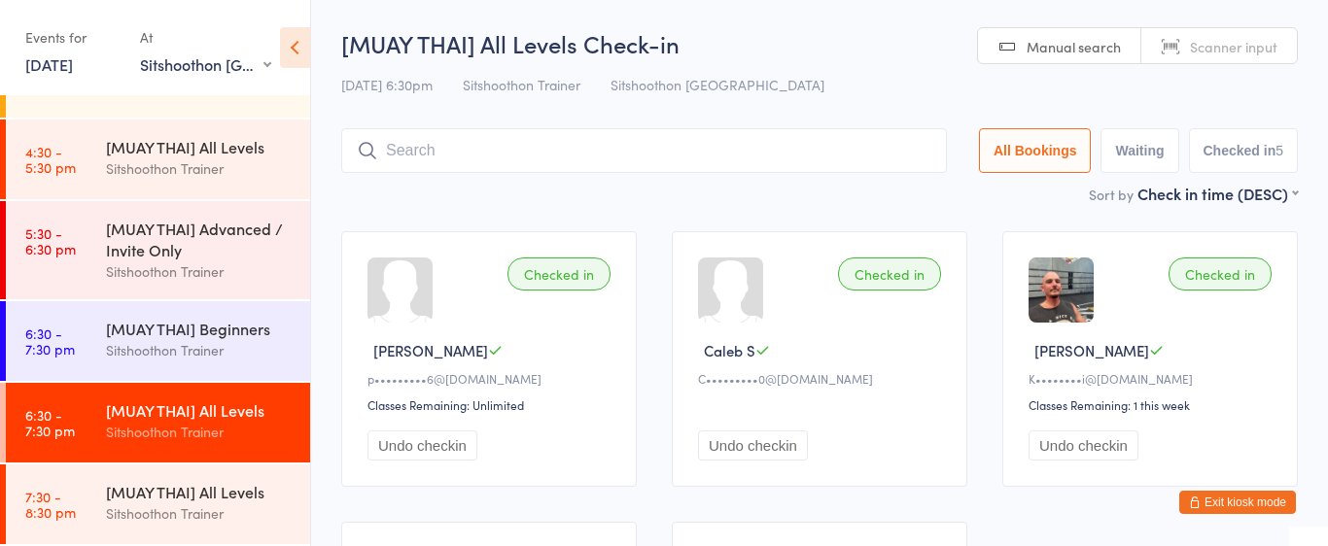
scroll to position [366, 0]
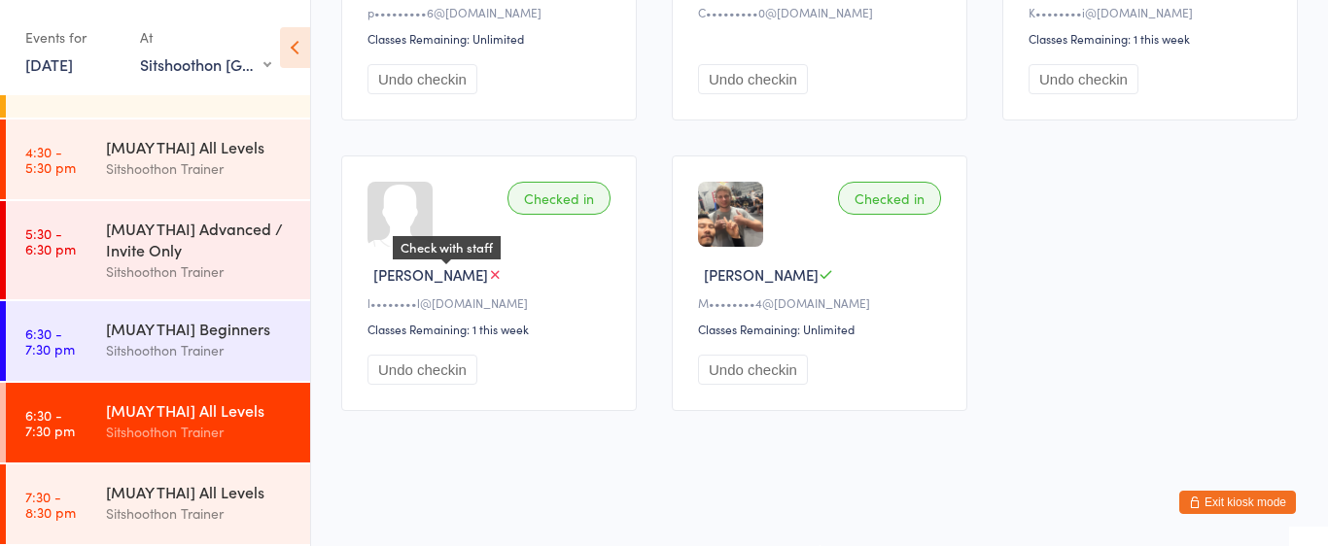
click at [434, 270] on span "[PERSON_NAME]" at bounding box center [430, 274] width 115 height 20
click at [1227, 494] on button "Exit kiosk mode" at bounding box center [1237, 502] width 117 height 23
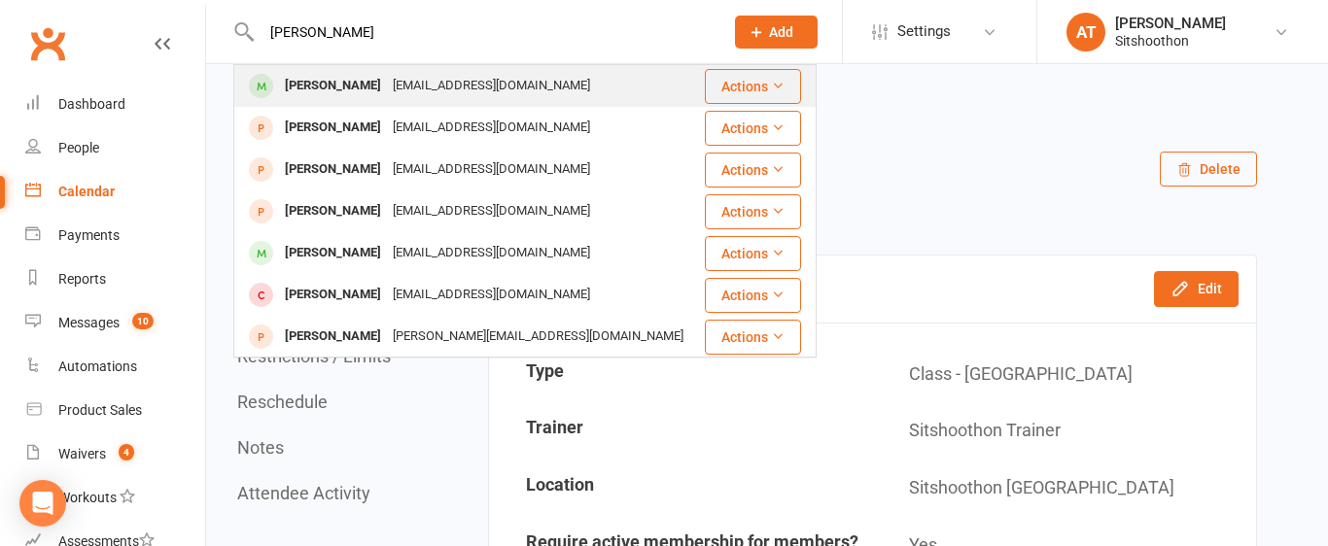
type input "thomas bull"
click at [444, 83] on div "louisebull@73yahoo.com.au" at bounding box center [491, 86] width 209 height 28
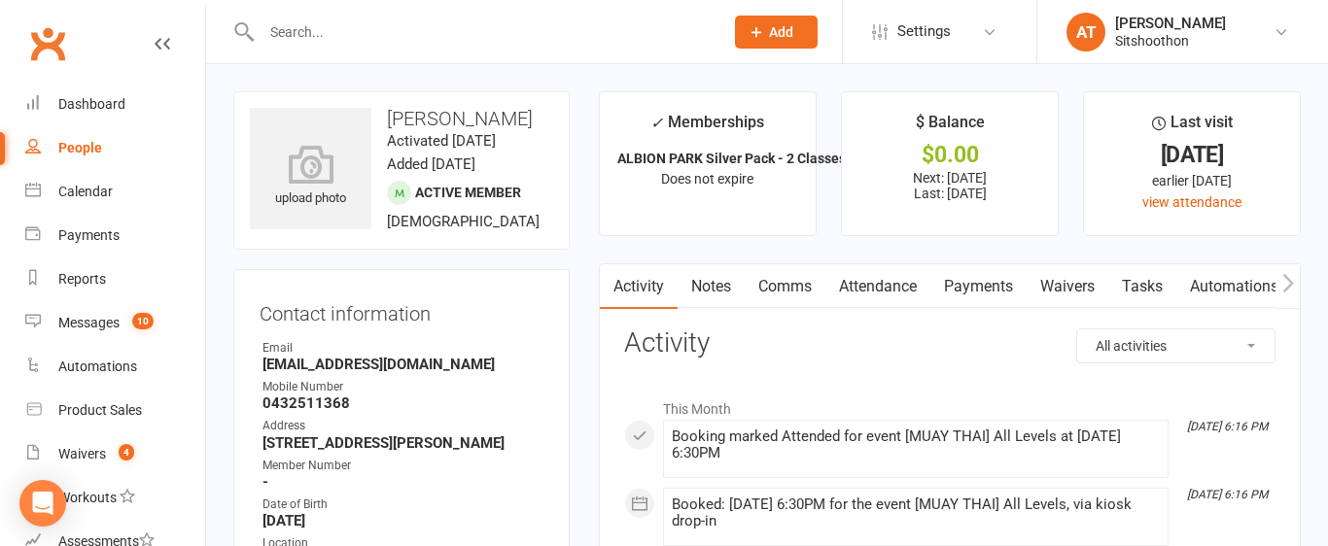
scroll to position [126, 0]
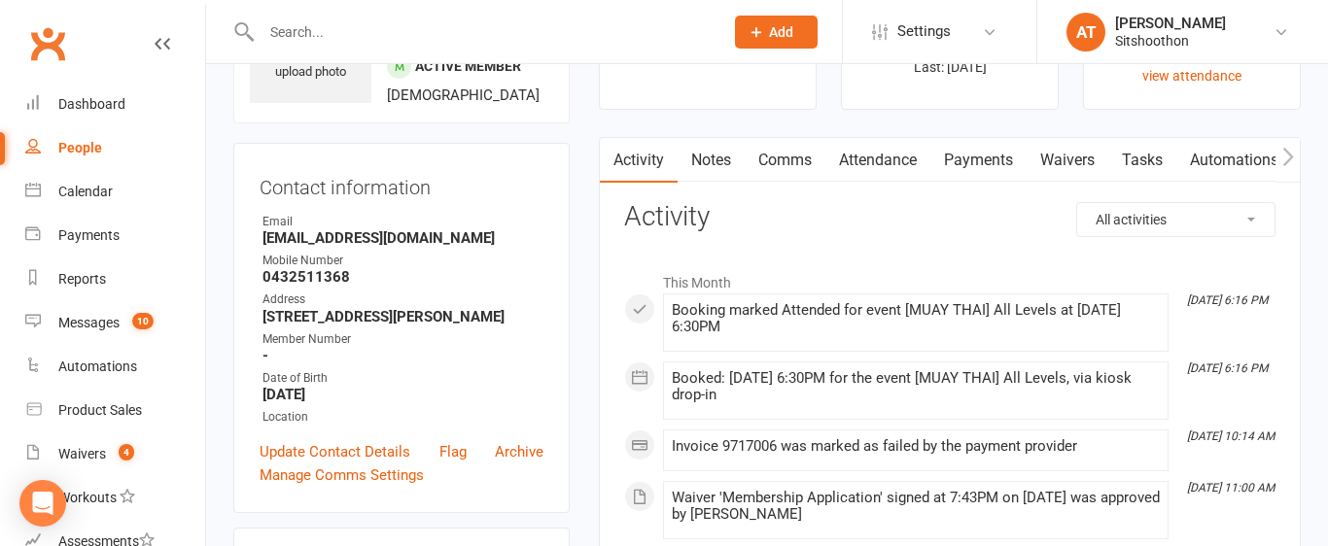
click at [1086, 162] on link "Waivers" at bounding box center [1067, 160] width 82 height 45
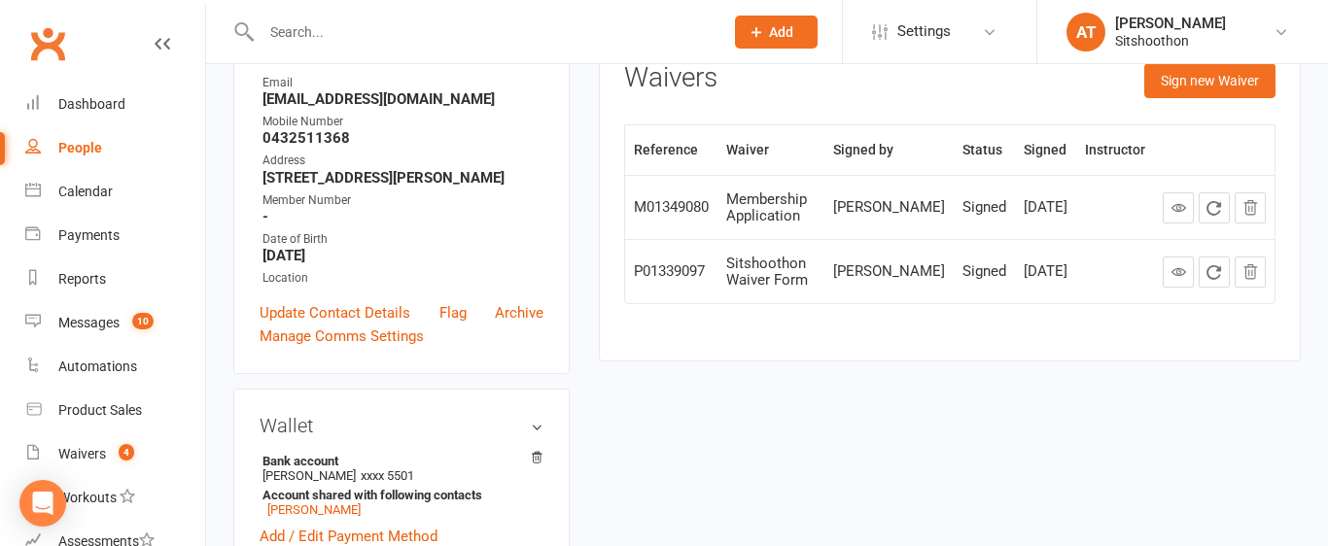
scroll to position [261, 0]
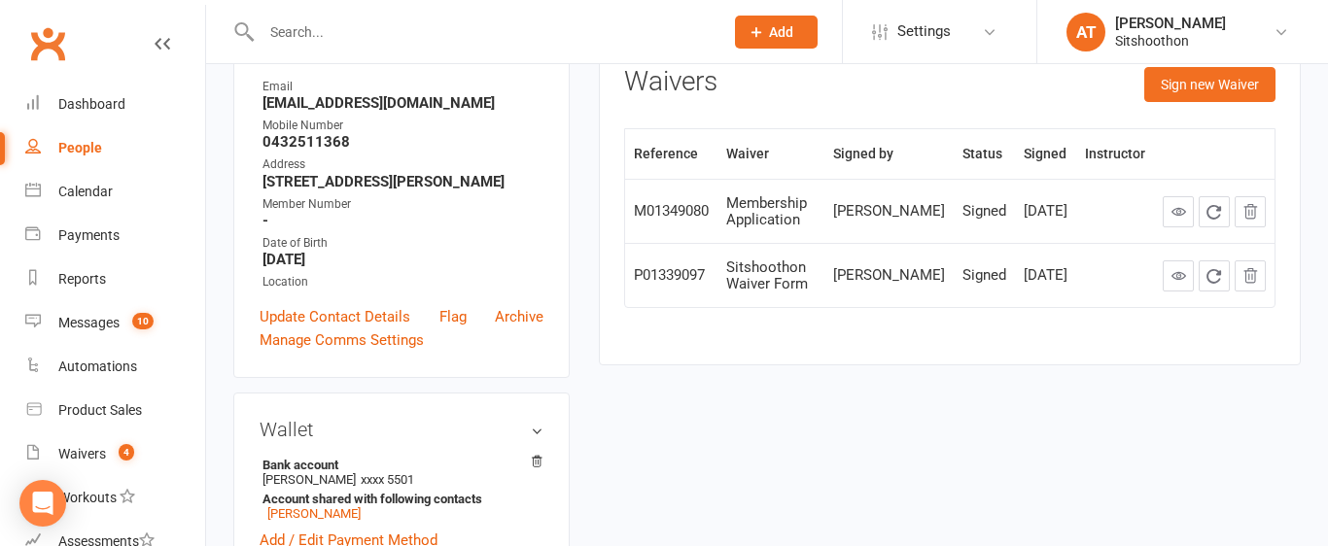
click at [885, 220] on div "louise bull" at bounding box center [889, 211] width 112 height 17
click at [1015, 224] on td "Sep 11, 2025" at bounding box center [1045, 211] width 61 height 64
click at [1083, 218] on td at bounding box center [1115, 211] width 78 height 64
click at [1176, 219] on icon at bounding box center [1178, 211] width 15 height 15
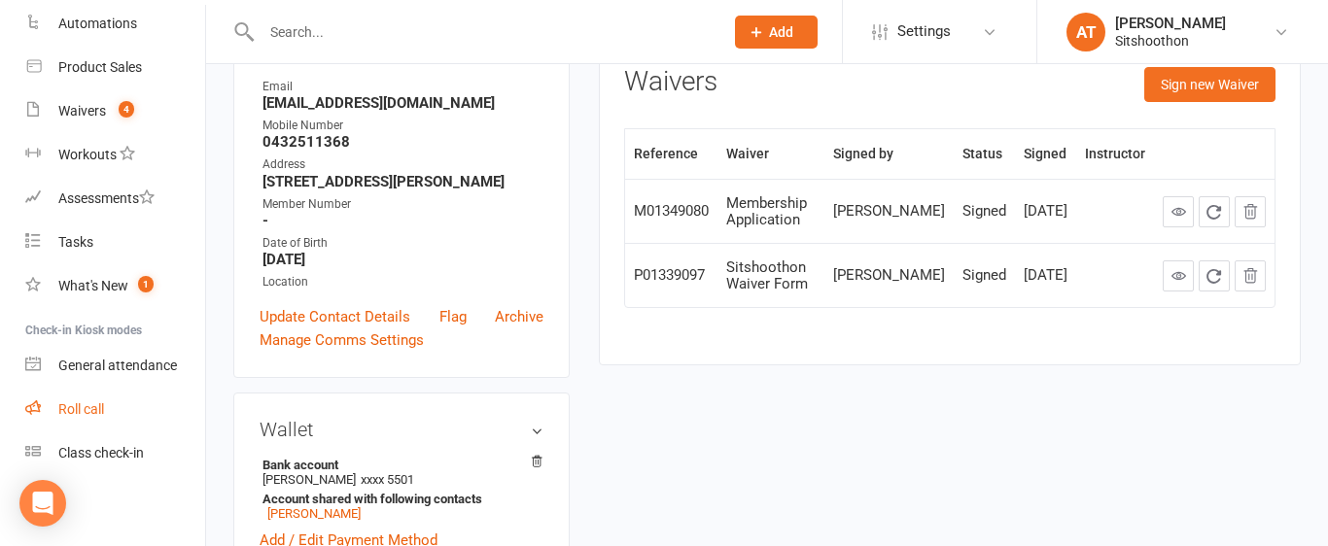
scroll to position [342, 0]
click at [103, 463] on link "Class check-in" at bounding box center [115, 455] width 180 height 44
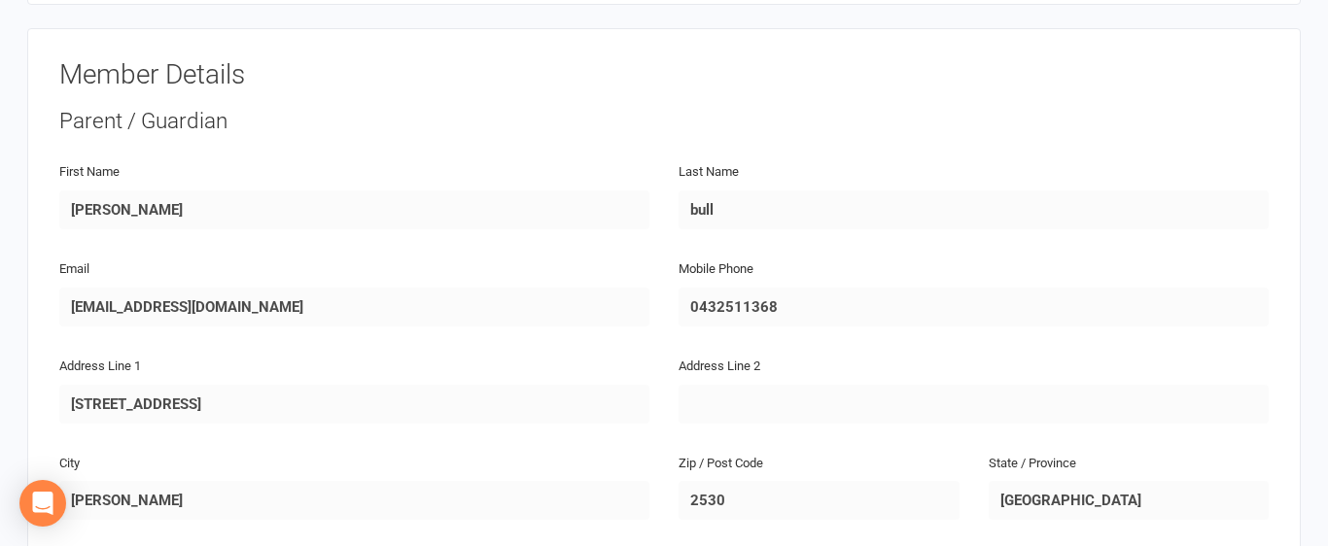
scroll to position [207, 0]
click at [732, 300] on input "0432511368" at bounding box center [973, 307] width 590 height 39
click at [714, 354] on div "Address Line 2" at bounding box center [973, 389] width 590 height 70
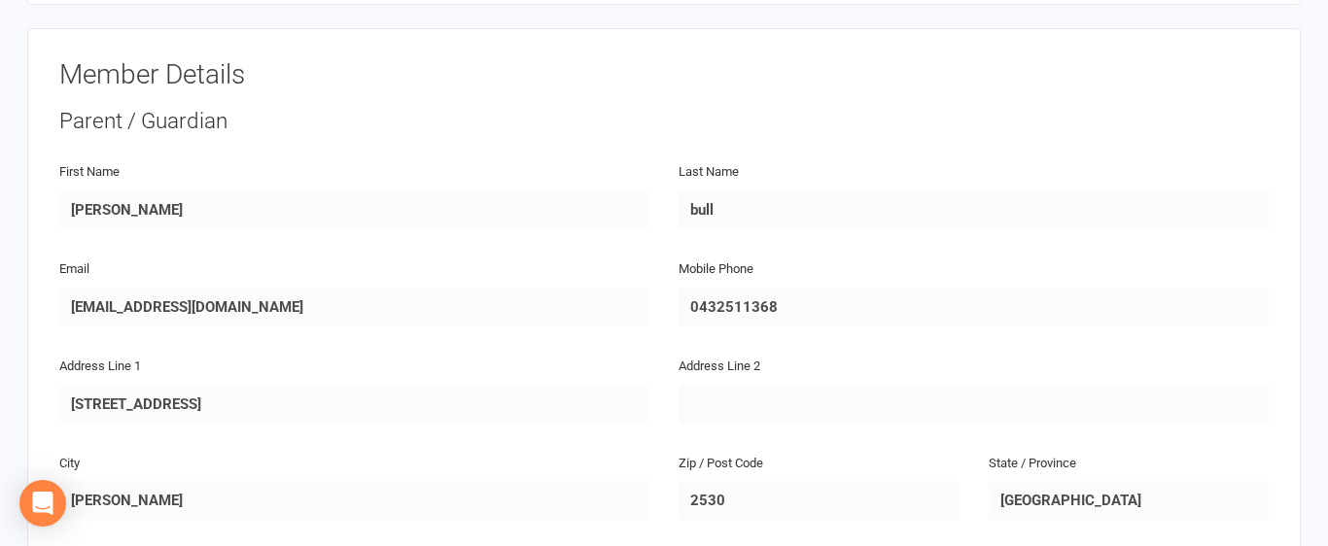
click at [714, 354] on div "Address Line 2" at bounding box center [973, 389] width 590 height 70
click at [125, 312] on input "[EMAIL_ADDRESS][DOMAIN_NAME]" at bounding box center [354, 307] width 590 height 39
click at [121, 402] on input "[STREET_ADDRESS]" at bounding box center [354, 404] width 590 height 39
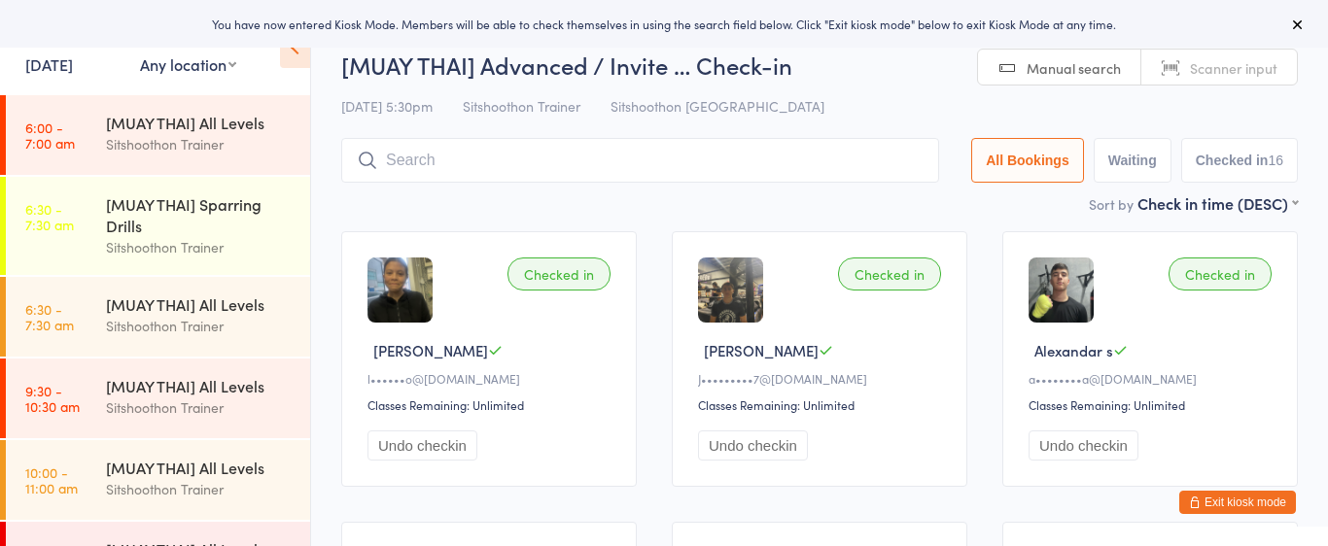
select select "2"
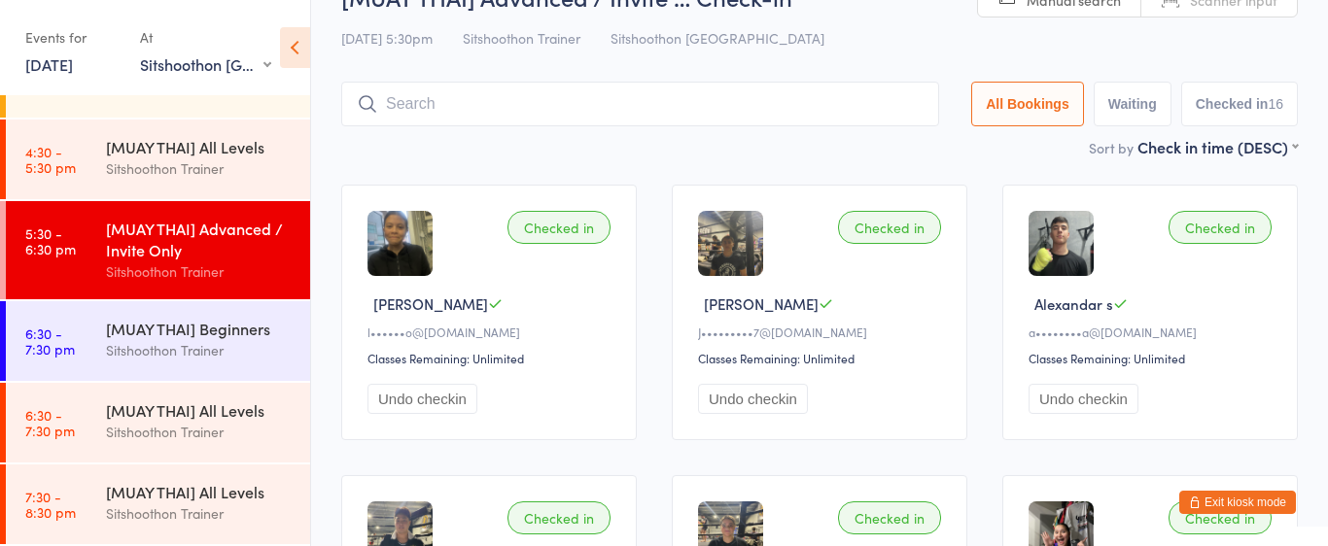
scroll to position [336, 0]
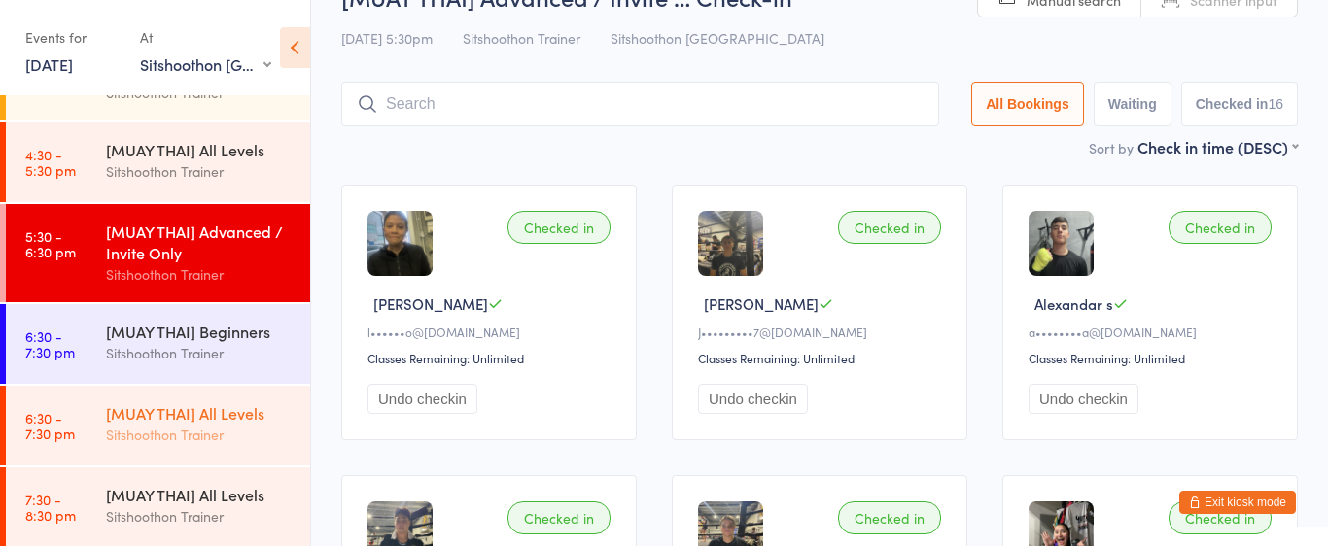
click at [204, 408] on div "[MUAY THAI] All Levels" at bounding box center [200, 412] width 188 height 21
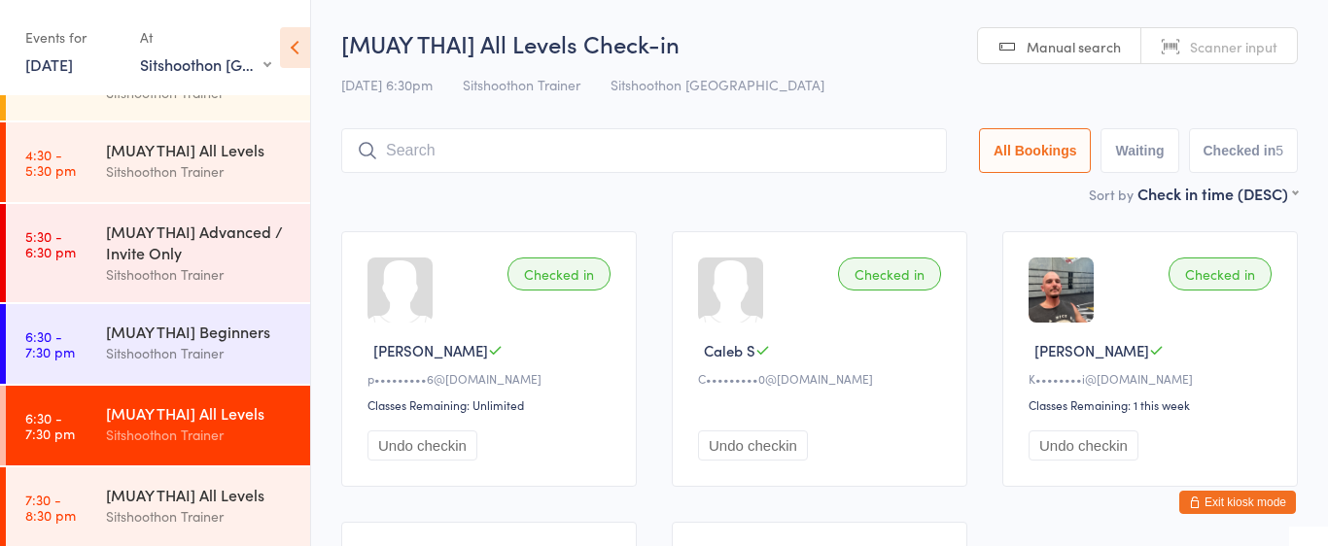
click at [601, 157] on input "search" at bounding box center [644, 150] width 606 height 45
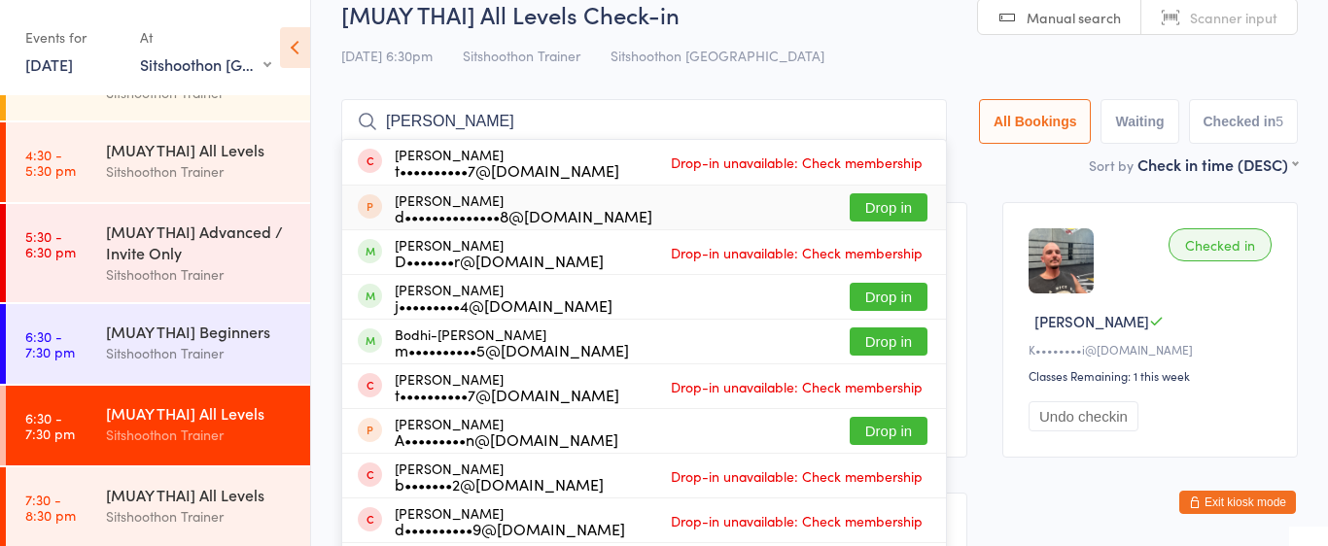
type input "[PERSON_NAME]"
click at [871, 205] on button "Drop in" at bounding box center [889, 207] width 78 height 28
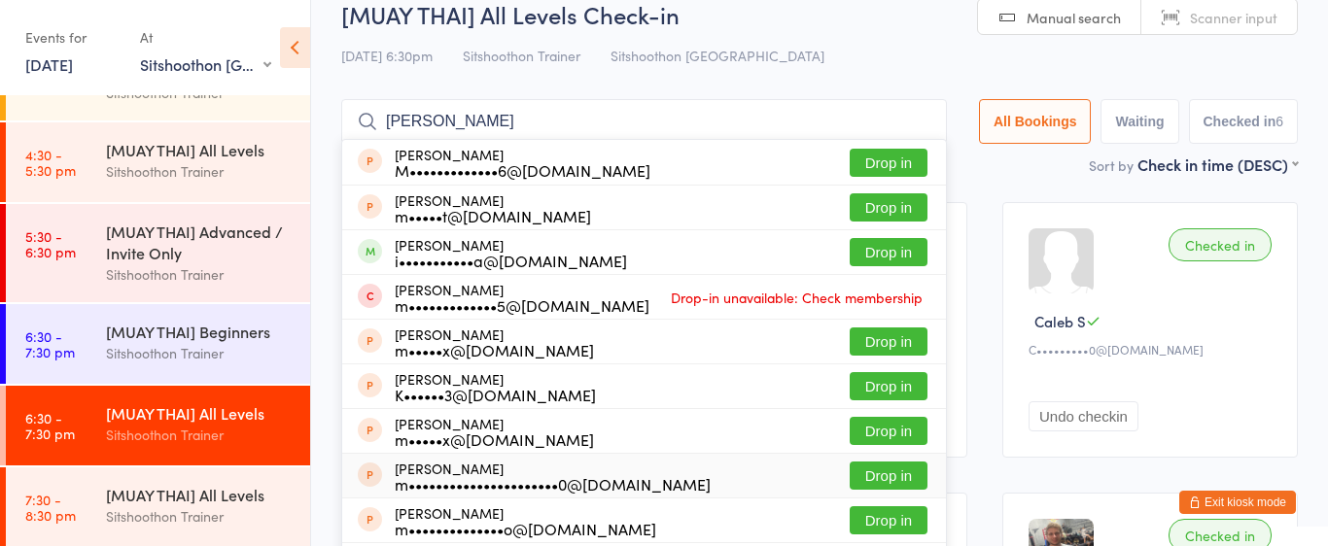
type input "[PERSON_NAME]"
click at [876, 466] on button "Drop in" at bounding box center [889, 476] width 78 height 28
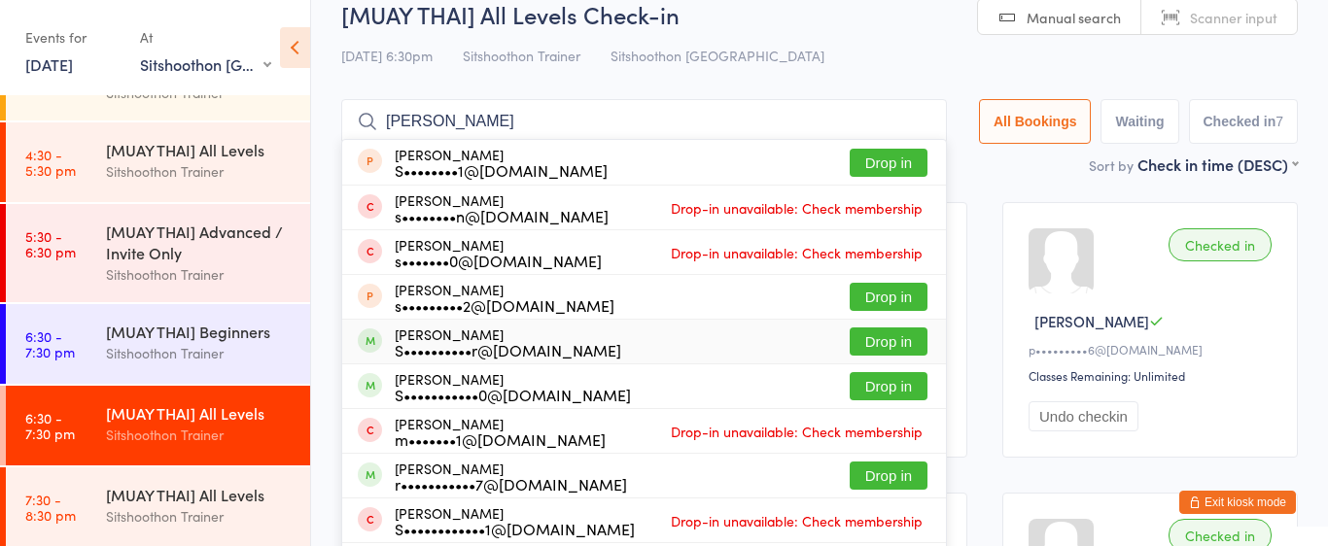
type input "[PERSON_NAME]"
click at [874, 333] on button "Drop in" at bounding box center [889, 342] width 78 height 28
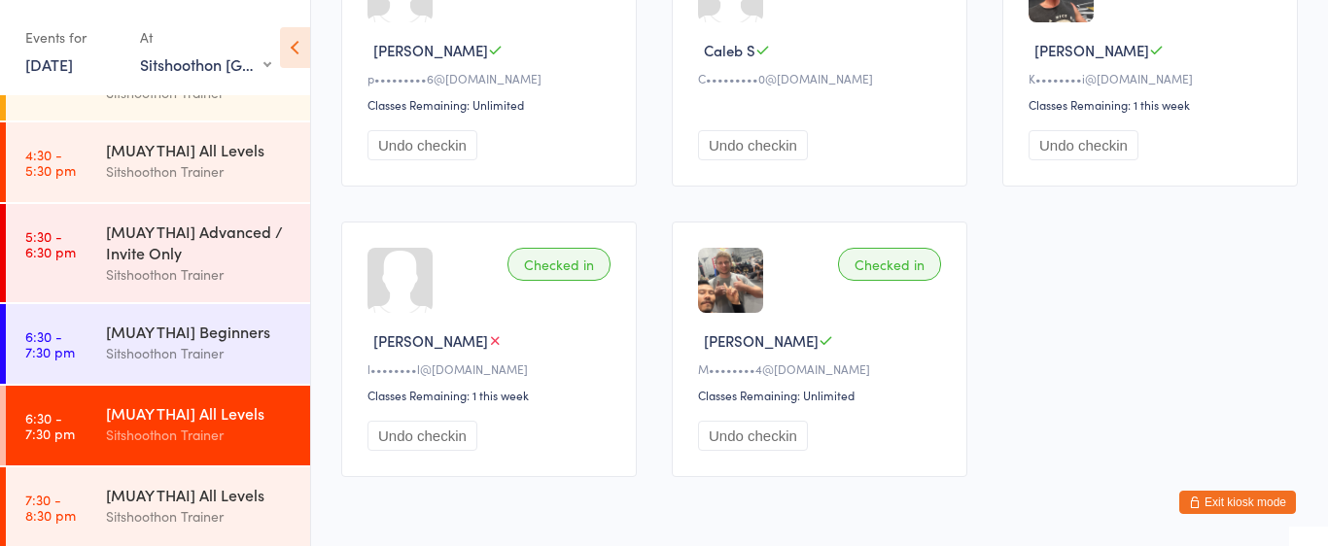
scroll to position [0, 0]
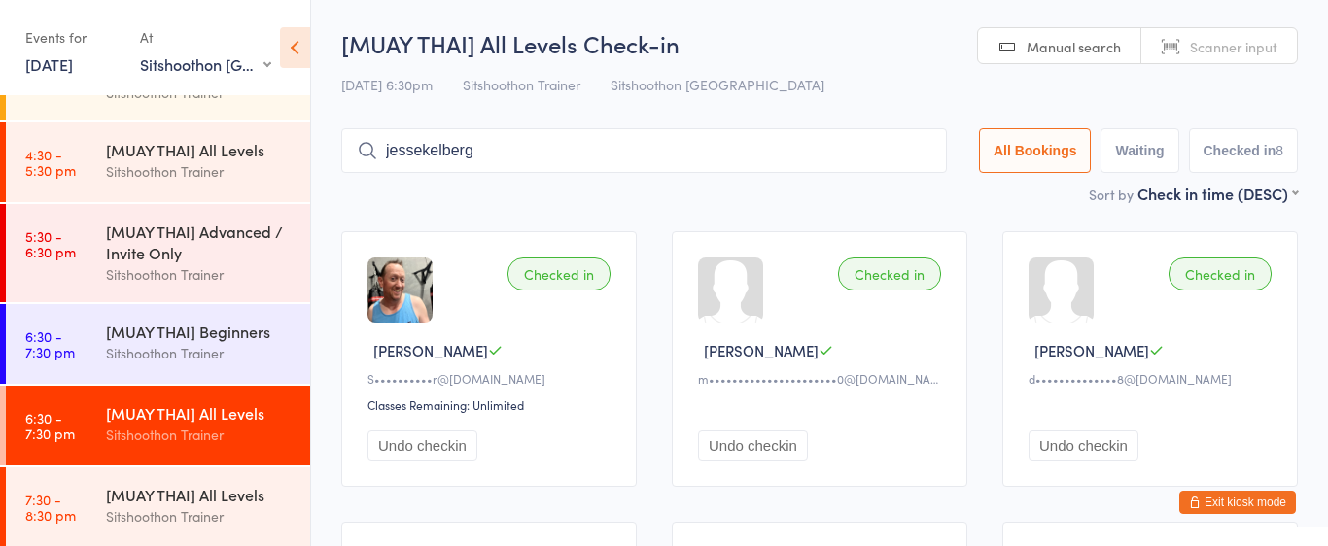
click at [441, 147] on input "jessekelberg" at bounding box center [644, 150] width 606 height 45
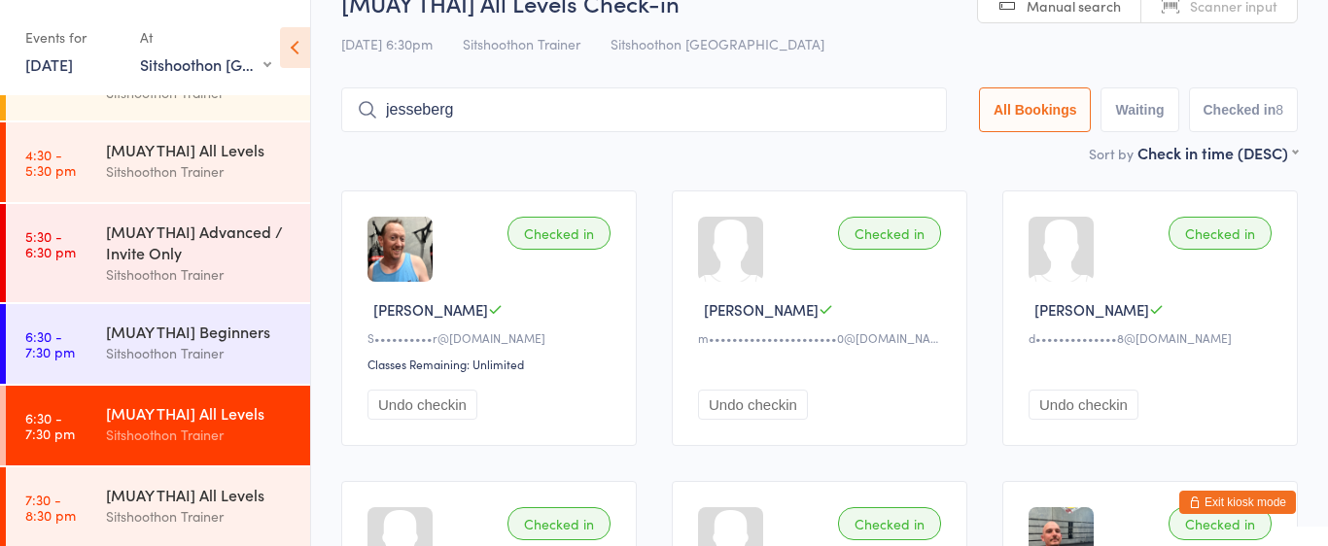
scroll to position [29, 0]
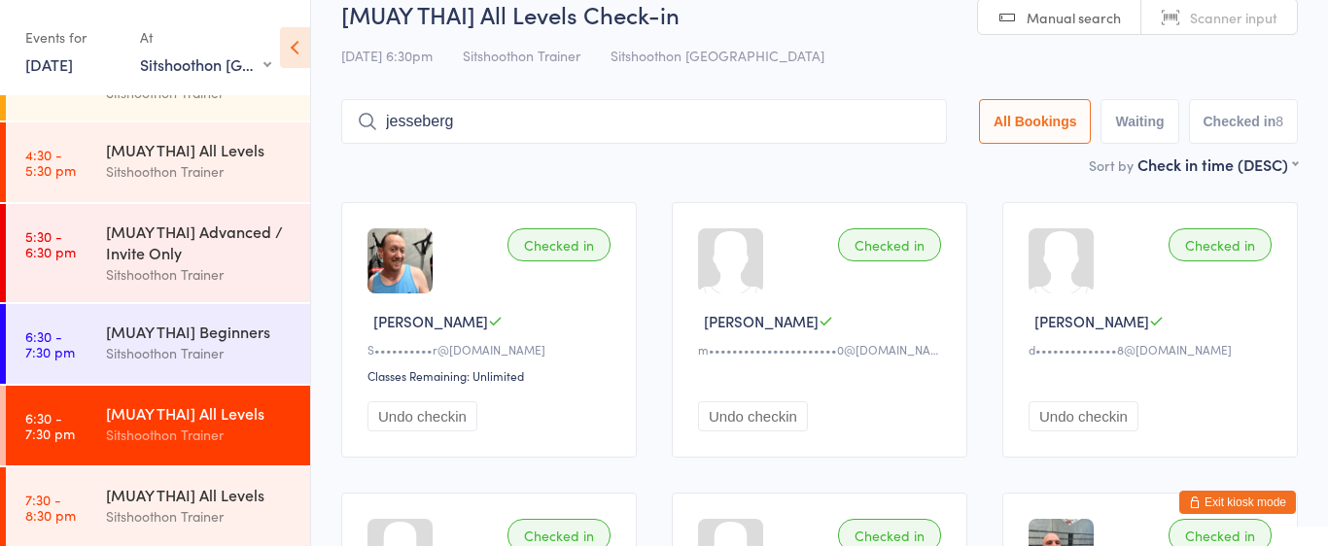
drag, startPoint x: 468, startPoint y: 122, endPoint x: 424, endPoint y: 123, distance: 43.8
click at [424, 123] on input "jesseberg" at bounding box center [644, 121] width 606 height 45
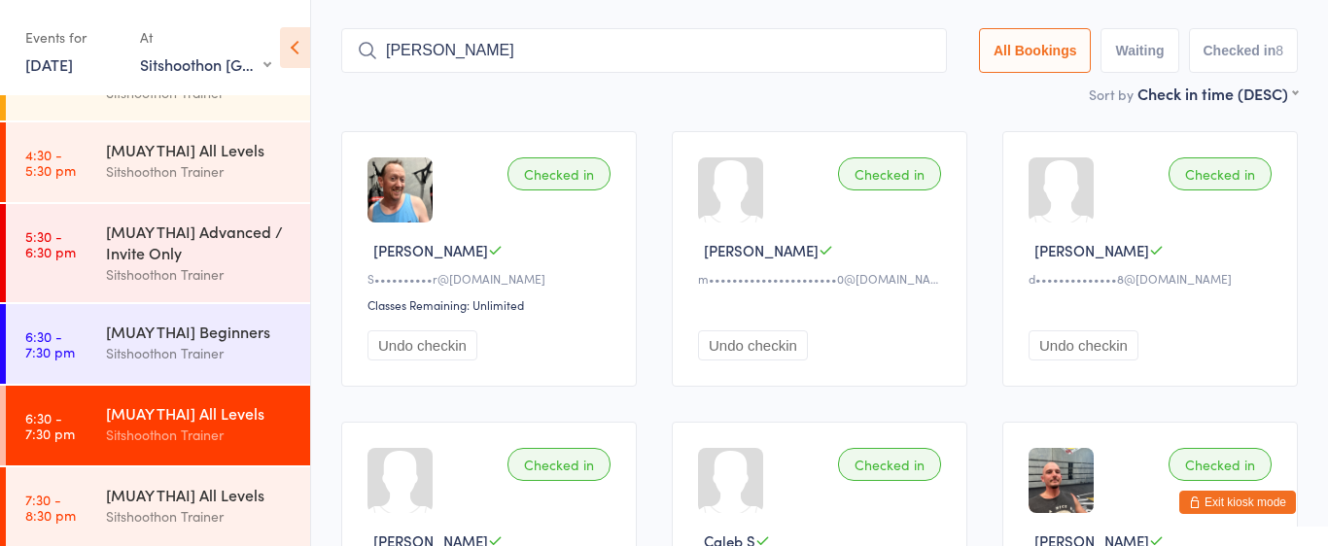
type input "[PERSON_NAME]"
click at [181, 342] on div "Sitshoothon Trainer" at bounding box center [200, 353] width 188 height 22
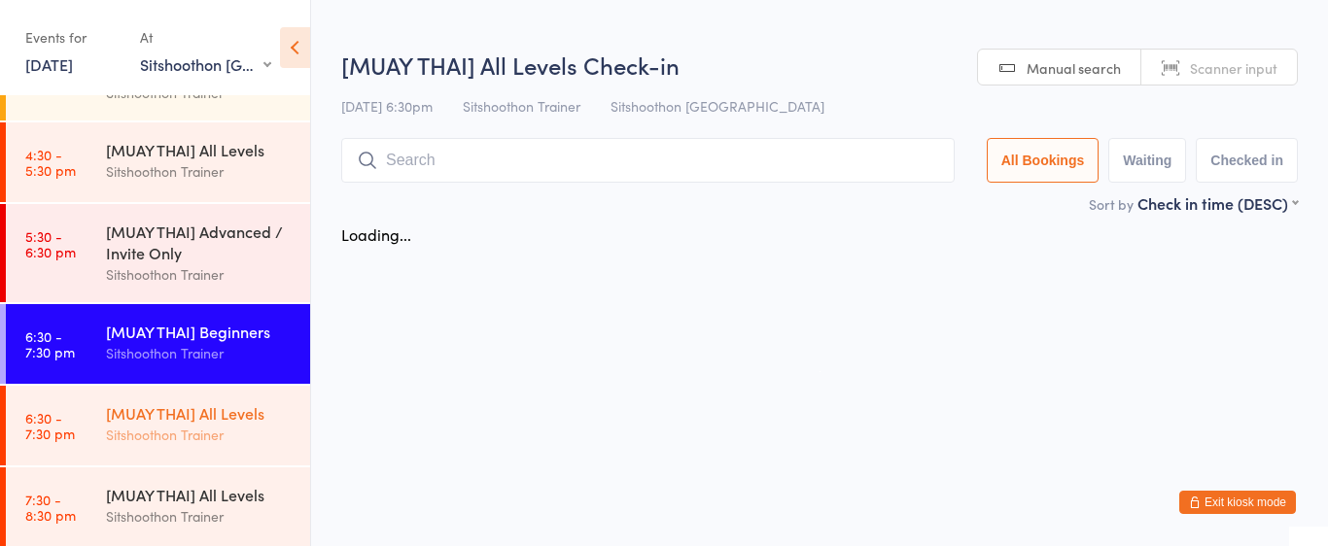
click at [215, 409] on div "[MUAY THAI] All Levels" at bounding box center [200, 412] width 188 height 21
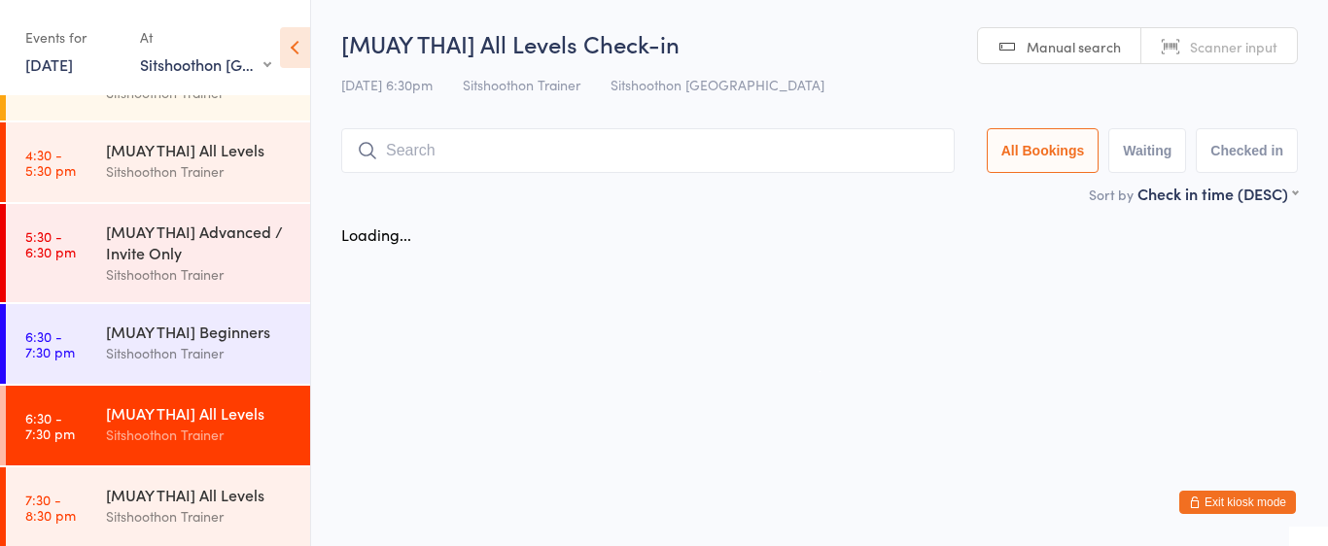
click at [456, 152] on input "search" at bounding box center [647, 150] width 613 height 45
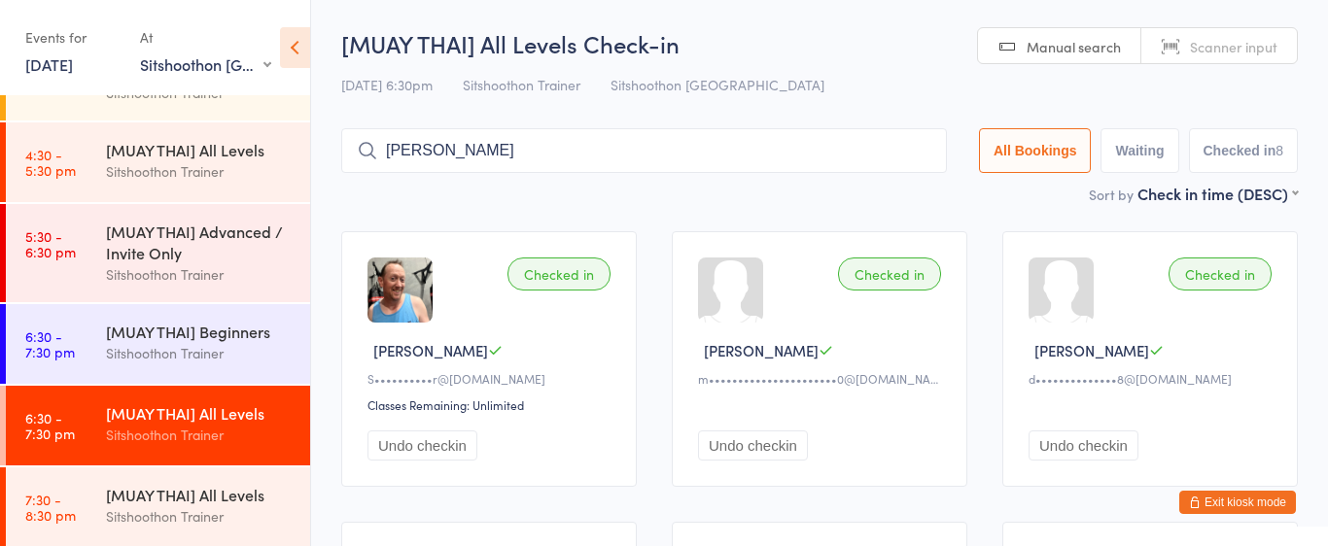
type input "[PERSON_NAME]"
click at [473, 136] on input "[PERSON_NAME]" at bounding box center [644, 150] width 606 height 45
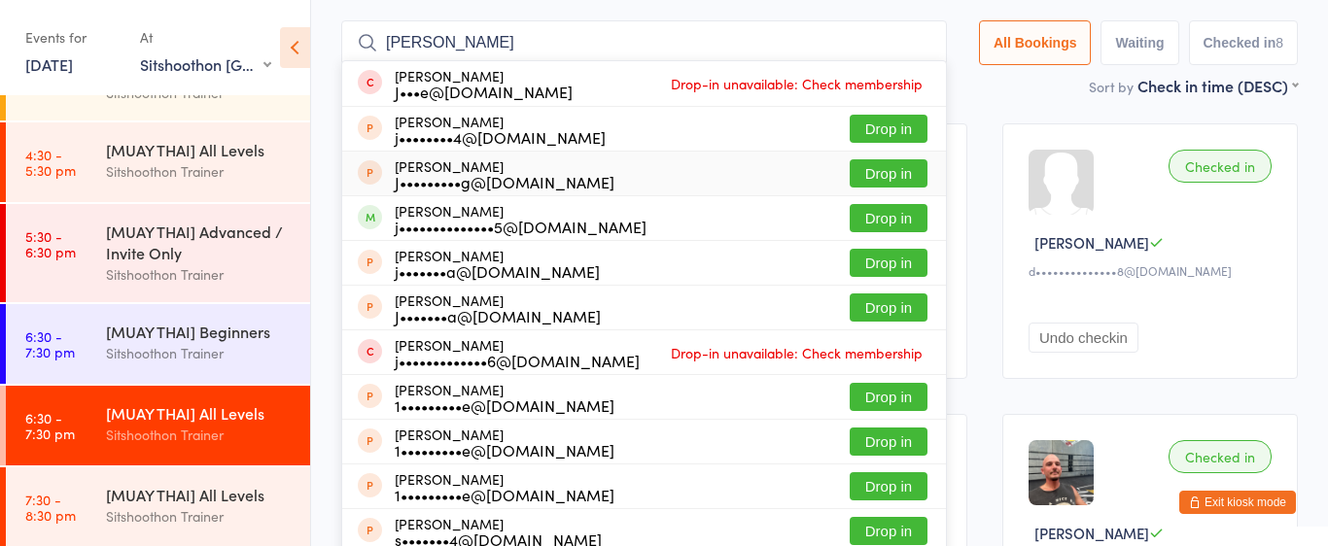
scroll to position [128, 0]
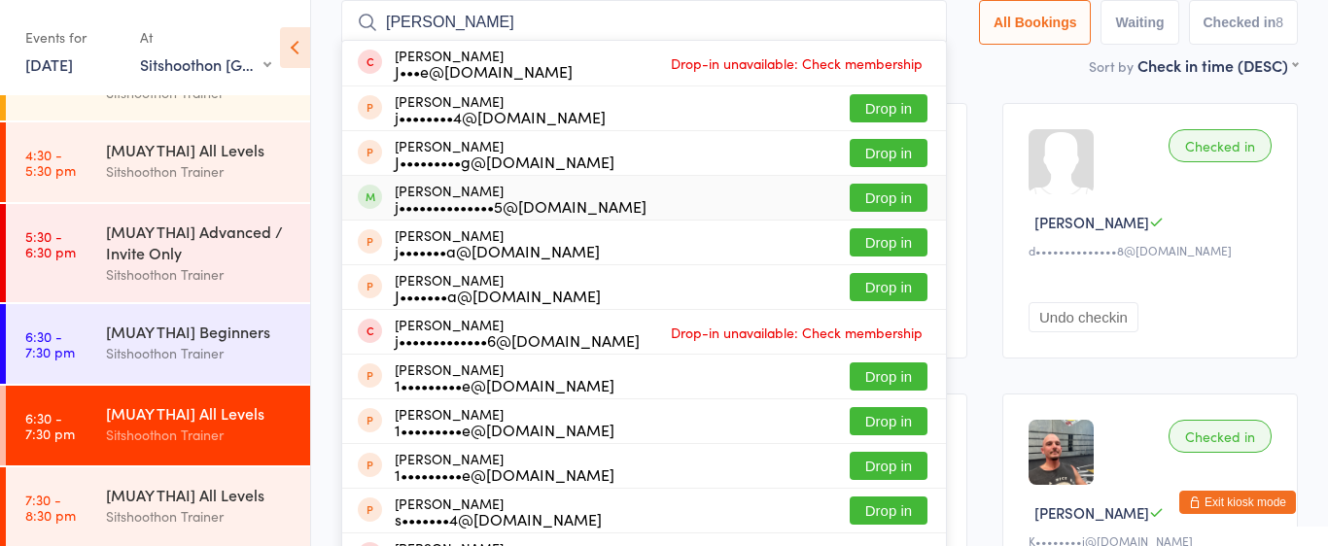
click at [860, 203] on button "Drop in" at bounding box center [889, 198] width 78 height 28
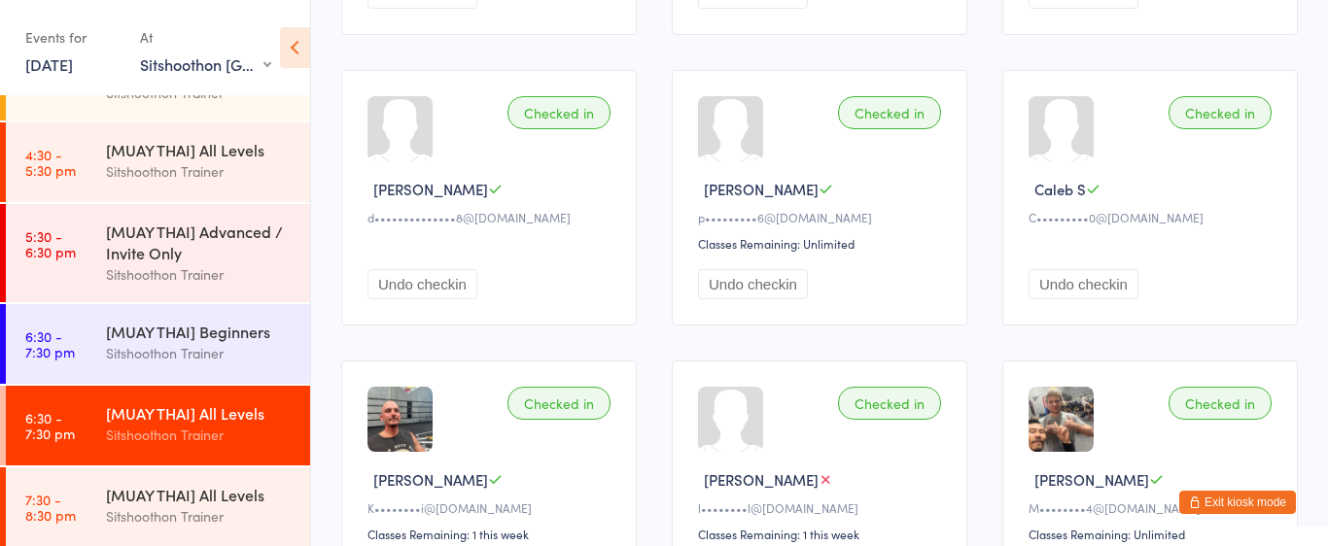
scroll to position [459, 0]
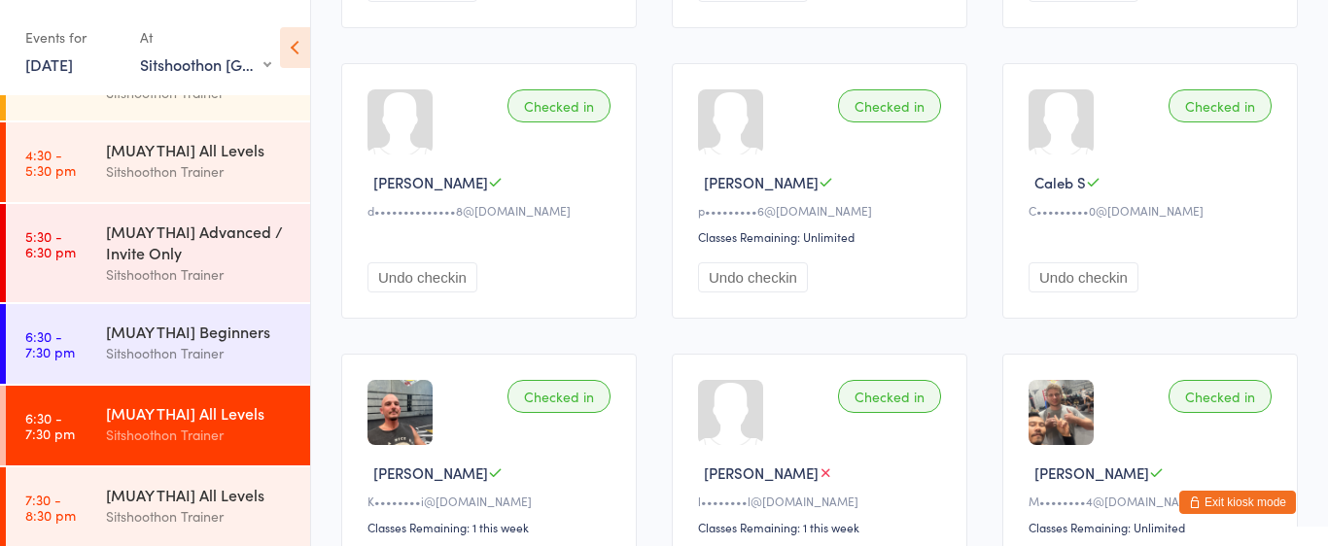
click at [442, 178] on div "[PERSON_NAME] Up to date" at bounding box center [491, 182] width 249 height 20
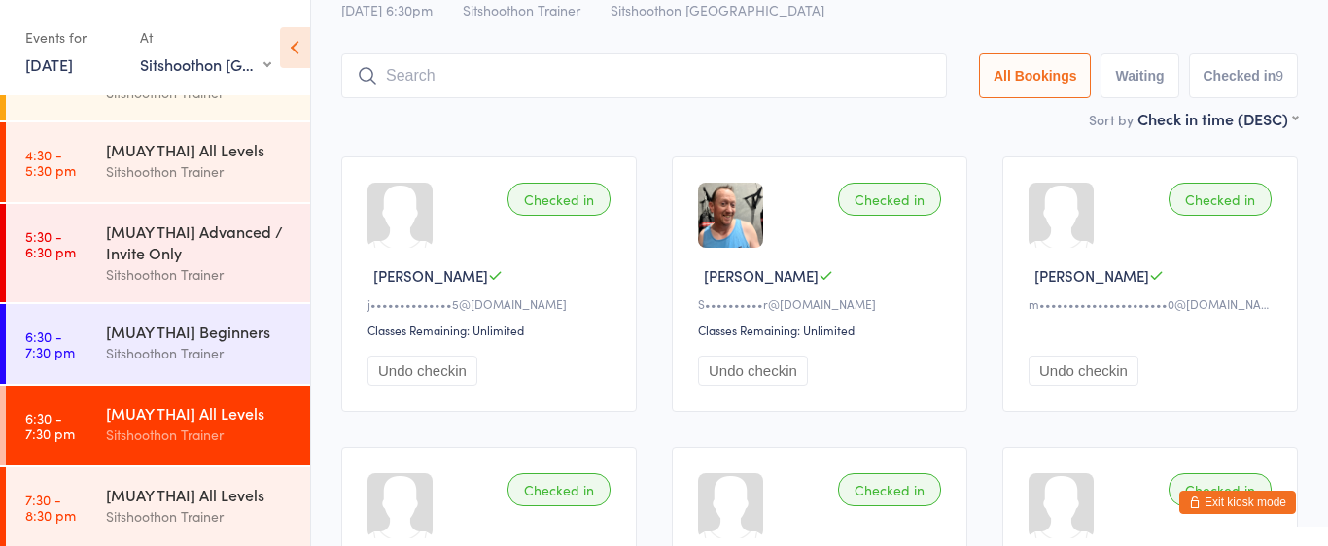
scroll to position [0, 0]
